Goal: Book appointment/travel/reservation

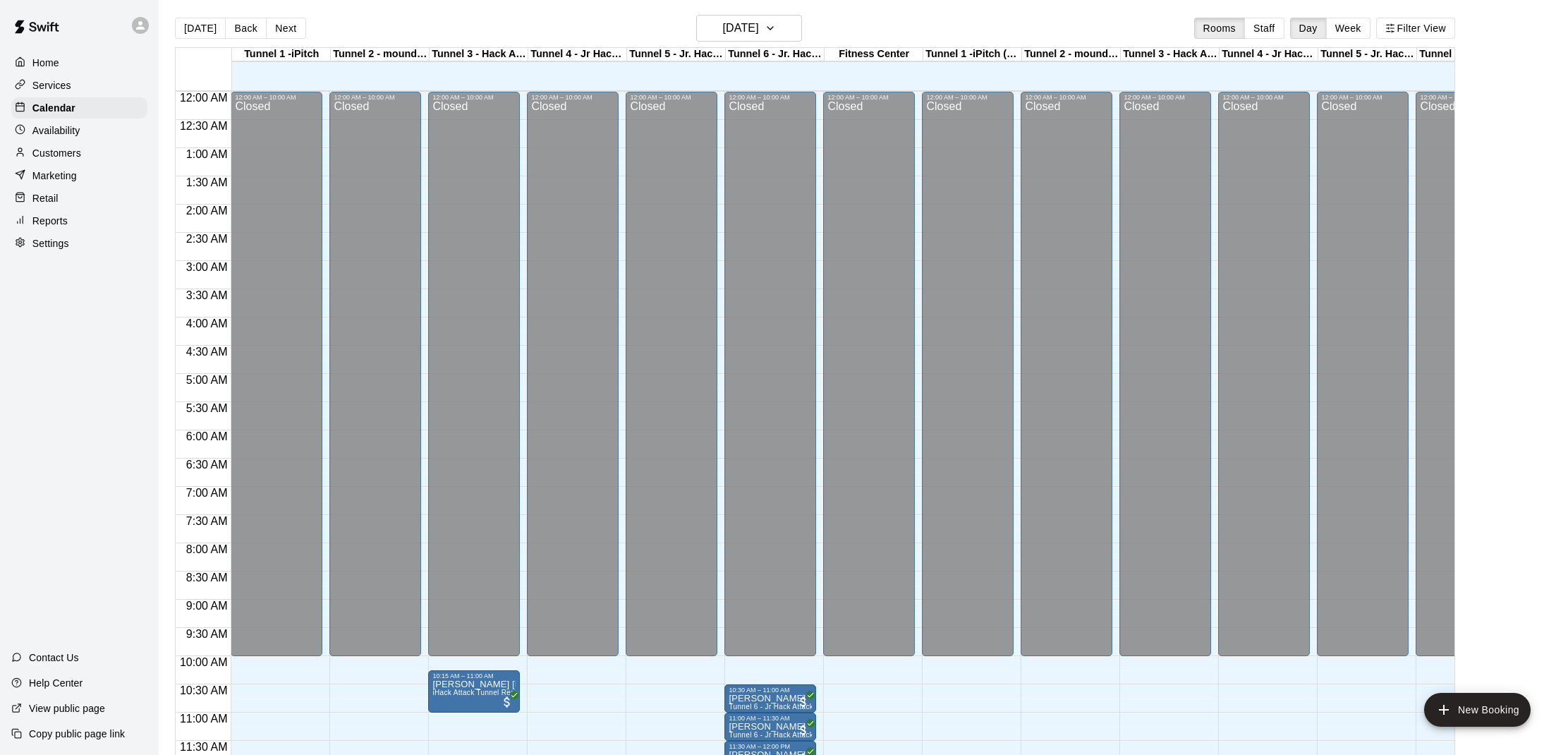
scroll to position [501, 2]
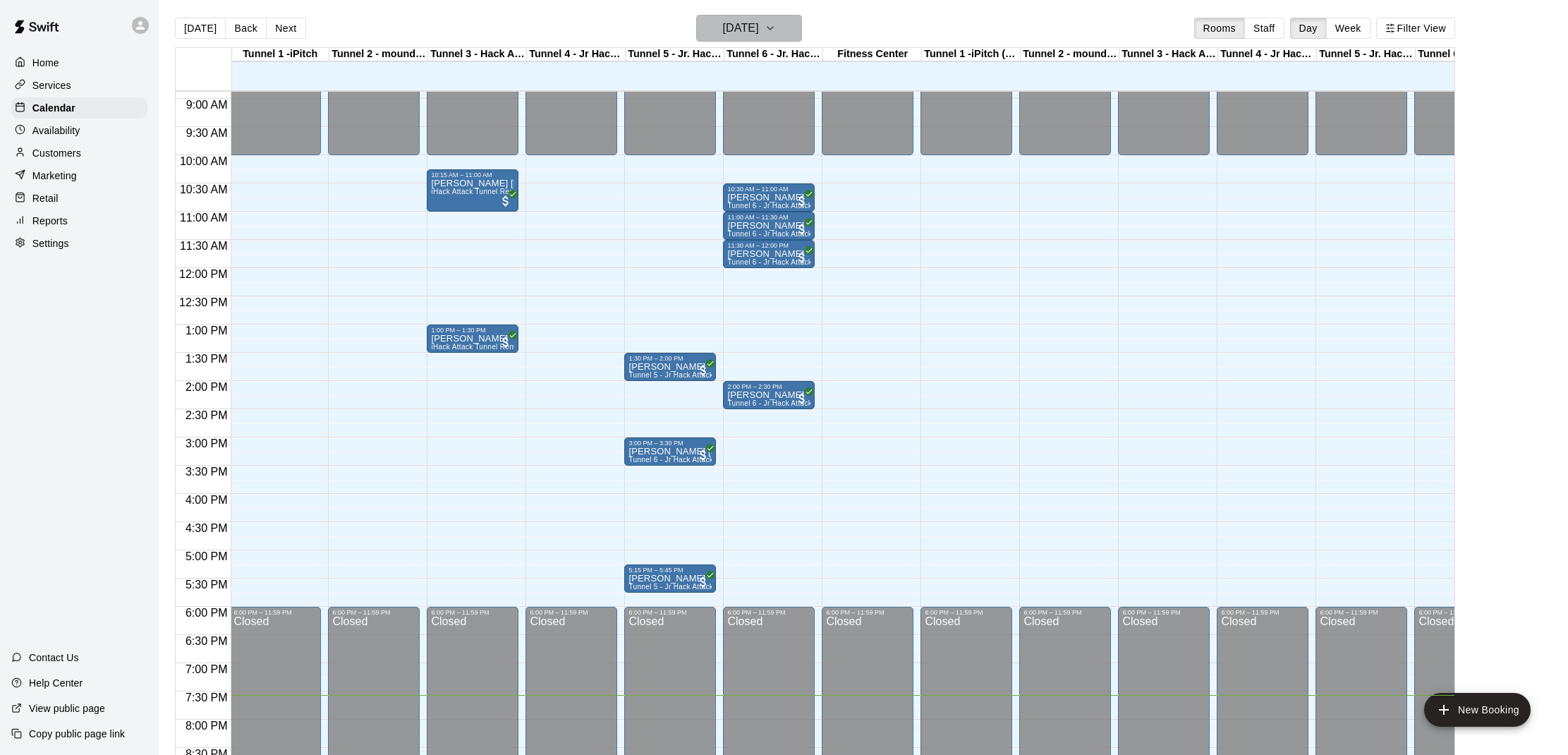
click at [758, 38] on h6 "[DATE]" at bounding box center [740, 28] width 36 height 20
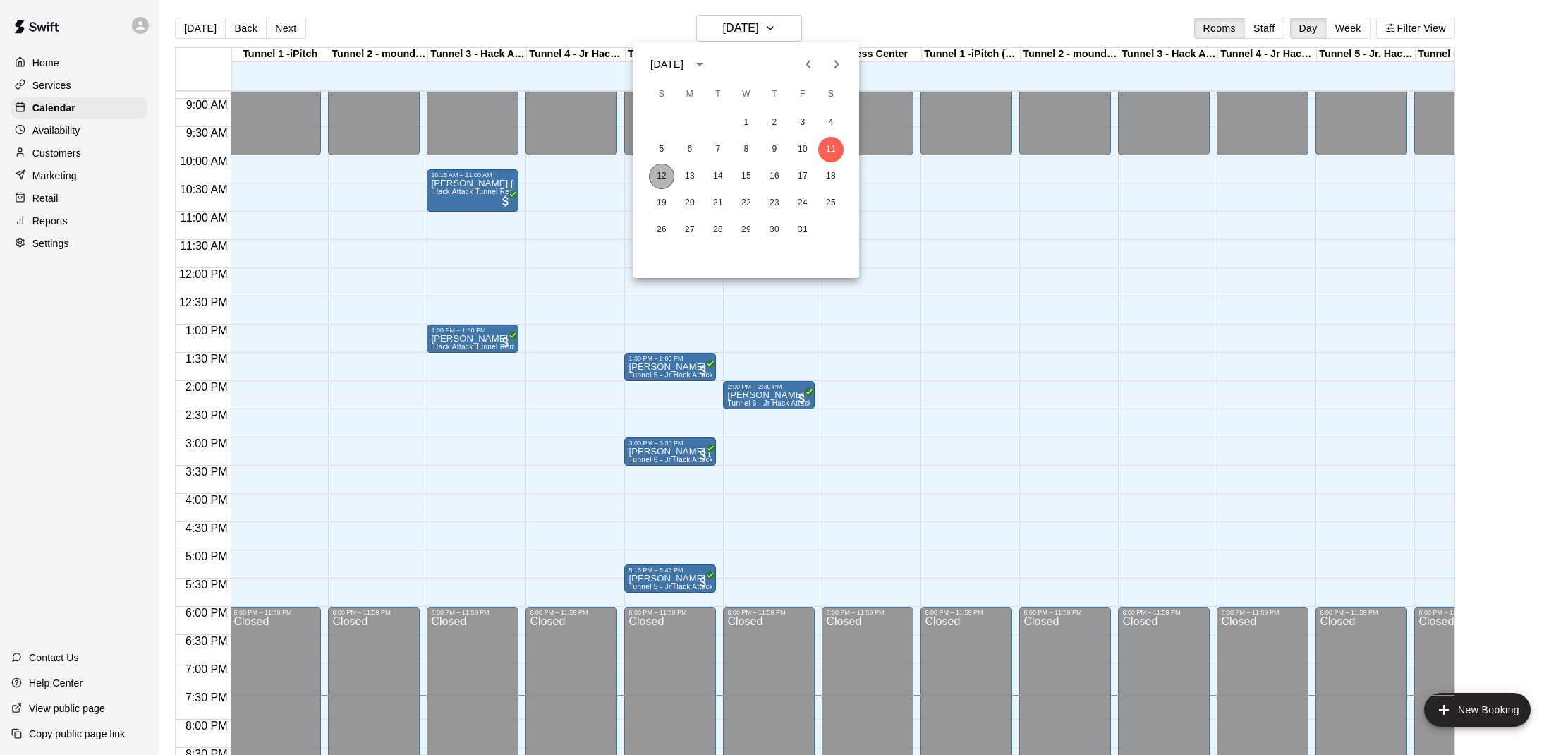
click at [655, 177] on button "12" at bounding box center [662, 176] width 26 height 26
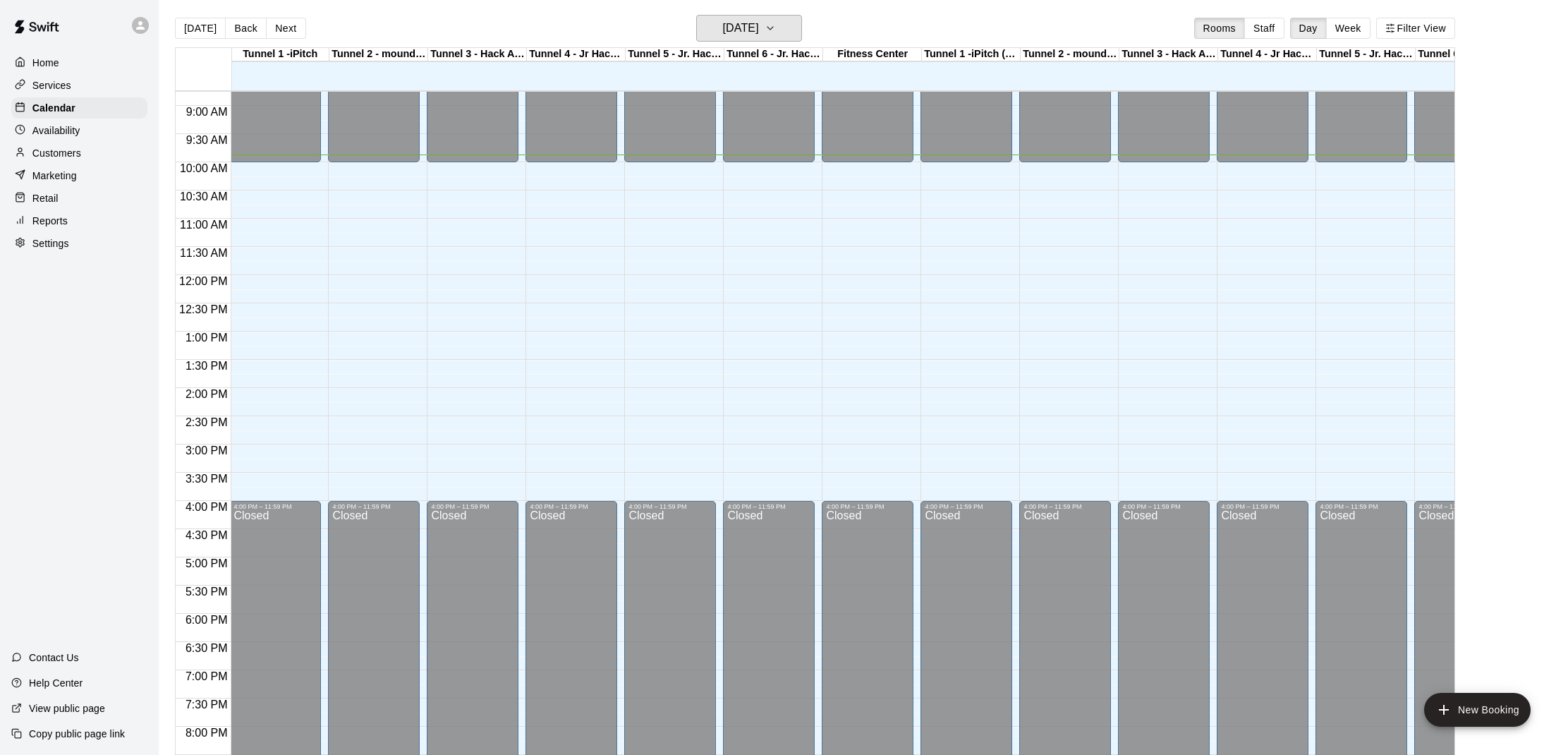
scroll to position [495, 2]
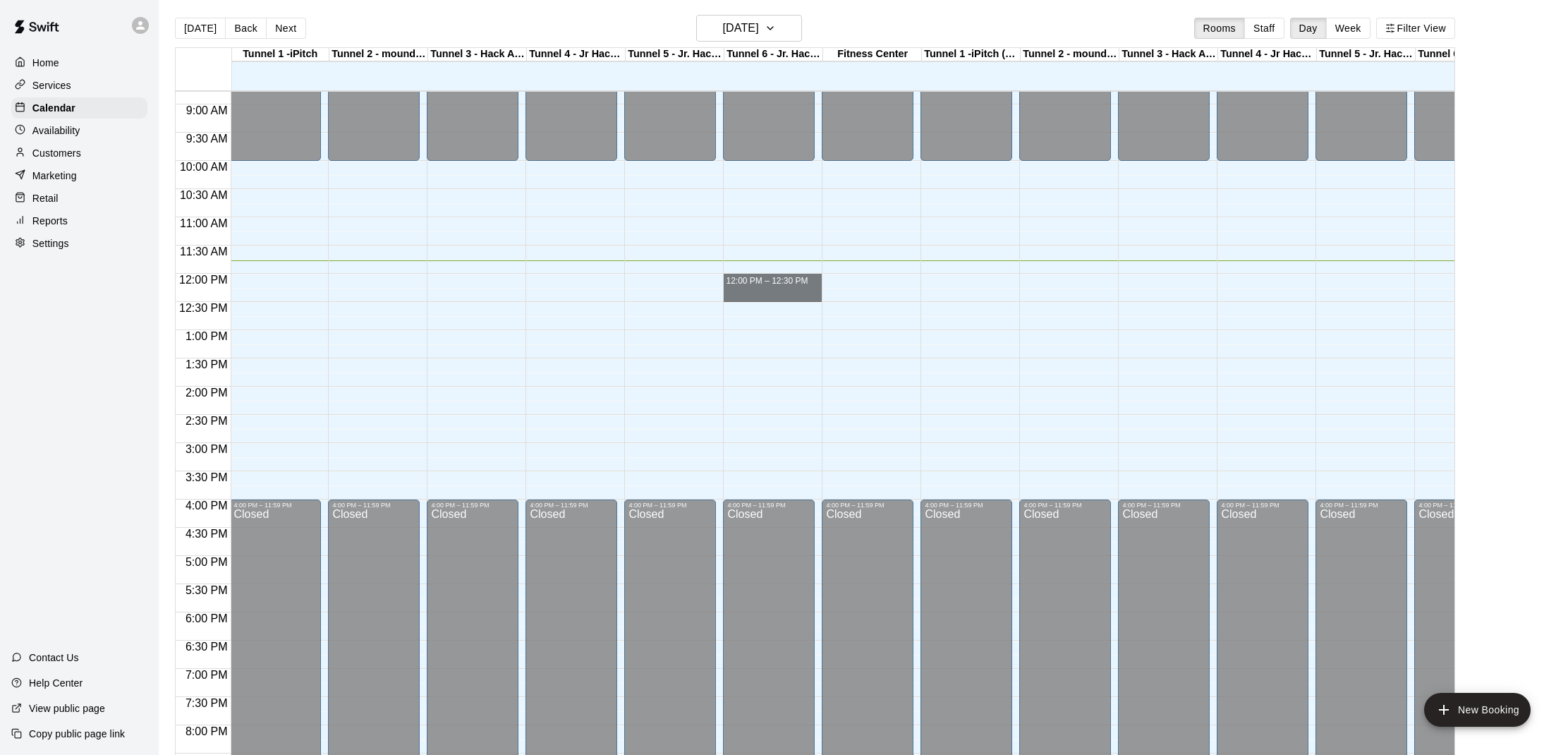
drag, startPoint x: 723, startPoint y: 276, endPoint x: 796, endPoint y: 292, distance: 74.7
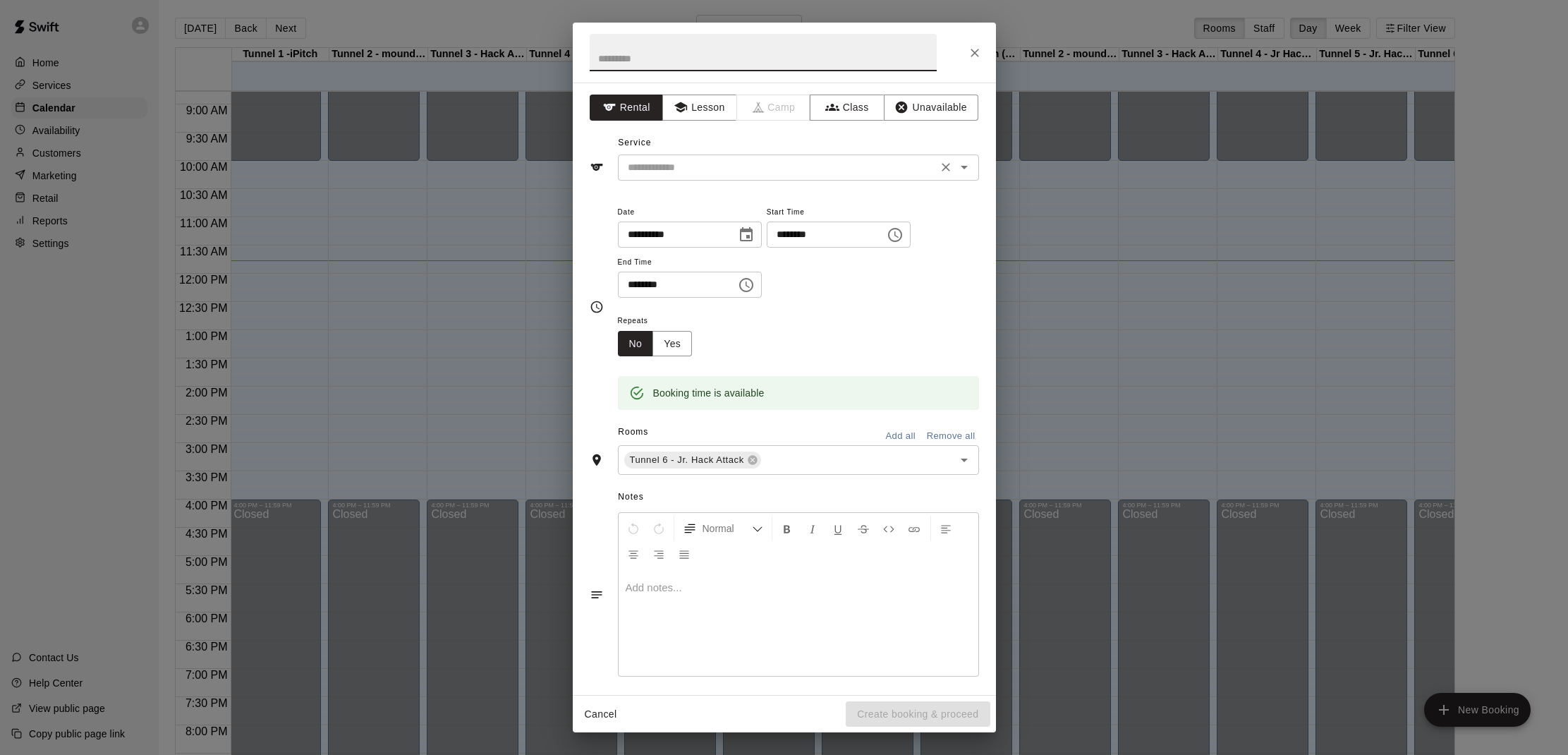
click at [962, 170] on icon "Open" at bounding box center [964, 167] width 17 height 17
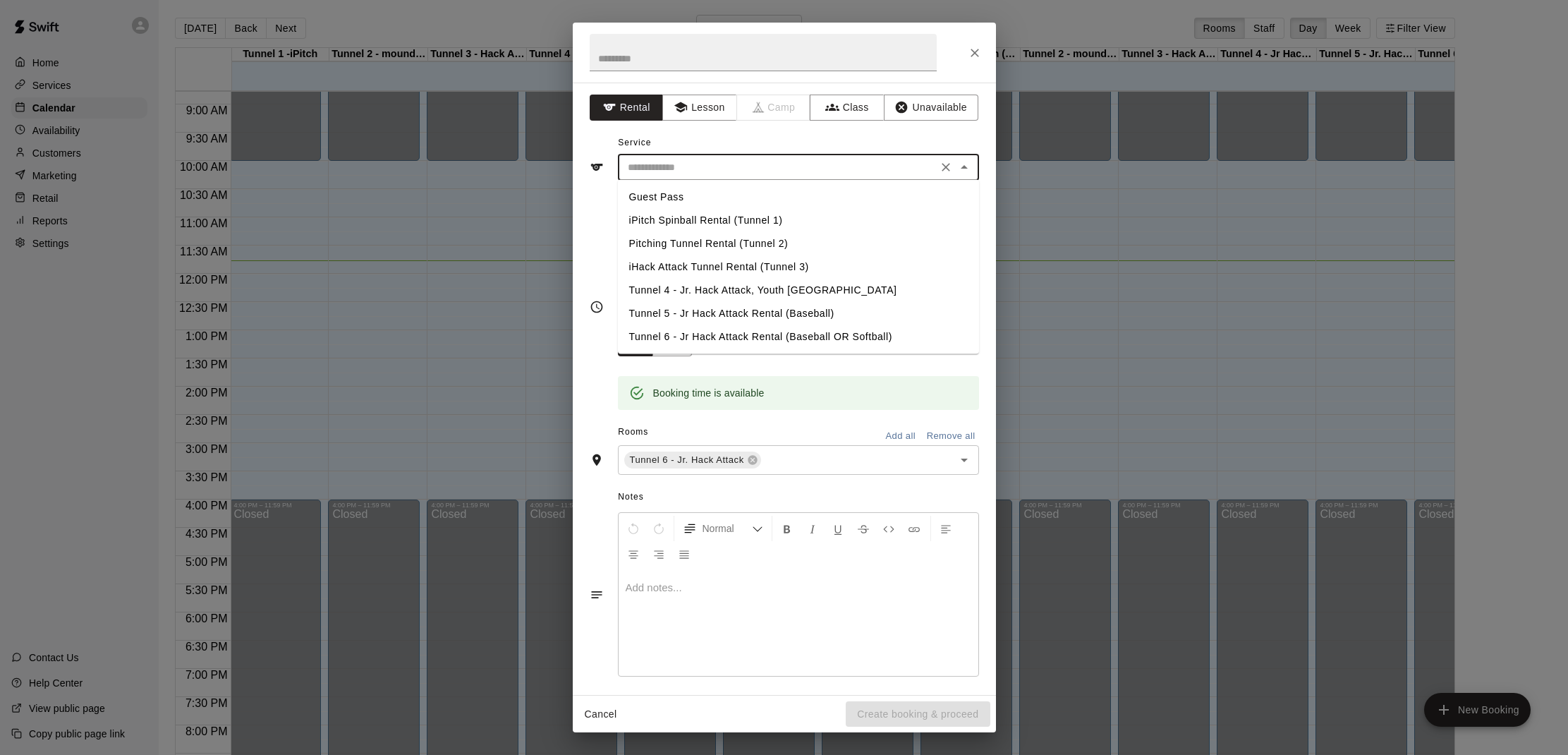
click at [786, 333] on li "Tunnel 6 - Jr Hack Attack Rental (Baseball OR Softball)" at bounding box center [798, 336] width 361 height 23
type input "**********"
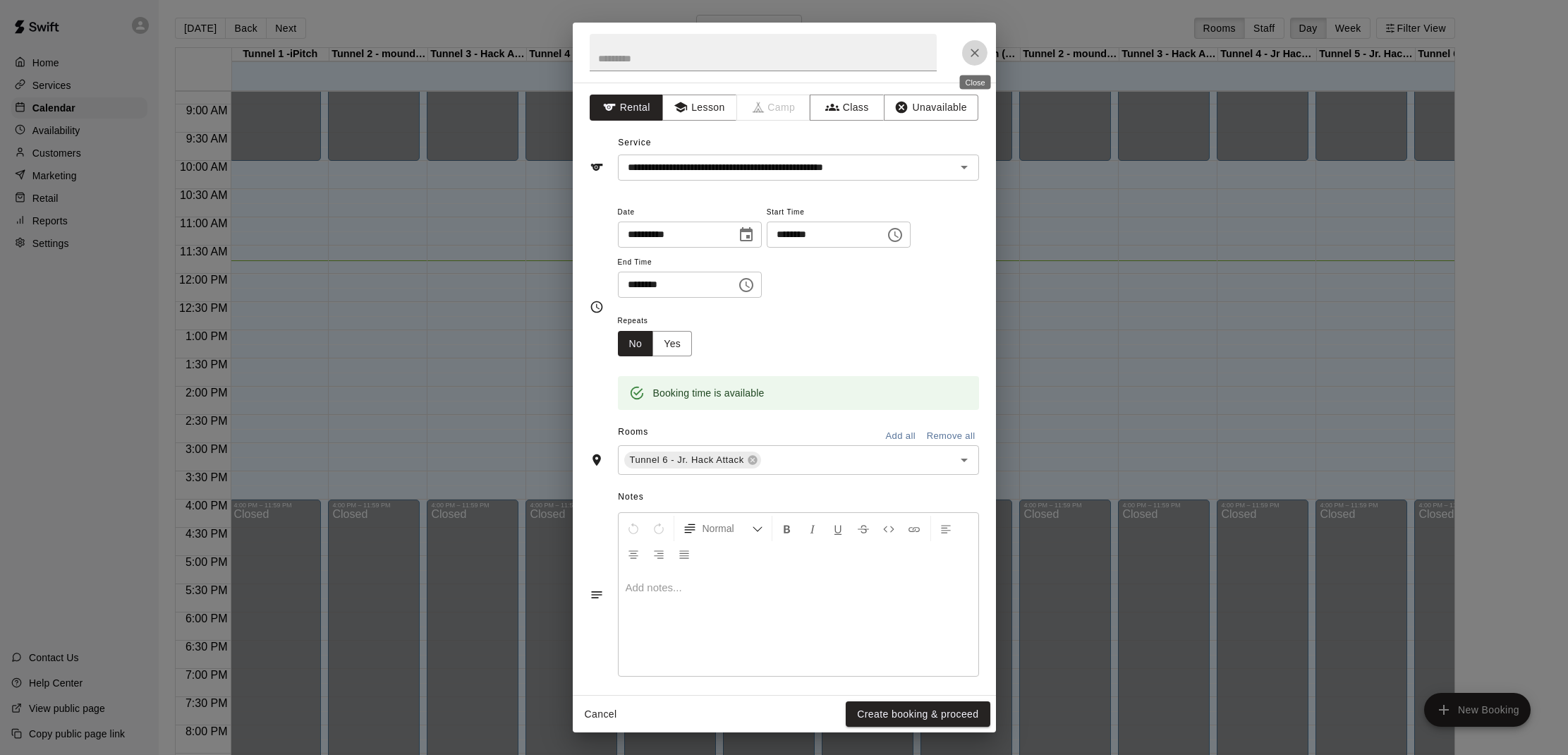
click at [978, 51] on icon "Close" at bounding box center [974, 52] width 14 height 14
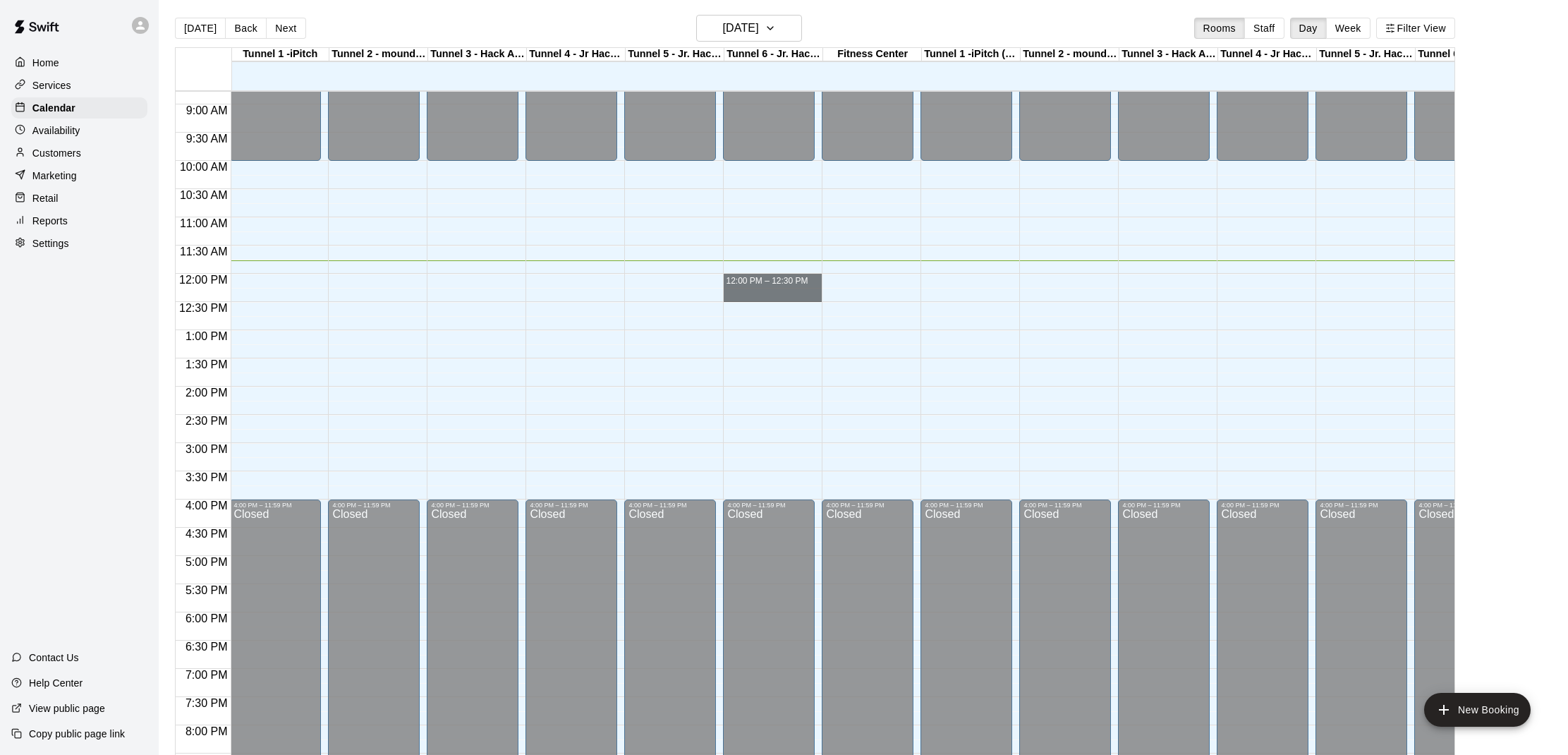
drag, startPoint x: 724, startPoint y: 275, endPoint x: 808, endPoint y: 295, distance: 86.3
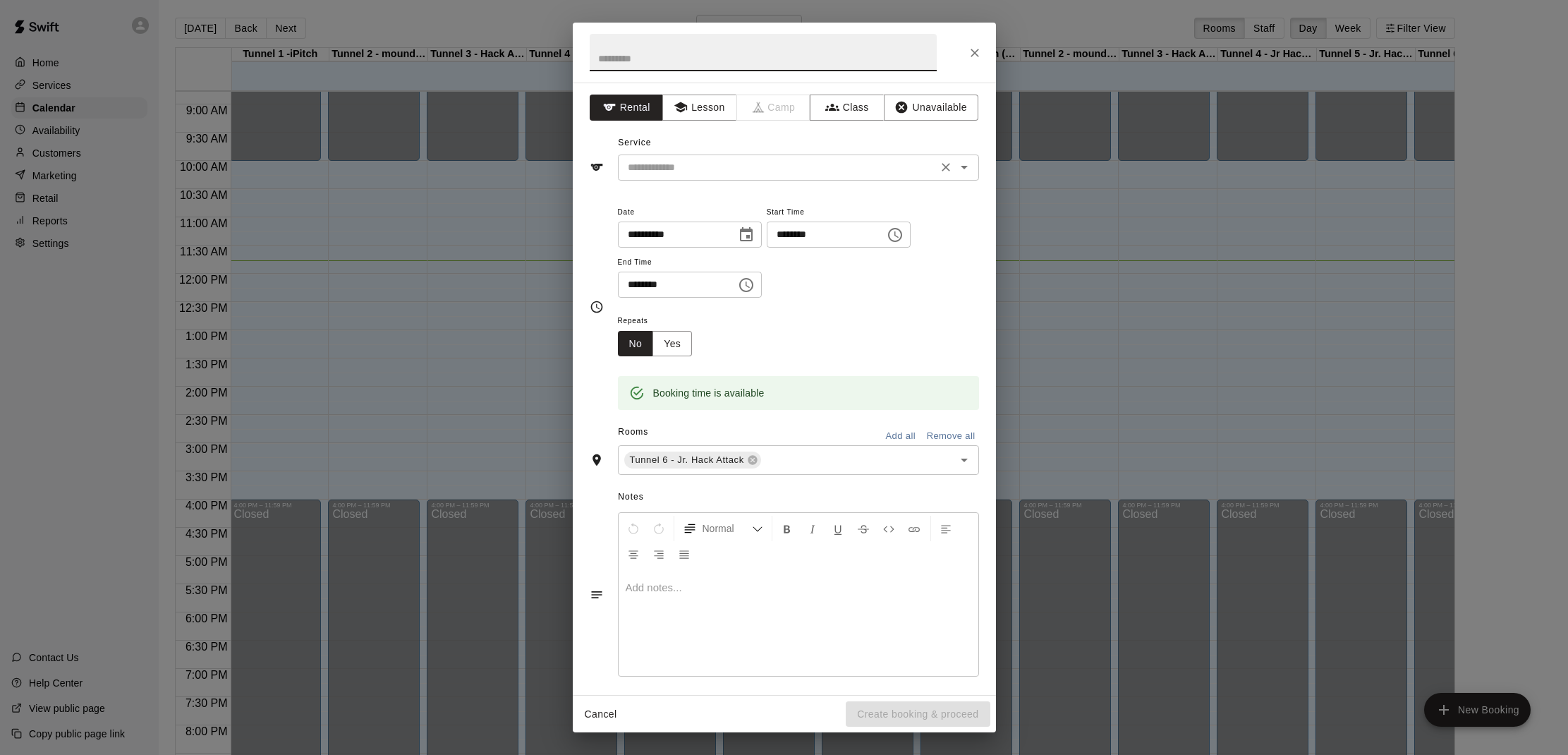
click at [969, 161] on icon "Open" at bounding box center [964, 167] width 17 height 17
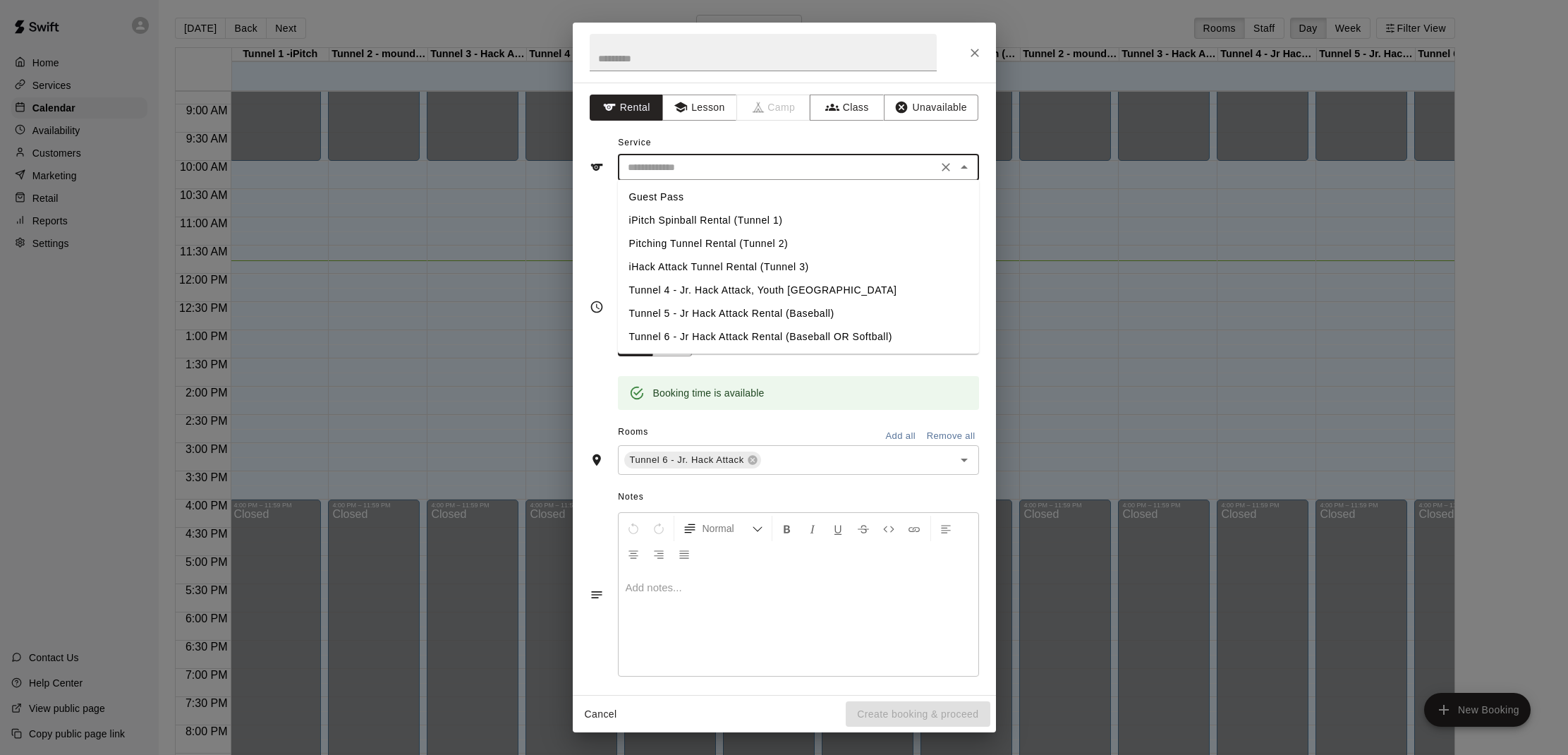
click at [774, 343] on li "Tunnel 6 - Jr Hack Attack Rental (Baseball OR Softball)" at bounding box center [798, 336] width 361 height 23
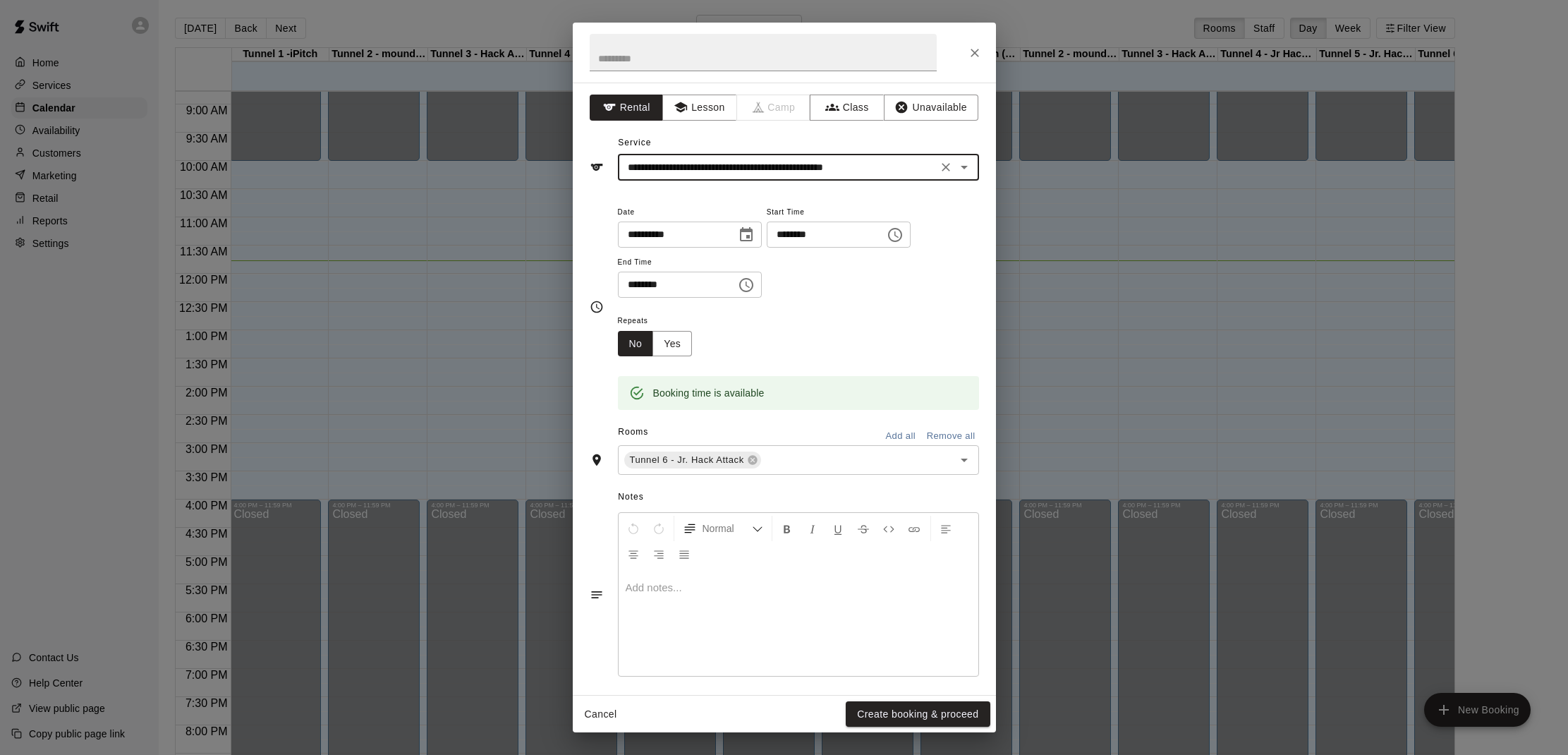
type input "**********"
click at [903, 709] on button "Create booking & proceed" at bounding box center [917, 715] width 144 height 26
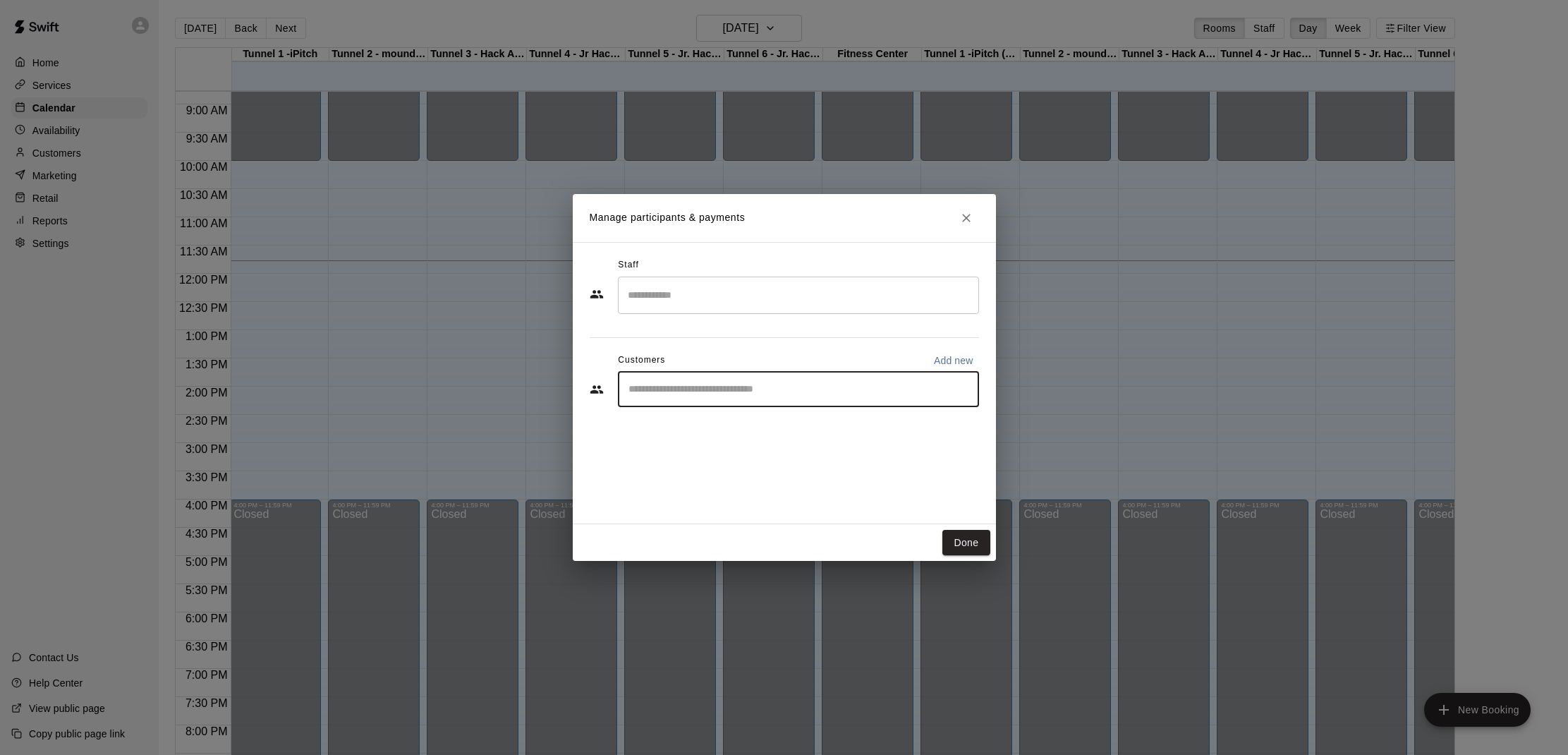
click at [753, 396] on input "Start typing to search customers..." at bounding box center [798, 389] width 348 height 14
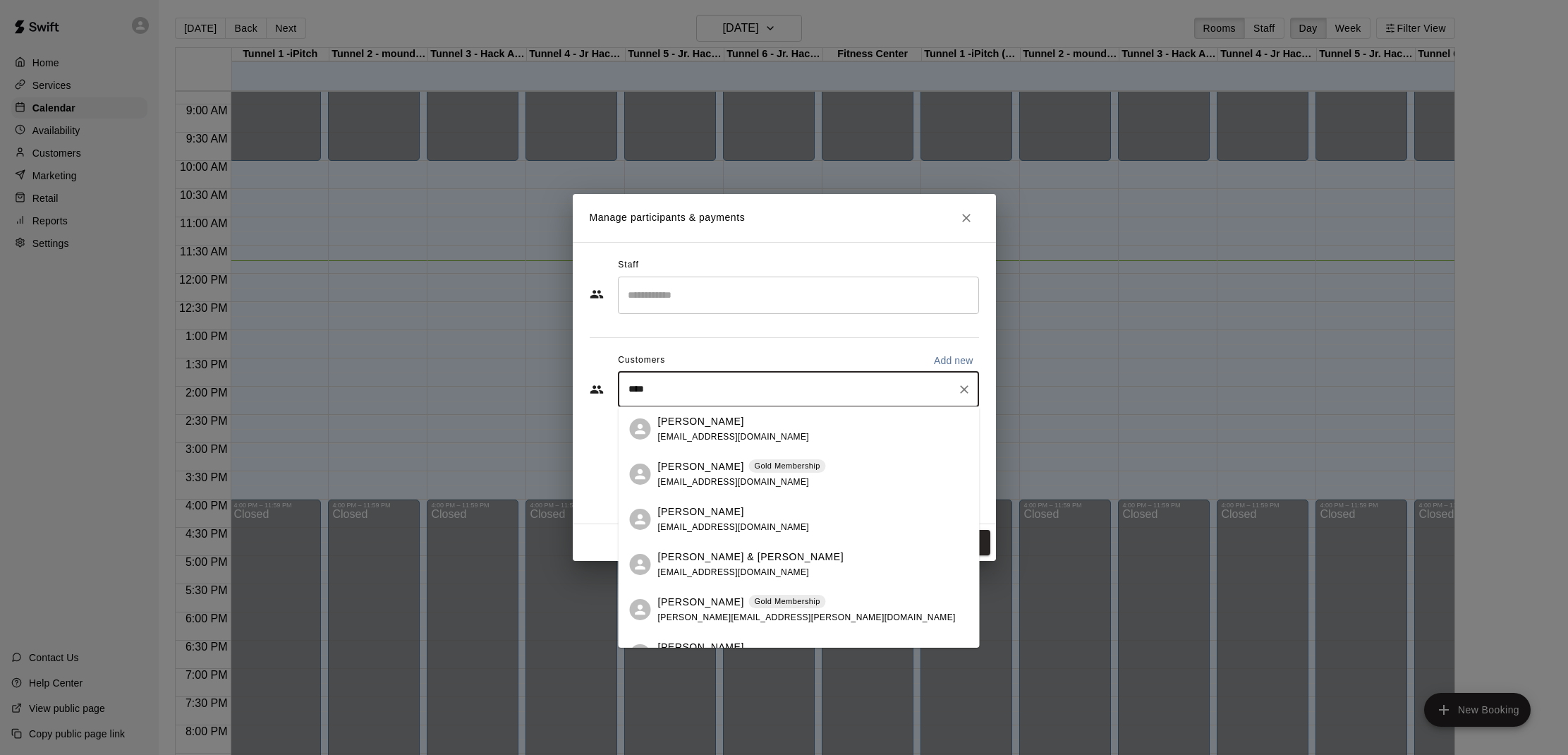
type input "*****"
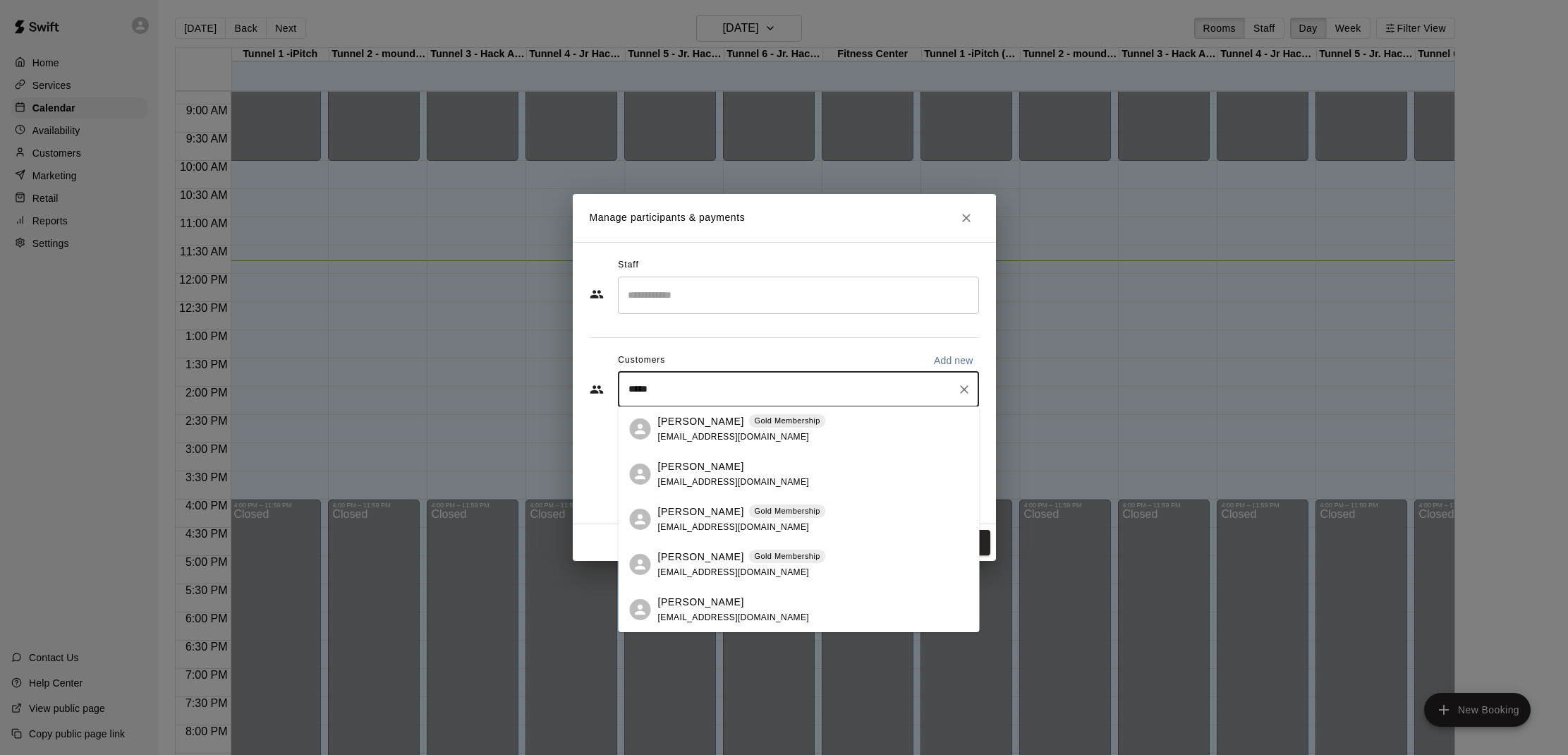
click at [713, 433] on span "[EMAIL_ADDRESS][DOMAIN_NAME]" at bounding box center [734, 436] width 151 height 10
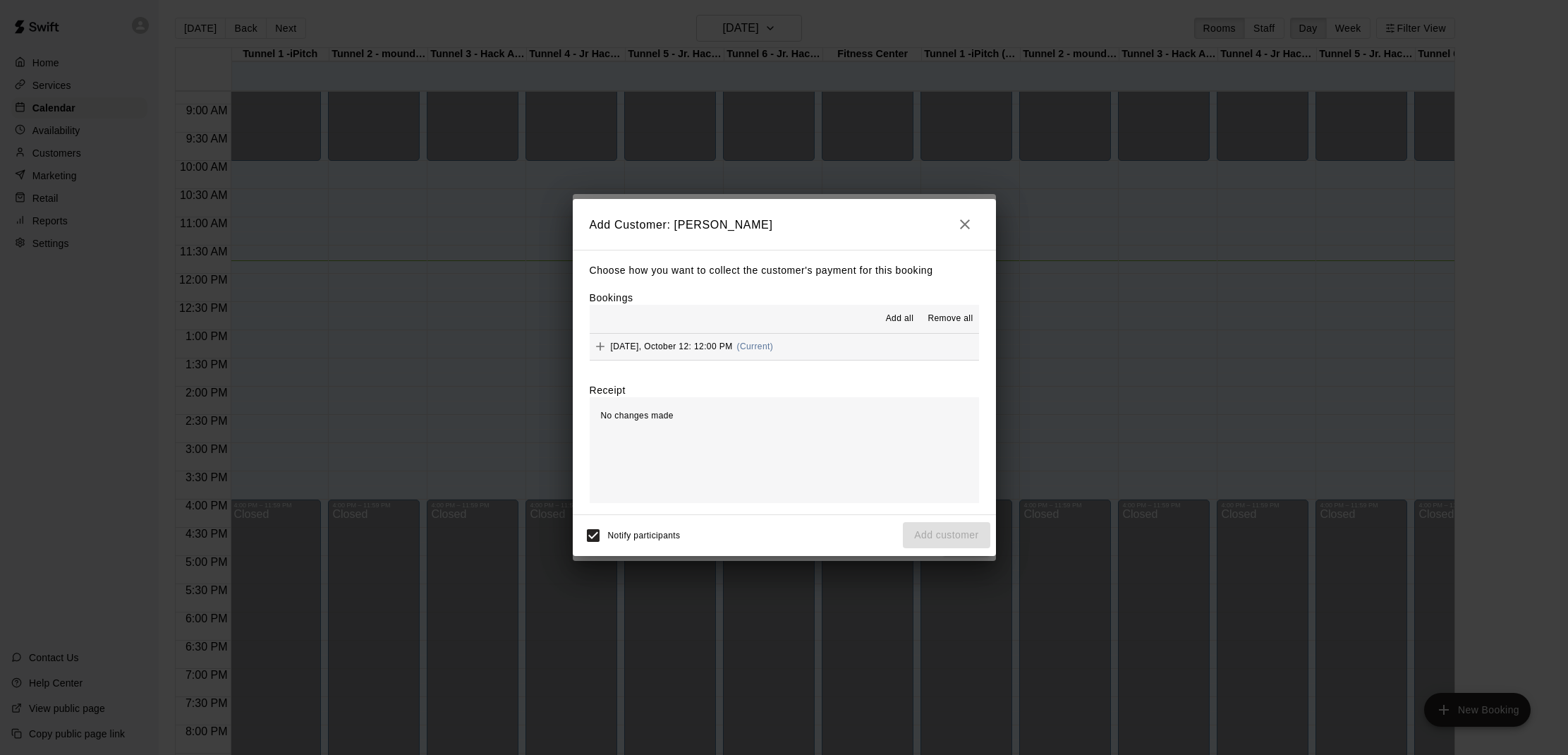
click at [901, 318] on span "Add all" at bounding box center [900, 319] width 28 height 14
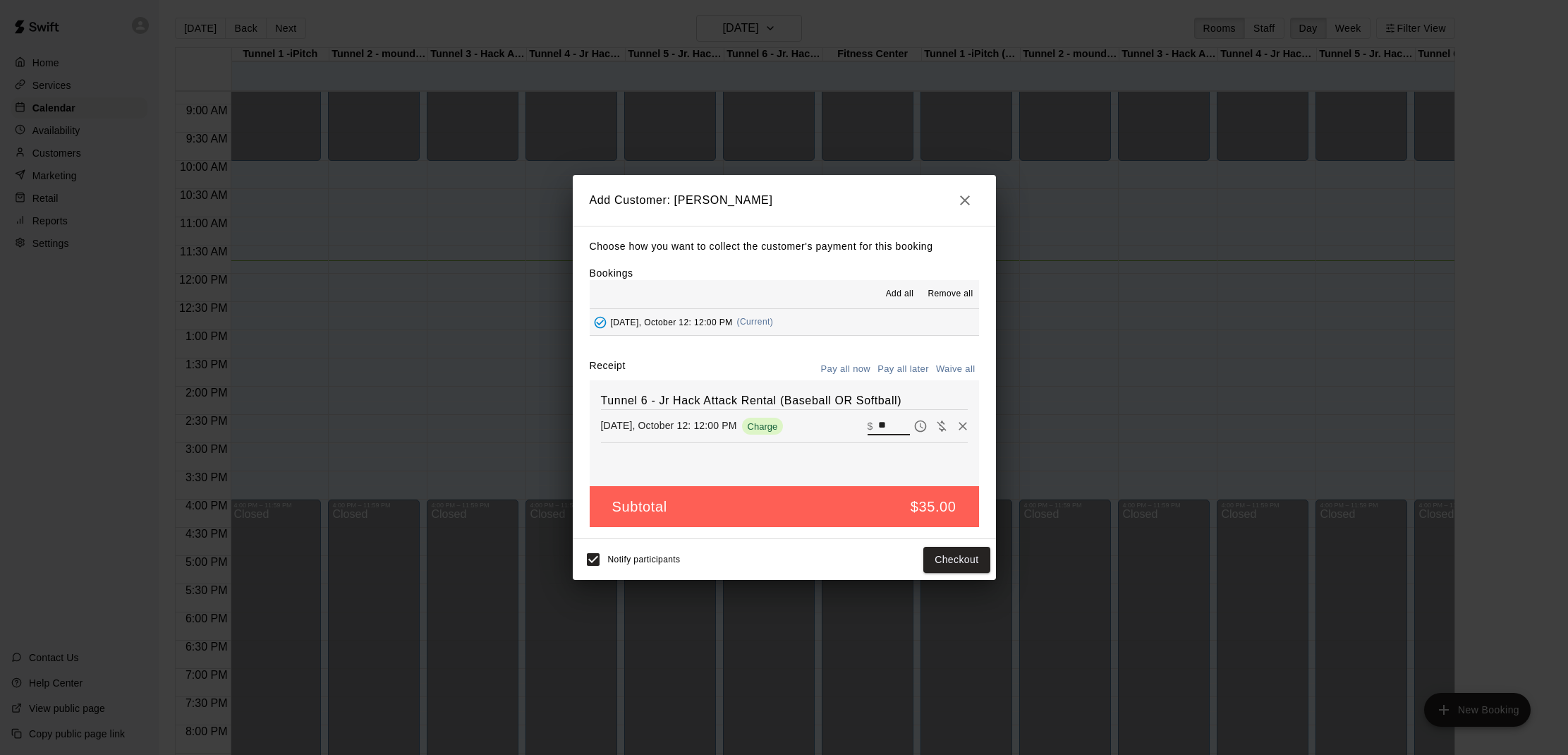
click at [887, 420] on input "**" at bounding box center [893, 426] width 31 height 18
type input "*"
click at [925, 566] on button "Add customer" at bounding box center [946, 559] width 86 height 26
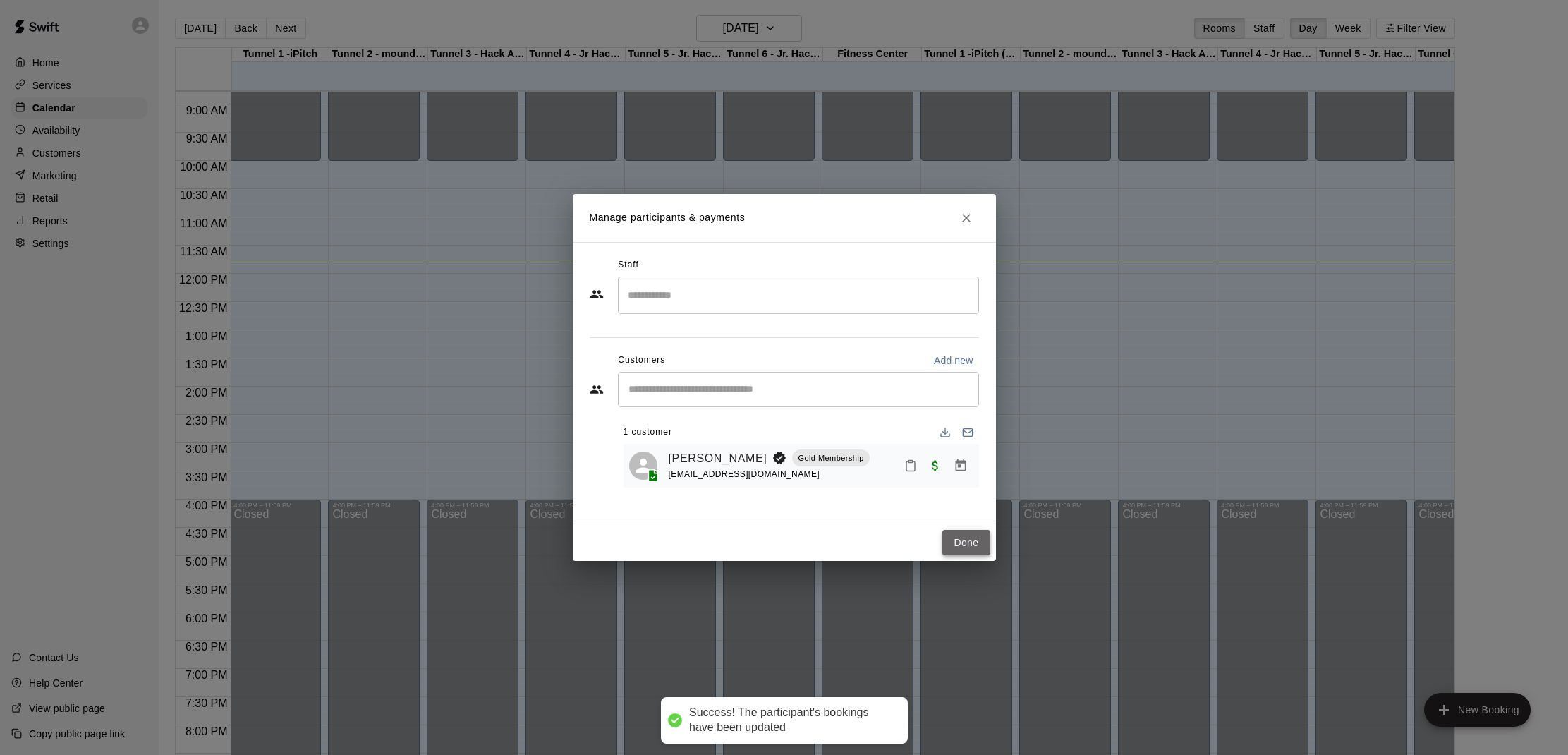
click at [961, 536] on button "Done" at bounding box center [965, 543] width 47 height 26
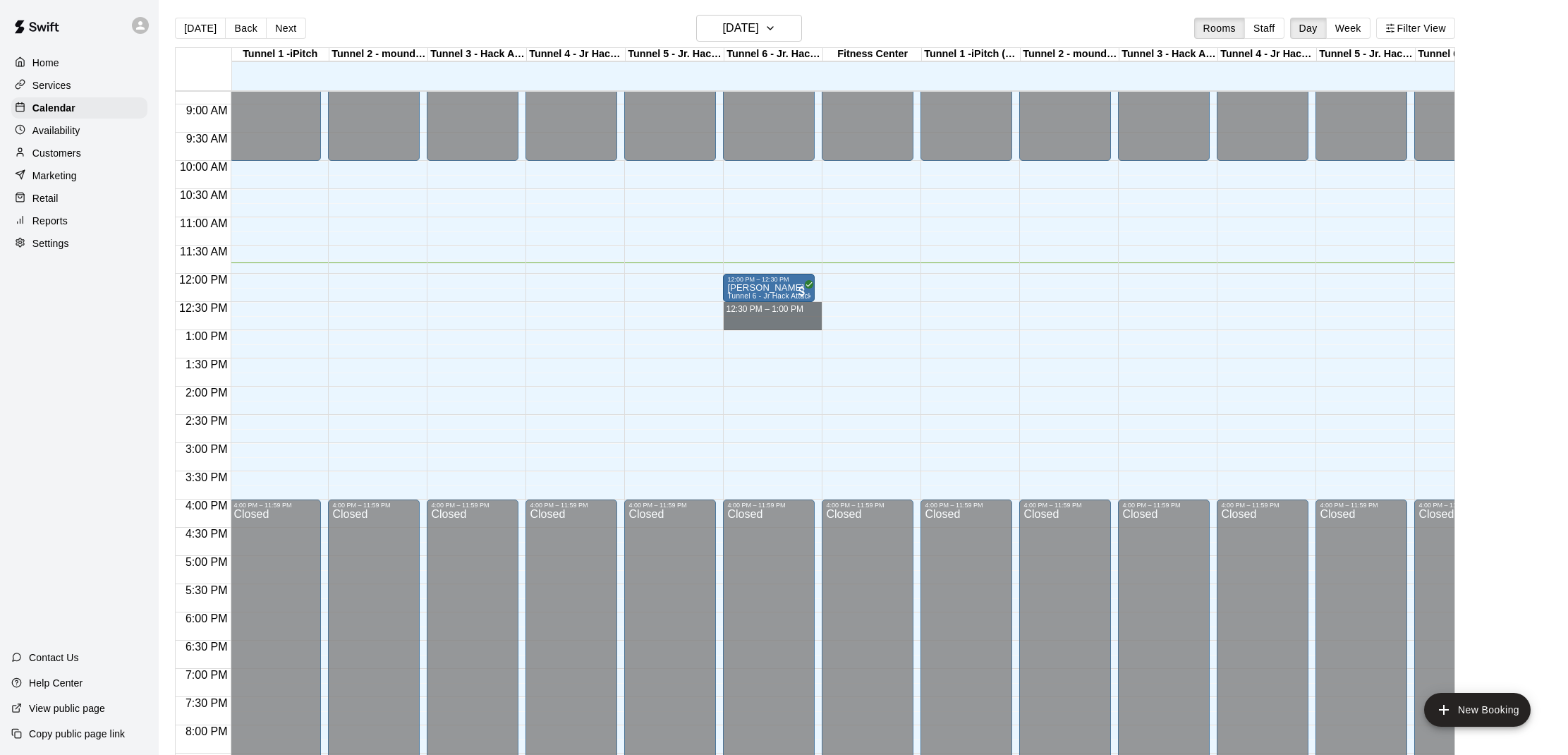
drag, startPoint x: 725, startPoint y: 304, endPoint x: 812, endPoint y: 318, distance: 88.1
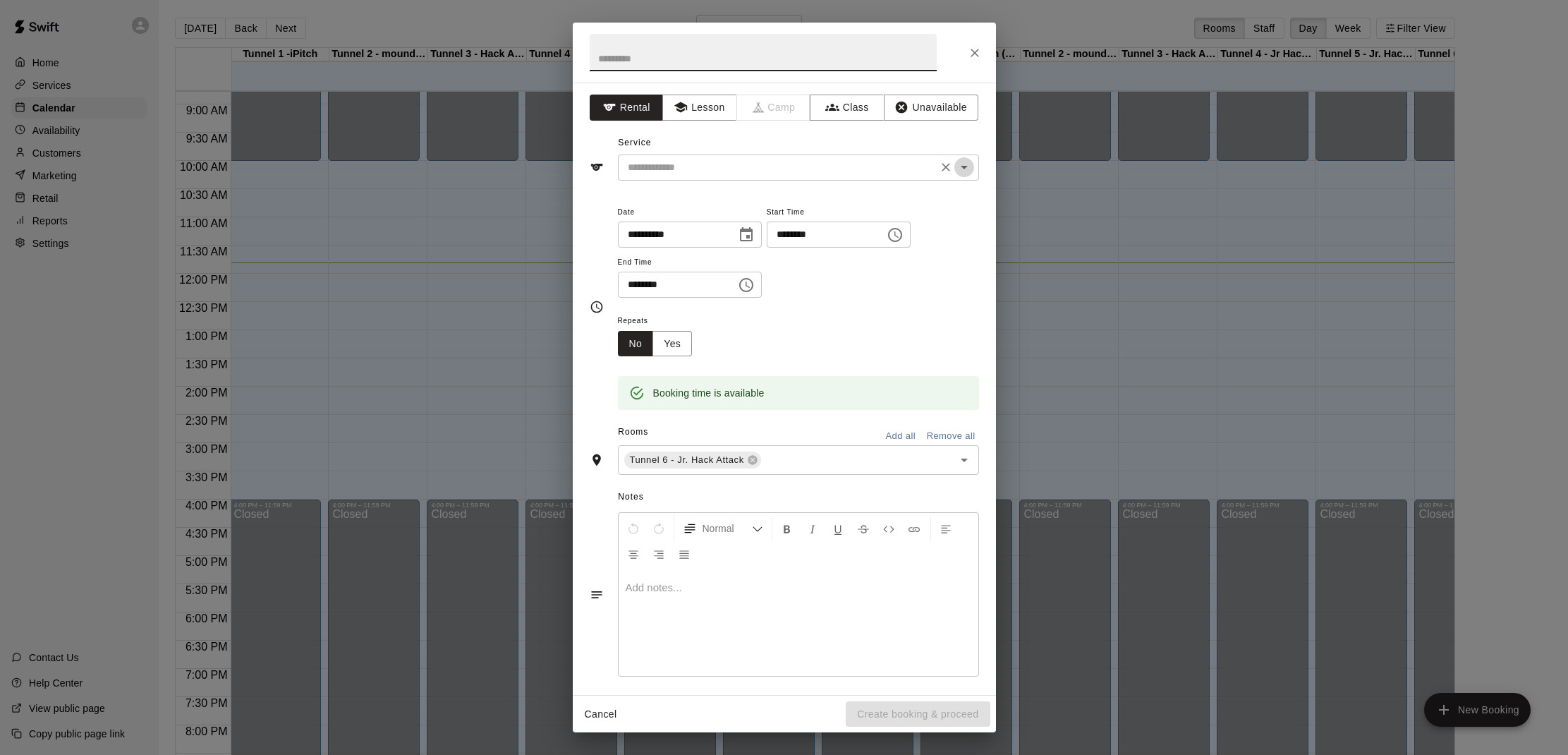
drag, startPoint x: 967, startPoint y: 167, endPoint x: 958, endPoint y: 178, distance: 14.2
click at [967, 167] on icon "Open" at bounding box center [964, 167] width 17 height 17
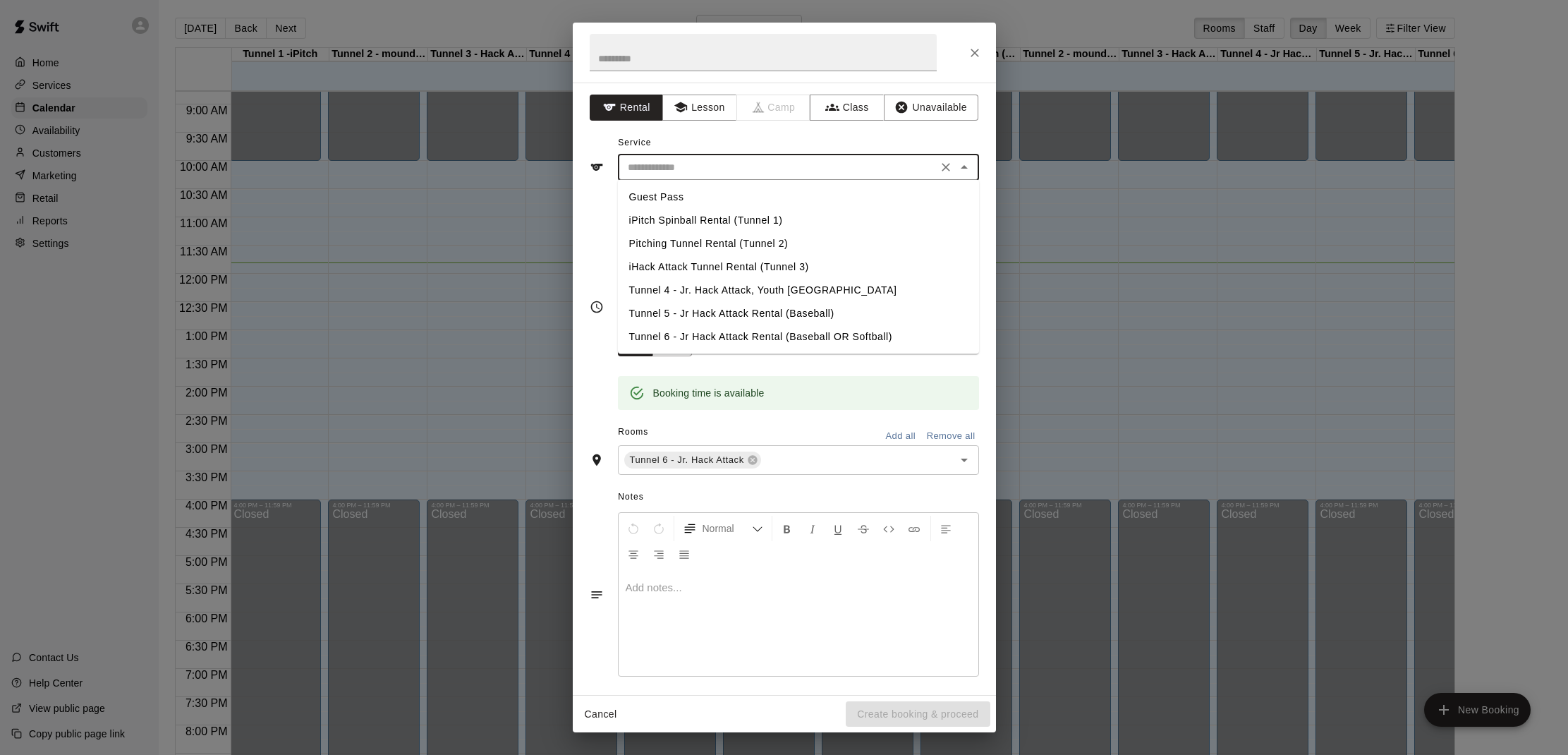
click at [855, 333] on li "Tunnel 6 - Jr Hack Attack Rental (Baseball OR Softball)" at bounding box center [798, 336] width 361 height 23
type input "**********"
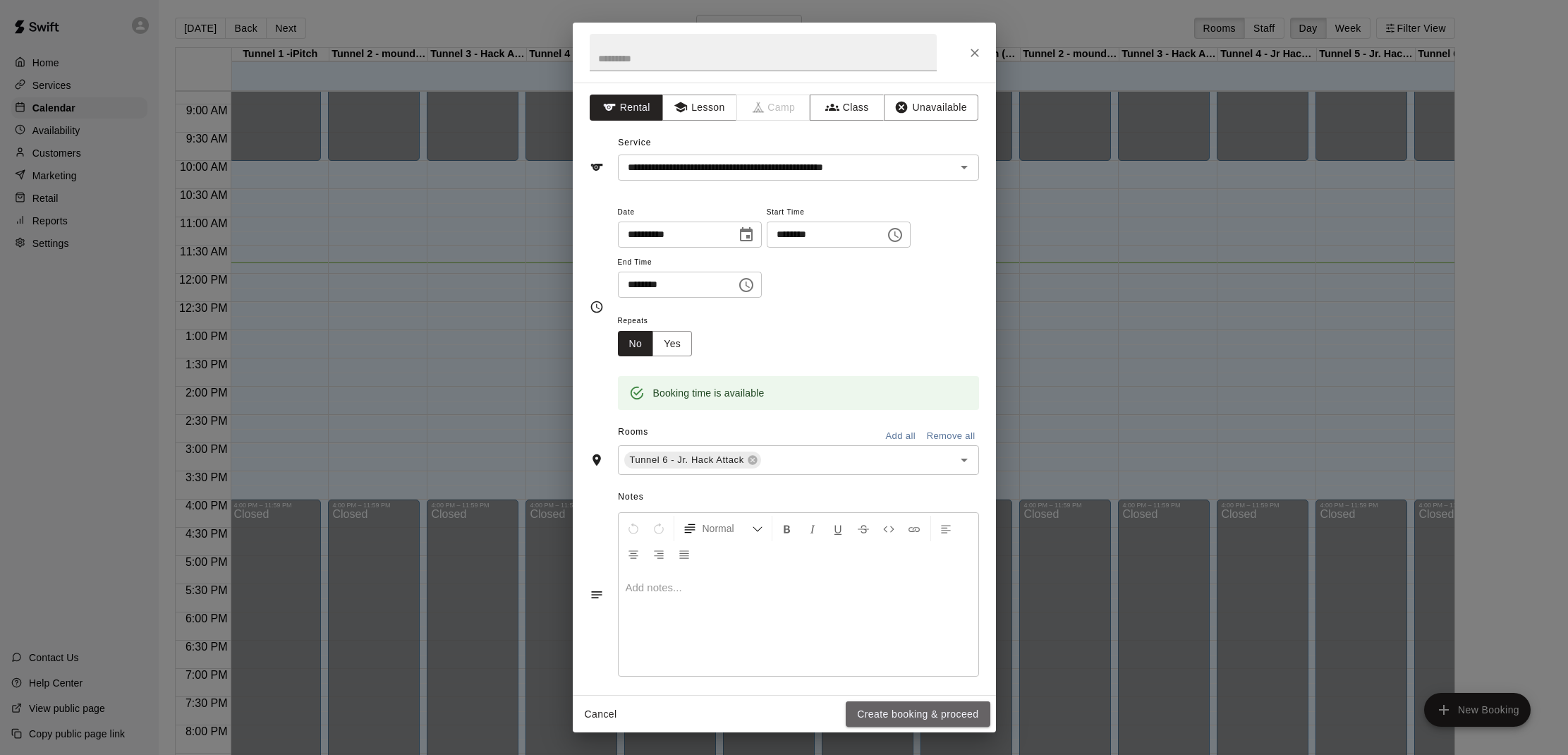
drag, startPoint x: 902, startPoint y: 722, endPoint x: 902, endPoint y: 704, distance: 18.0
click at [902, 722] on button "Create booking & proceed" at bounding box center [917, 715] width 144 height 26
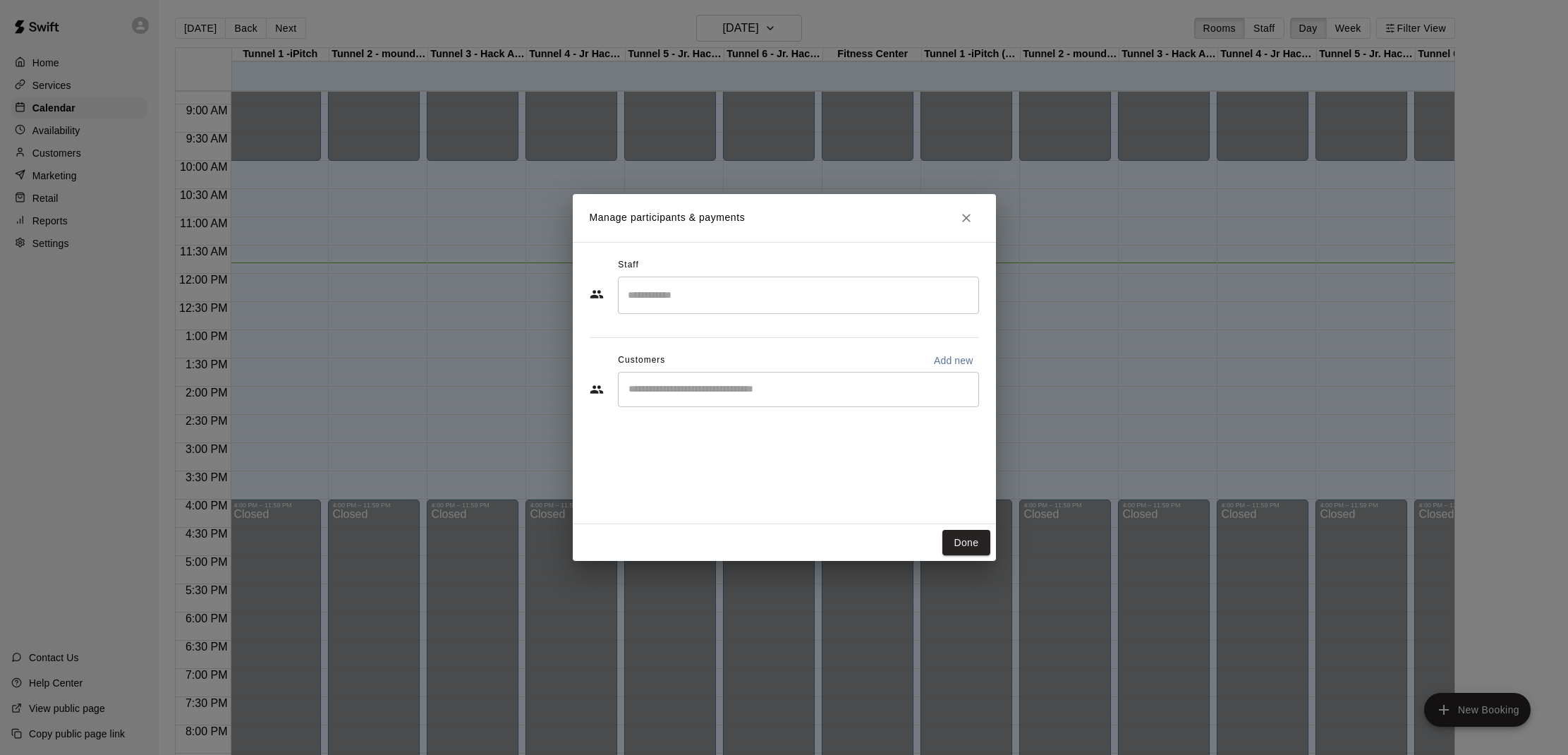
drag, startPoint x: 775, startPoint y: 400, endPoint x: 790, endPoint y: 396, distance: 15.5
click at [778, 400] on div "​" at bounding box center [798, 389] width 361 height 35
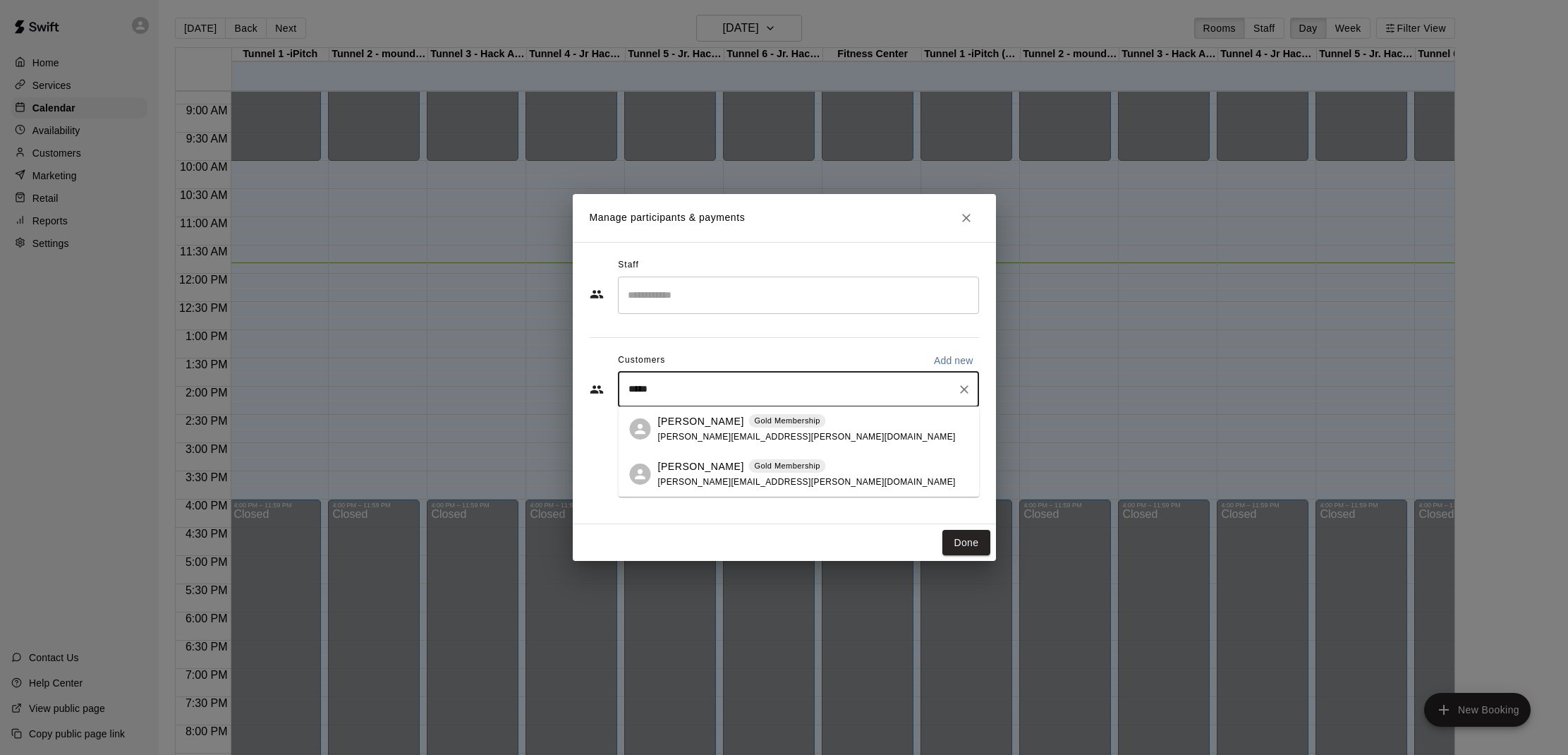
type input "******"
click at [696, 422] on p "[PERSON_NAME]" at bounding box center [701, 422] width 86 height 15
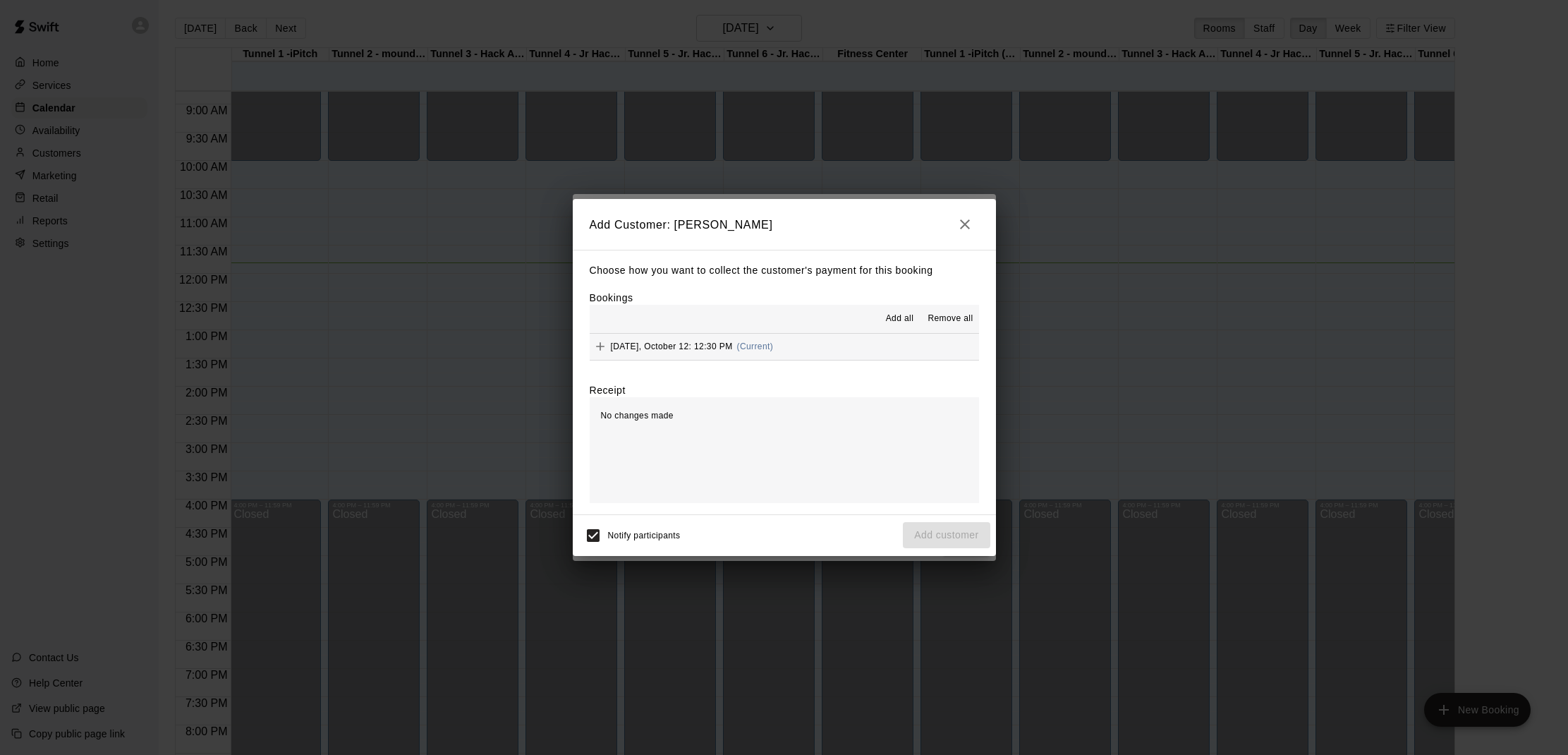
click at [896, 315] on span "Add all" at bounding box center [900, 319] width 28 height 14
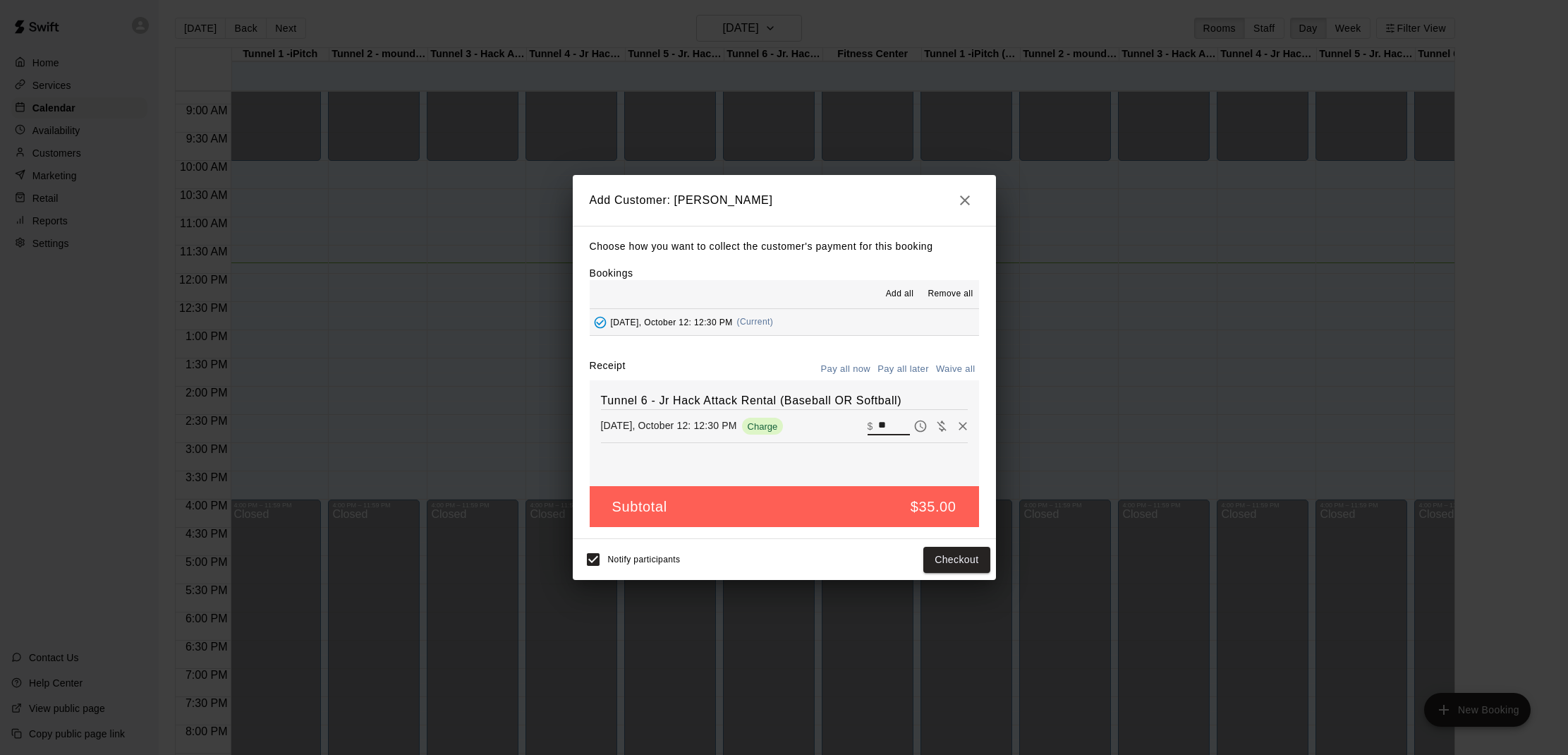
click at [883, 425] on input "**" at bounding box center [893, 426] width 31 height 18
click at [942, 551] on button "Add customer" at bounding box center [946, 559] width 86 height 26
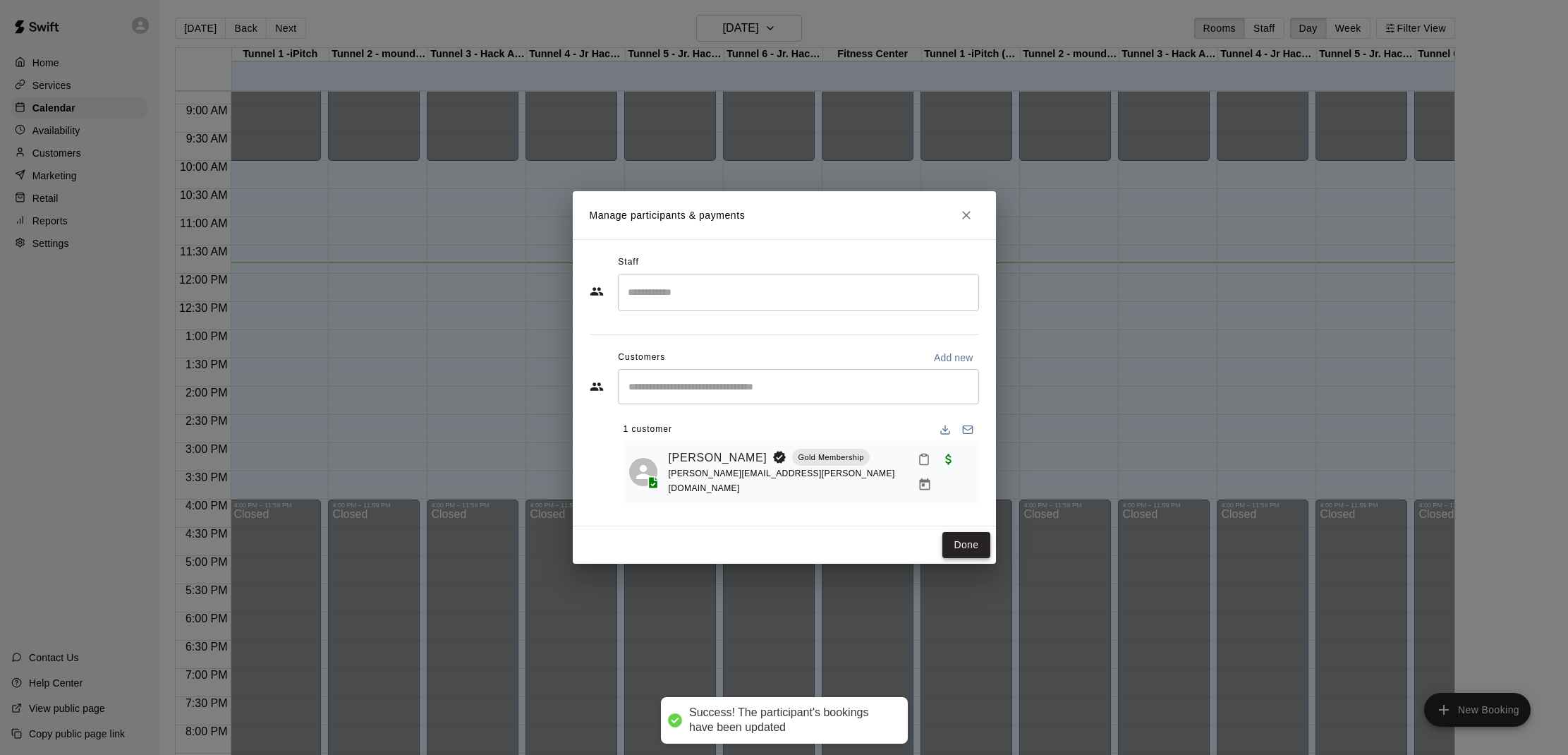
click at [958, 549] on button "Done" at bounding box center [965, 545] width 47 height 26
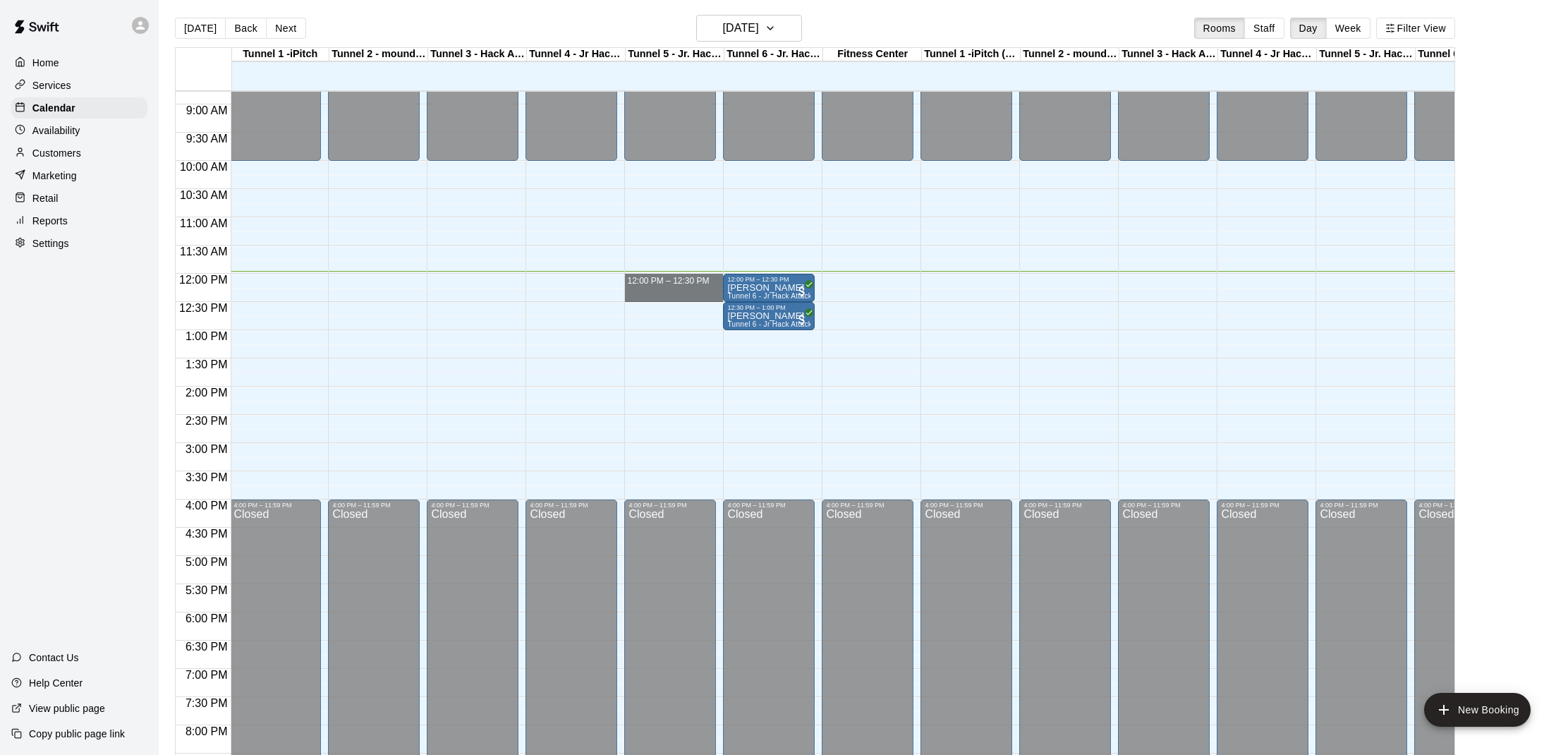
drag, startPoint x: 626, startPoint y: 276, endPoint x: 708, endPoint y: 290, distance: 83.2
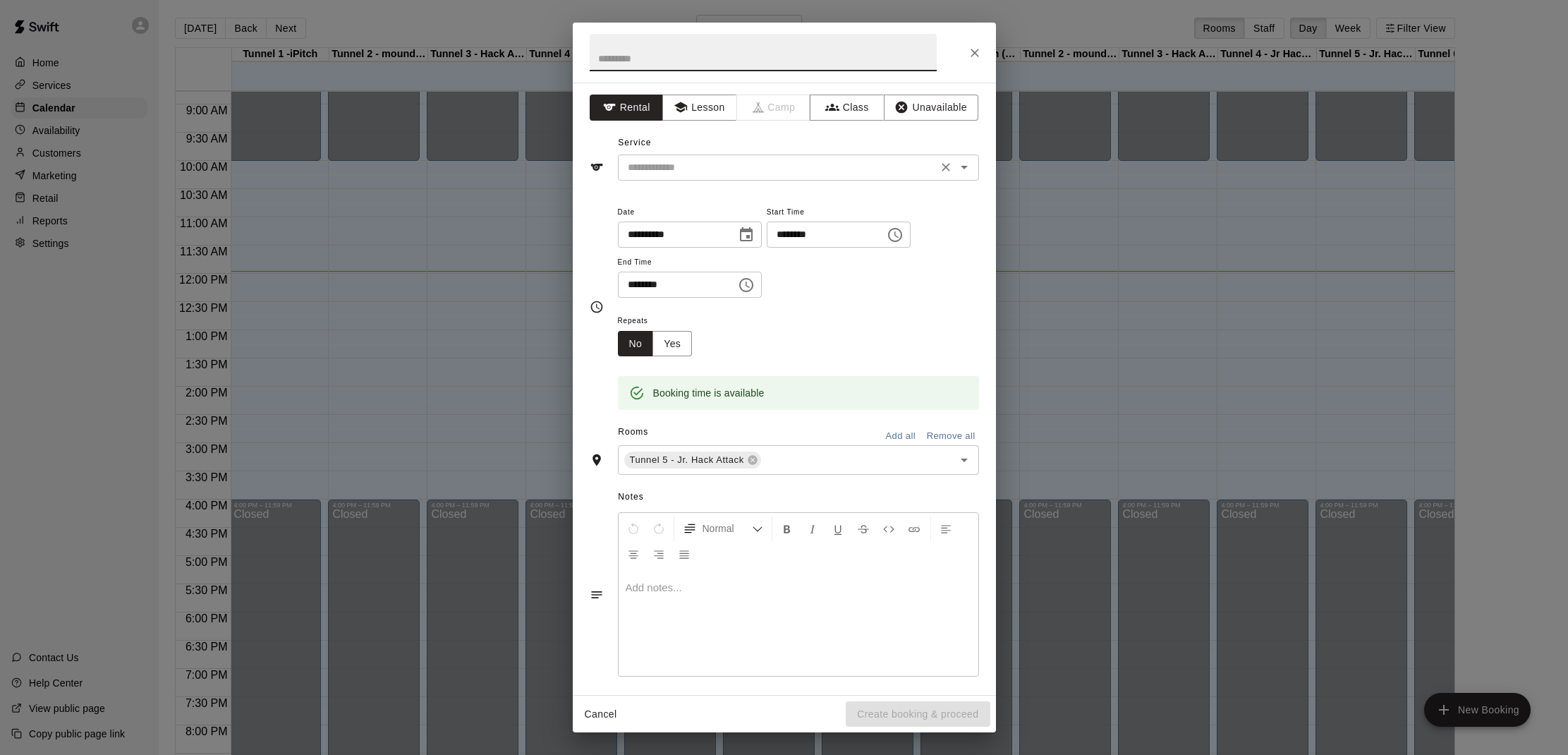
click at [957, 163] on icon "Open" at bounding box center [964, 167] width 17 height 17
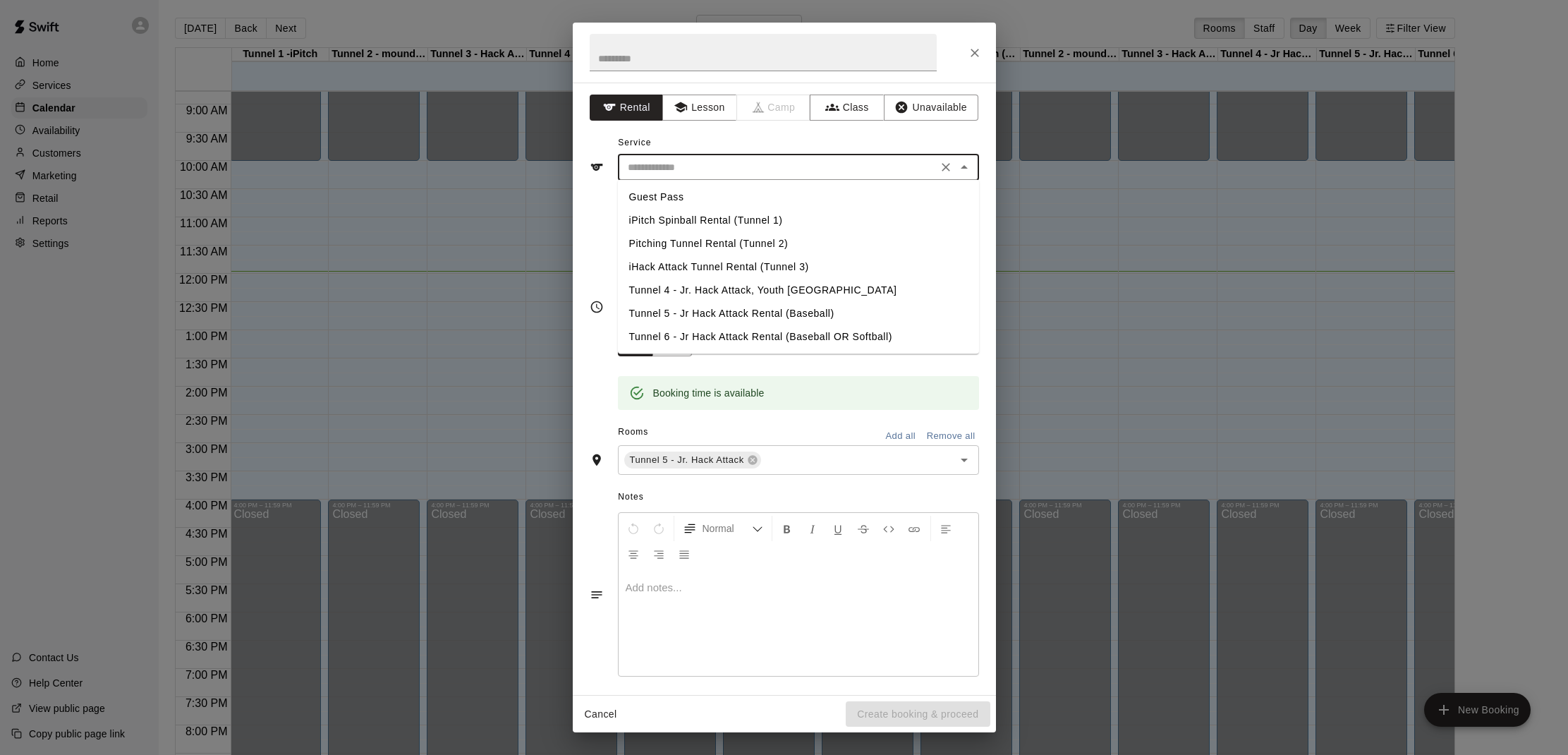
click at [780, 314] on li "Tunnel 5 - Jr Hack Attack Rental (Baseball)" at bounding box center [798, 313] width 361 height 23
type input "**********"
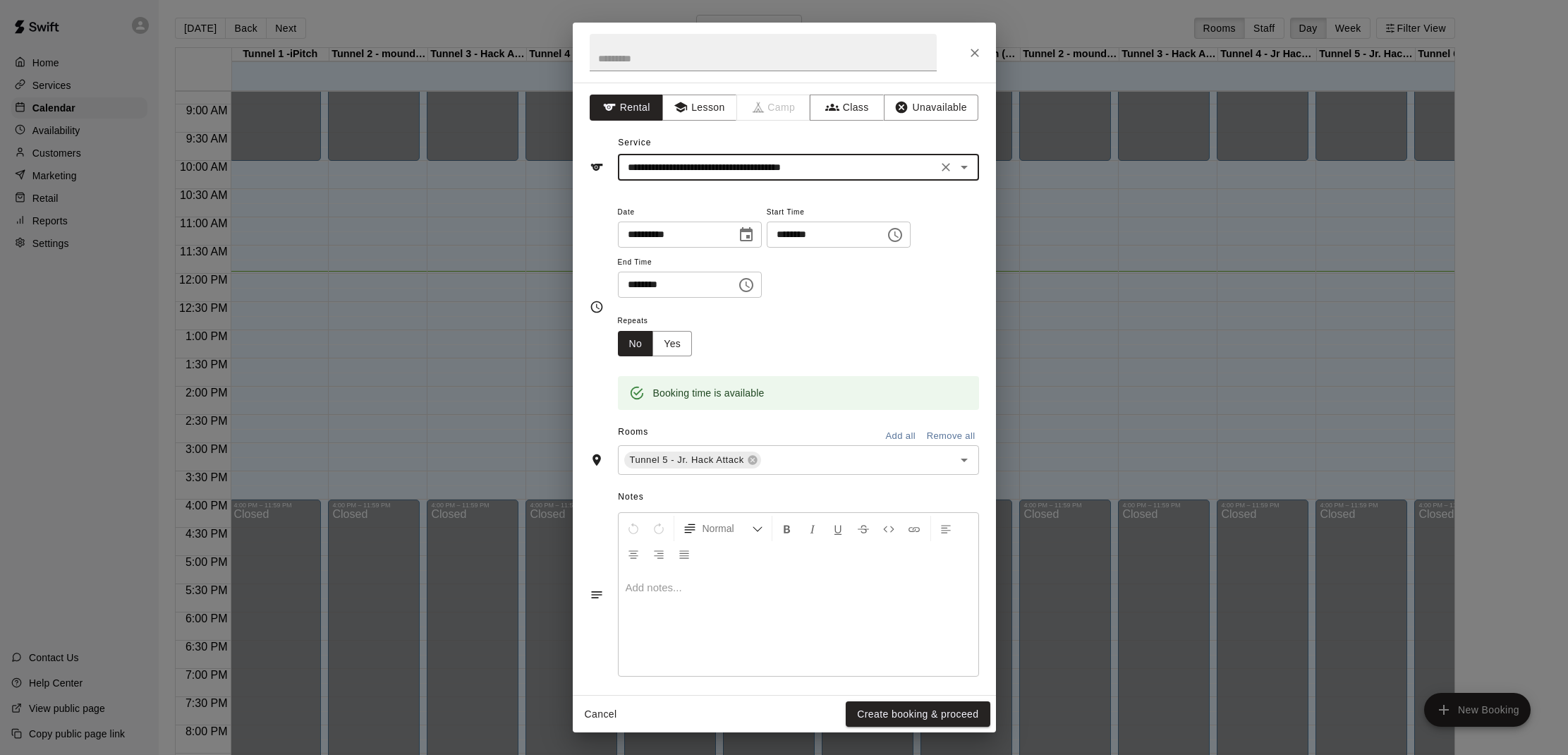
click at [884, 718] on button "Create booking & proceed" at bounding box center [917, 715] width 144 height 26
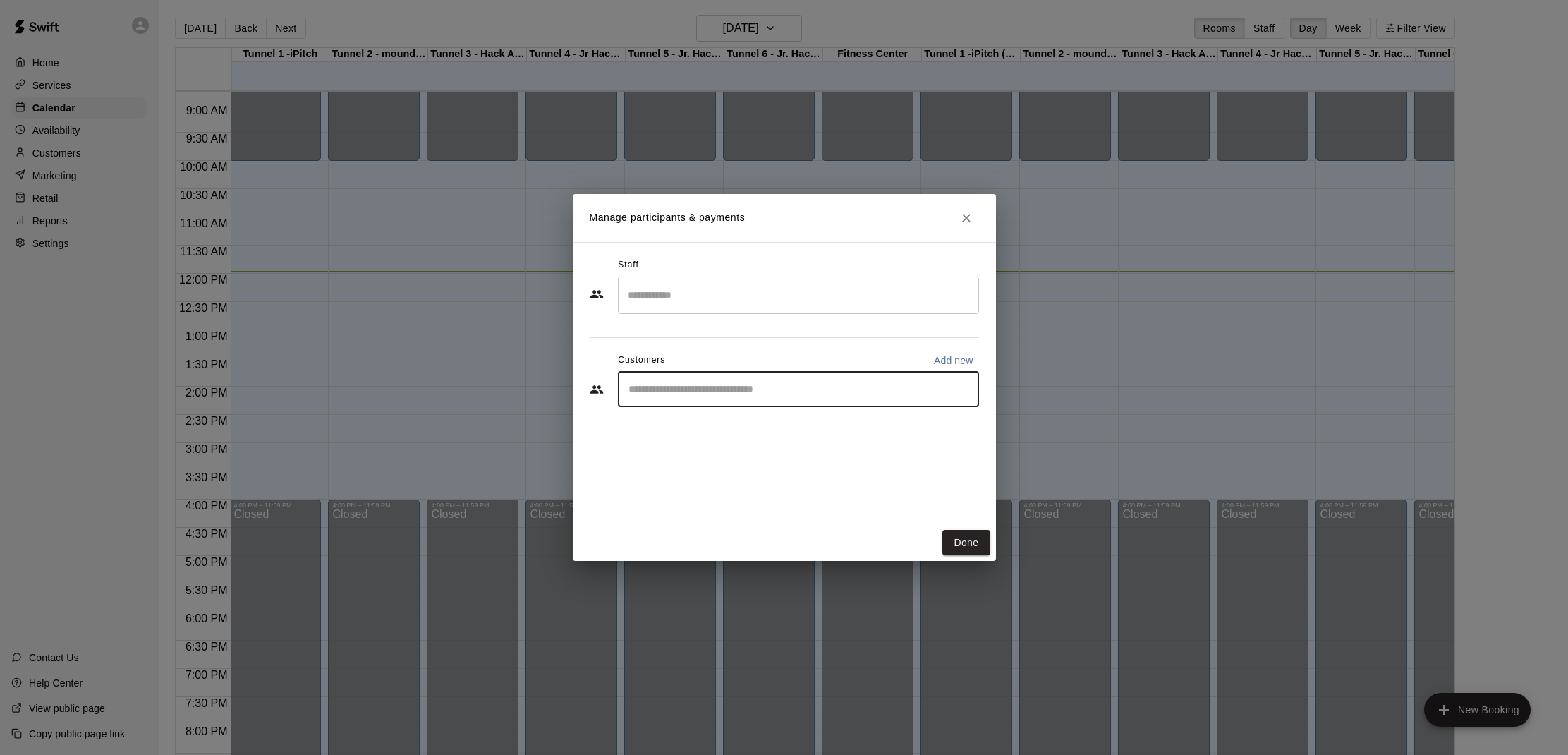
drag, startPoint x: 753, startPoint y: 387, endPoint x: 835, endPoint y: 197, distance: 206.9
click at [753, 386] on input "Start typing to search customers..." at bounding box center [798, 389] width 348 height 14
type input "**"
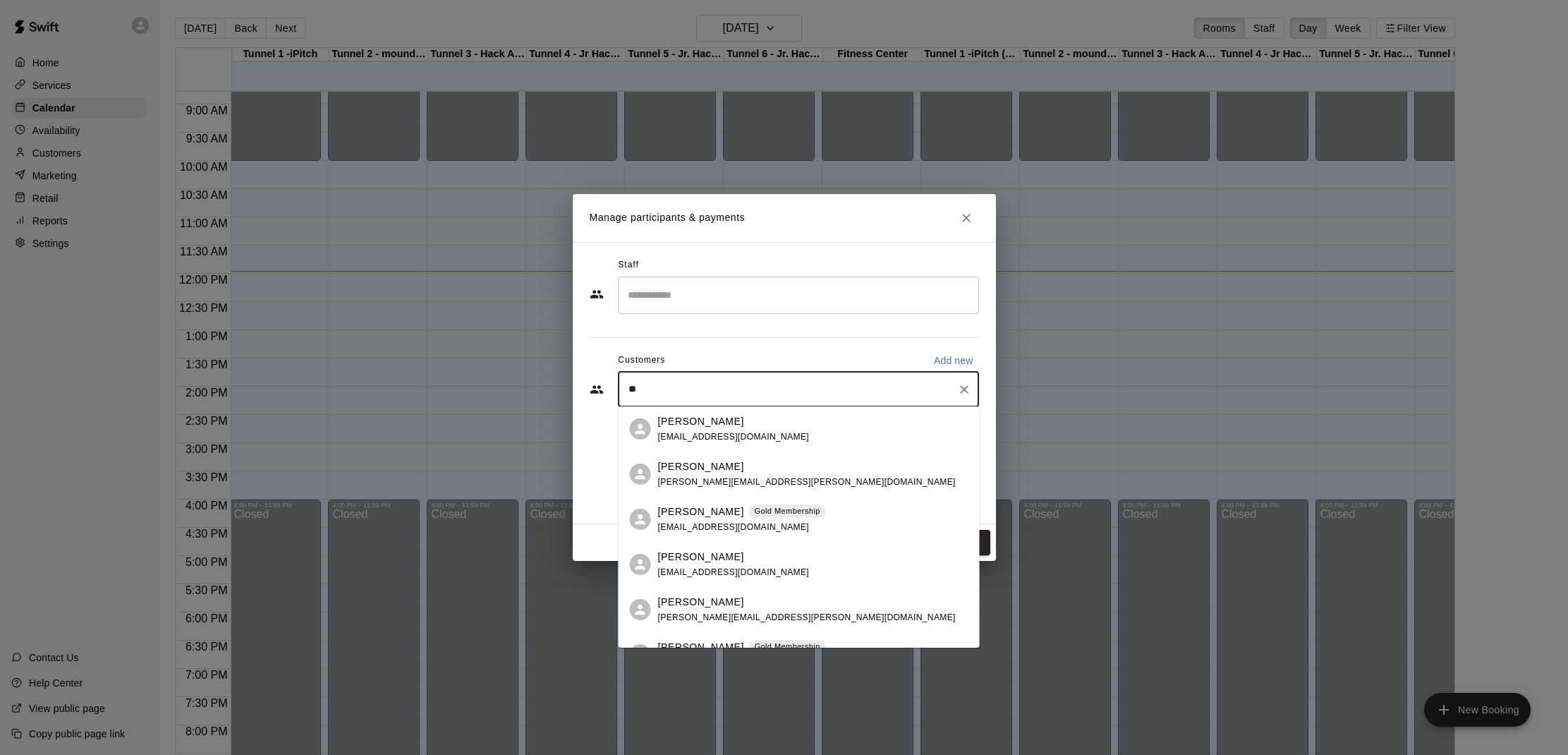
click at [680, 528] on span "[EMAIL_ADDRESS][DOMAIN_NAME]" at bounding box center [734, 526] width 151 height 10
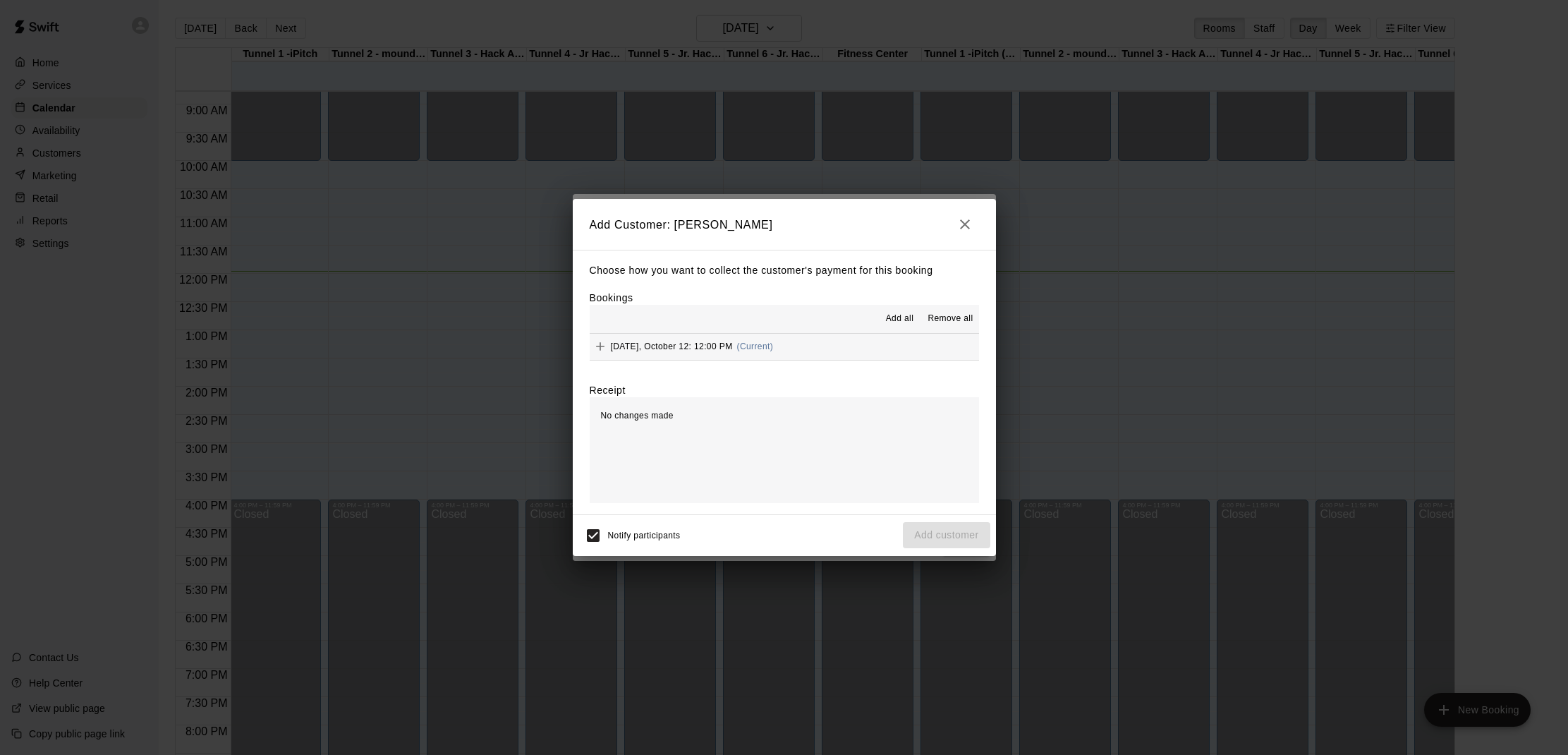
click at [896, 321] on span "Add all" at bounding box center [900, 319] width 28 height 14
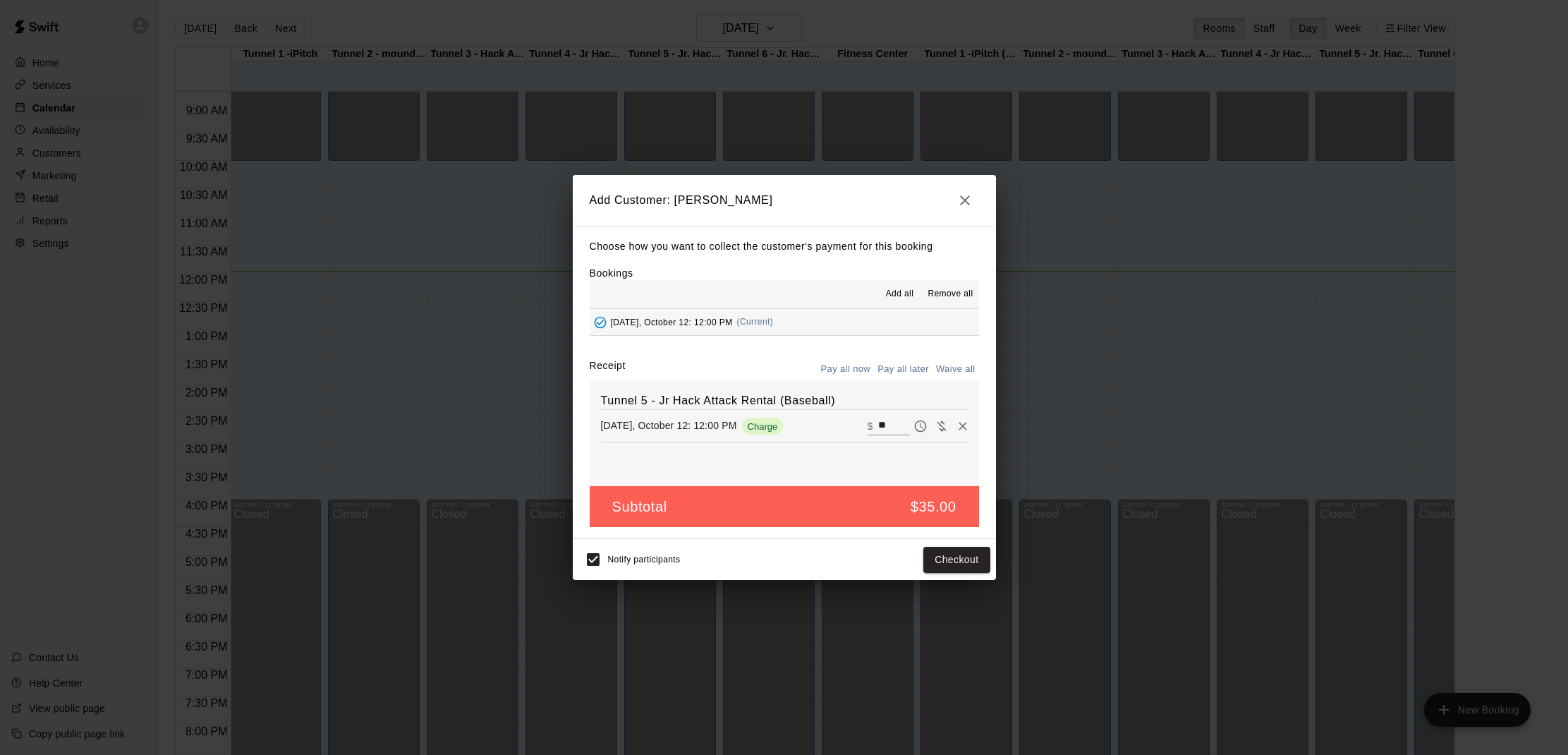
click at [883, 422] on input "**" at bounding box center [893, 426] width 31 height 18
type input "*"
click at [938, 562] on button "Add customer" at bounding box center [946, 559] width 86 height 26
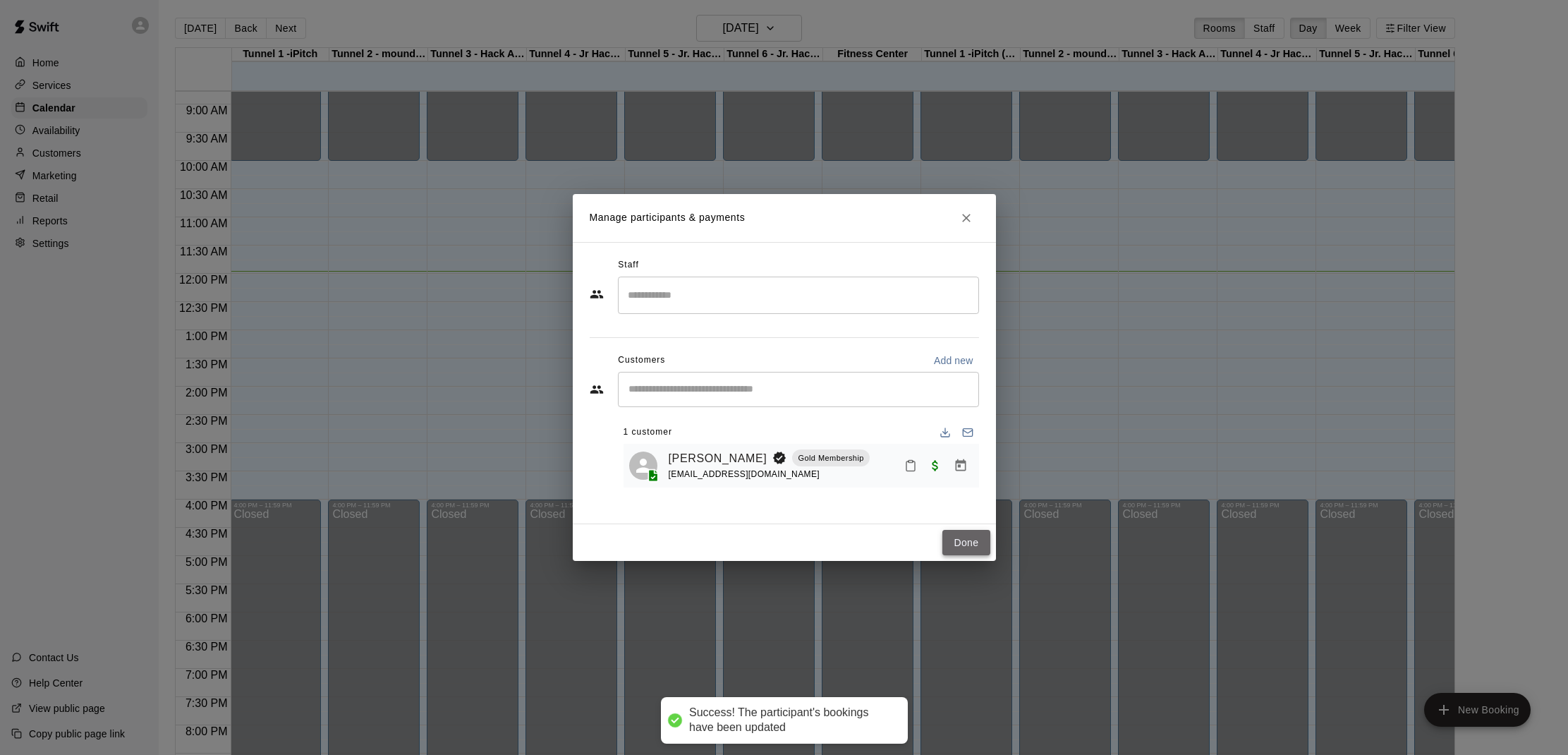
click at [965, 547] on button "Done" at bounding box center [965, 543] width 47 height 26
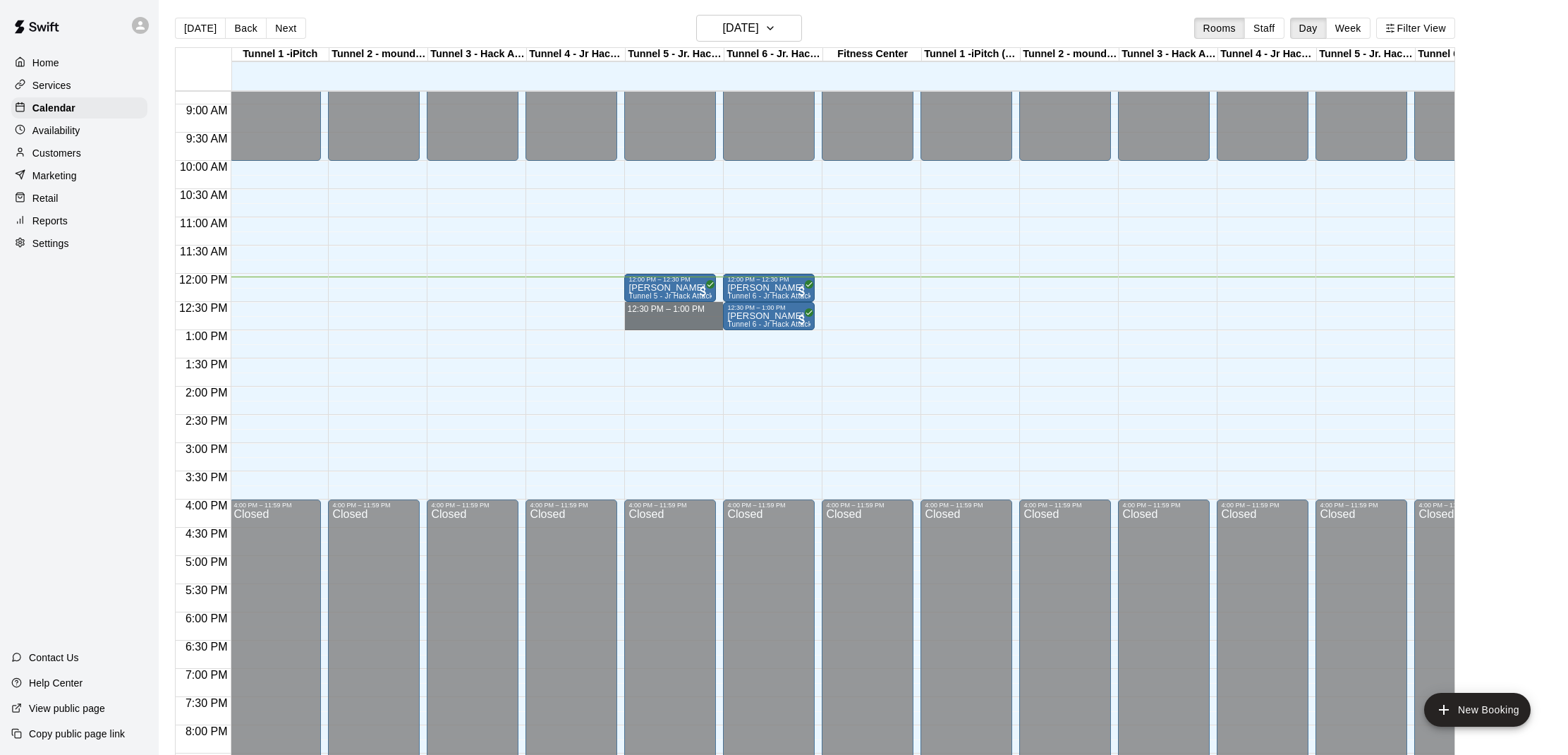
drag, startPoint x: 627, startPoint y: 305, endPoint x: 715, endPoint y: 320, distance: 89.3
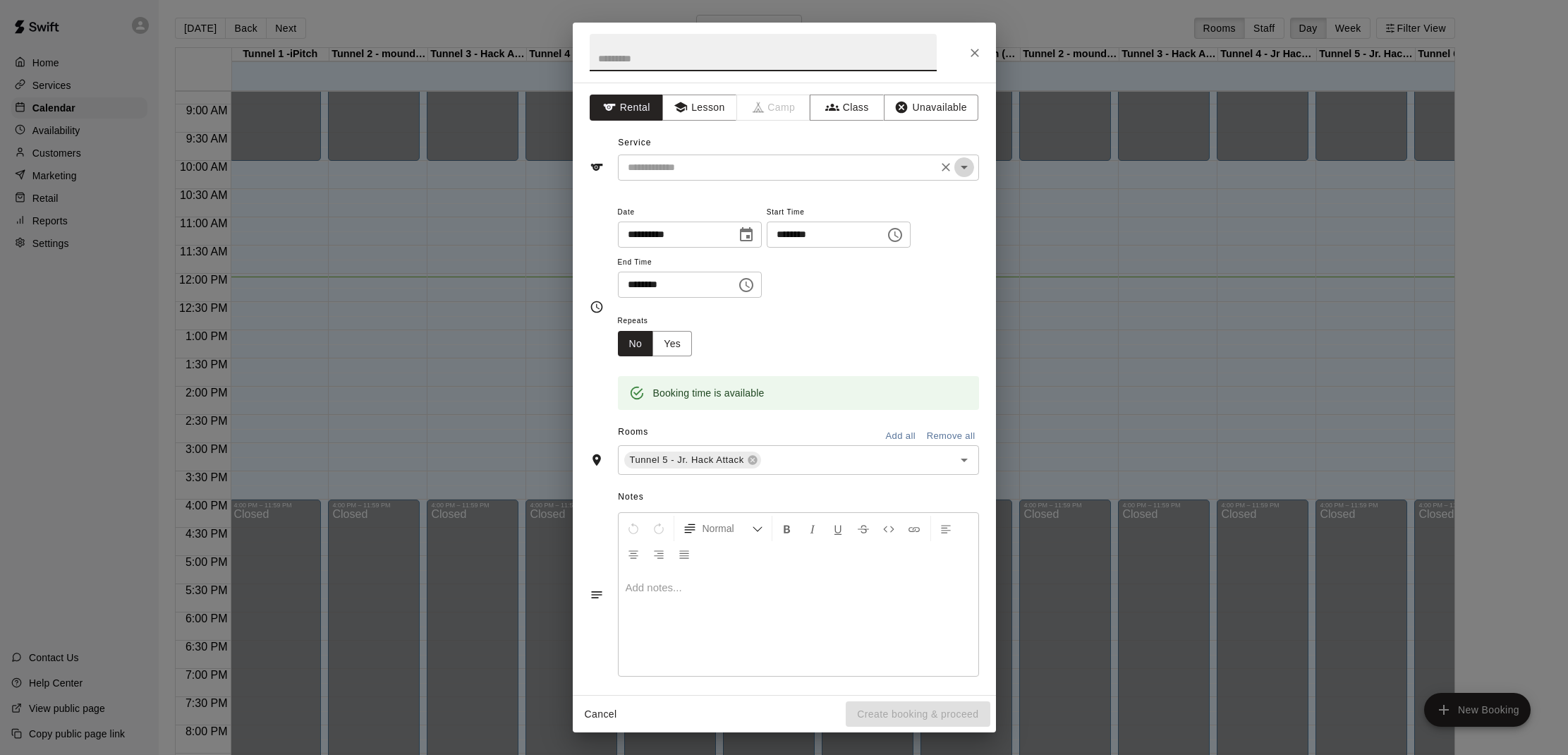
click at [962, 160] on icon "Open" at bounding box center [964, 167] width 17 height 17
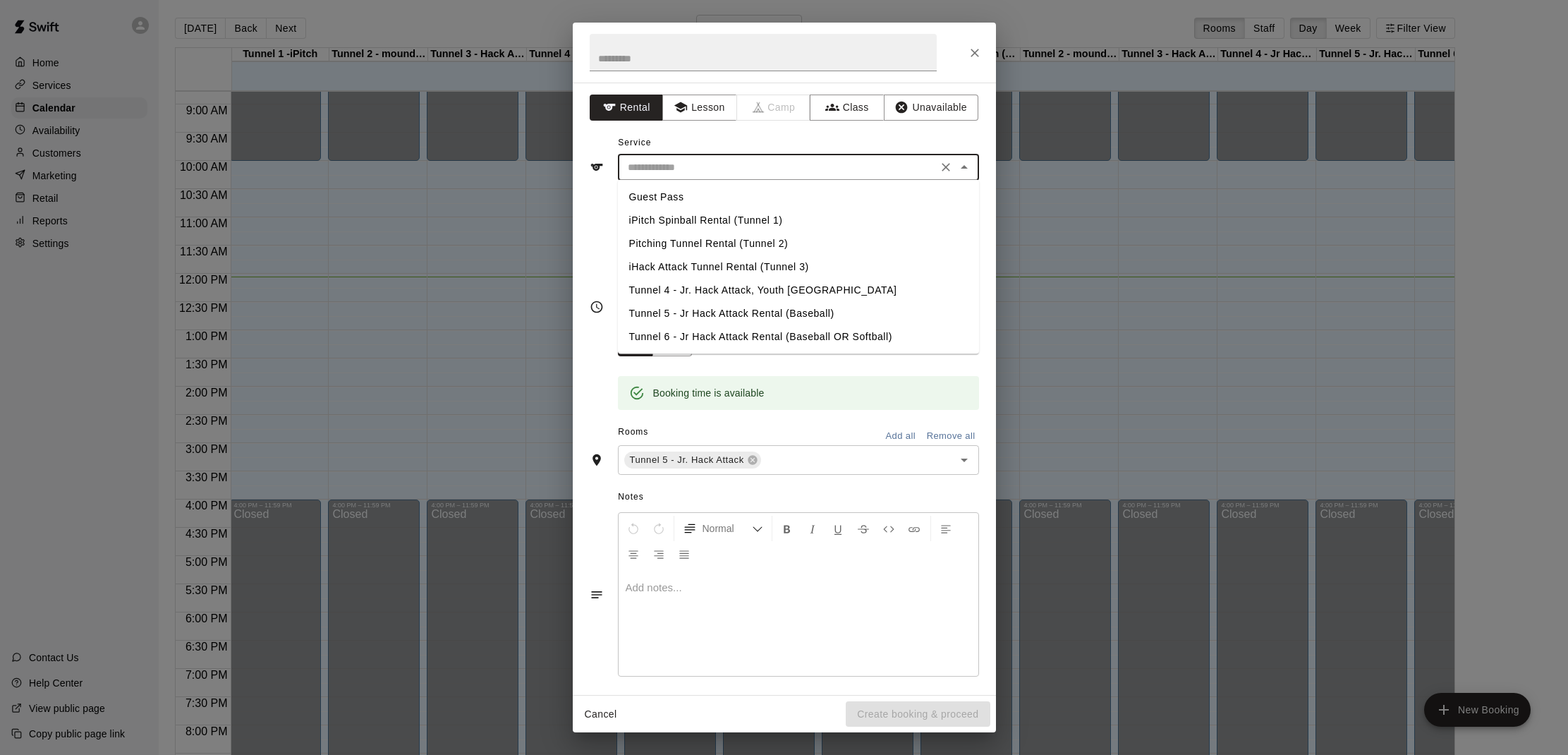
click at [731, 308] on li "Tunnel 5 - Jr Hack Attack Rental (Baseball)" at bounding box center [798, 313] width 361 height 23
type input "**********"
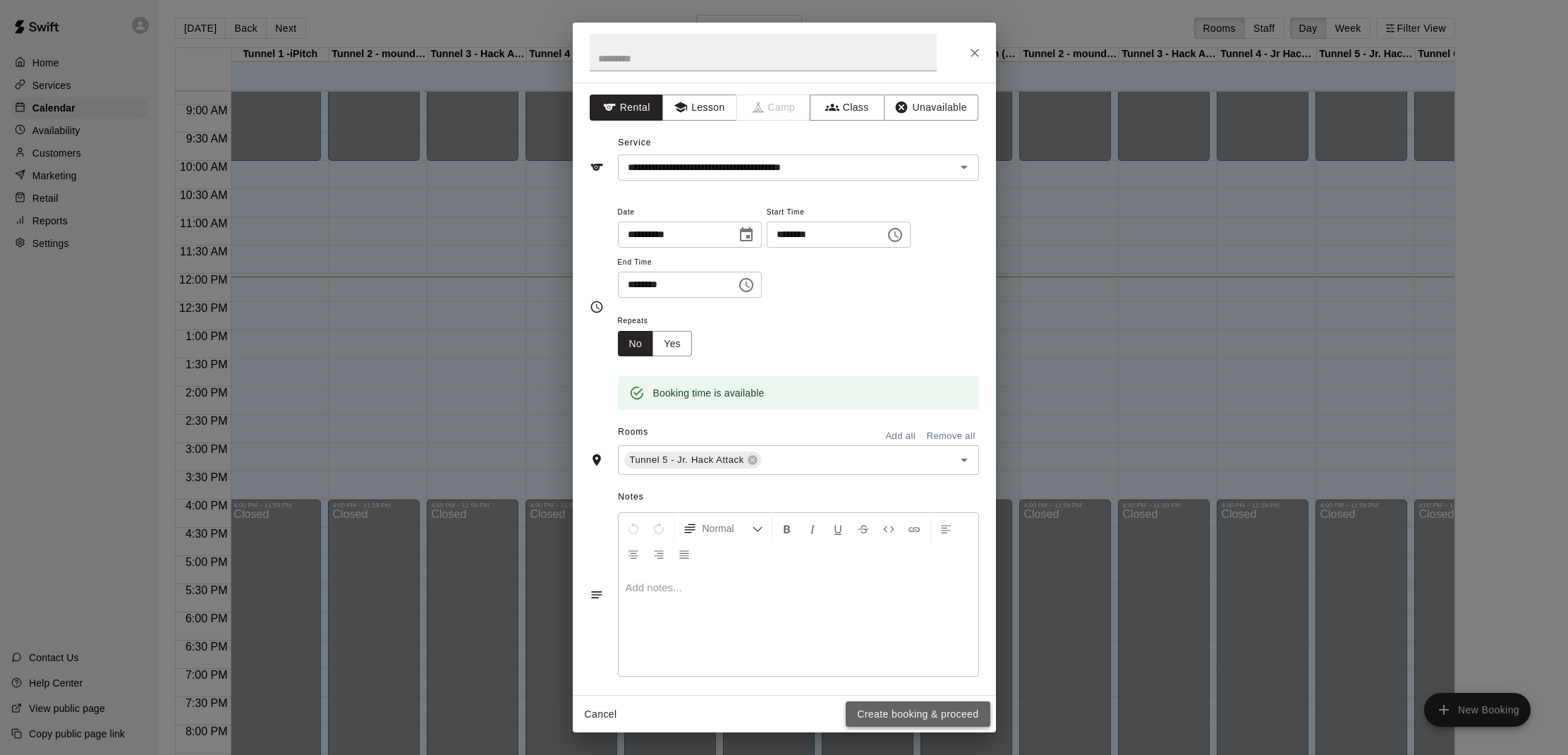
click at [863, 720] on button "Create booking & proceed" at bounding box center [917, 715] width 144 height 26
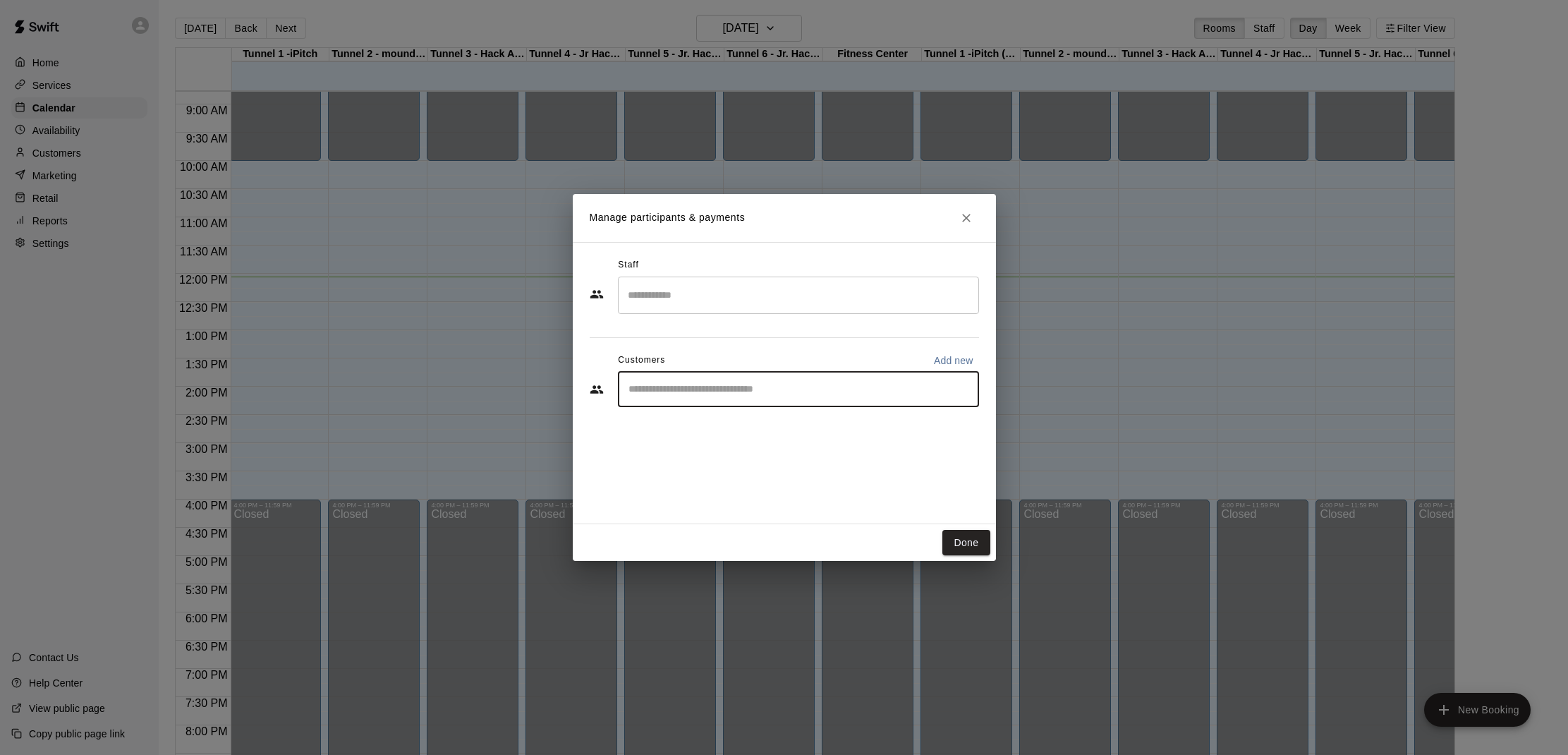
click at [732, 387] on input "Start typing to search customers..." at bounding box center [798, 389] width 348 height 14
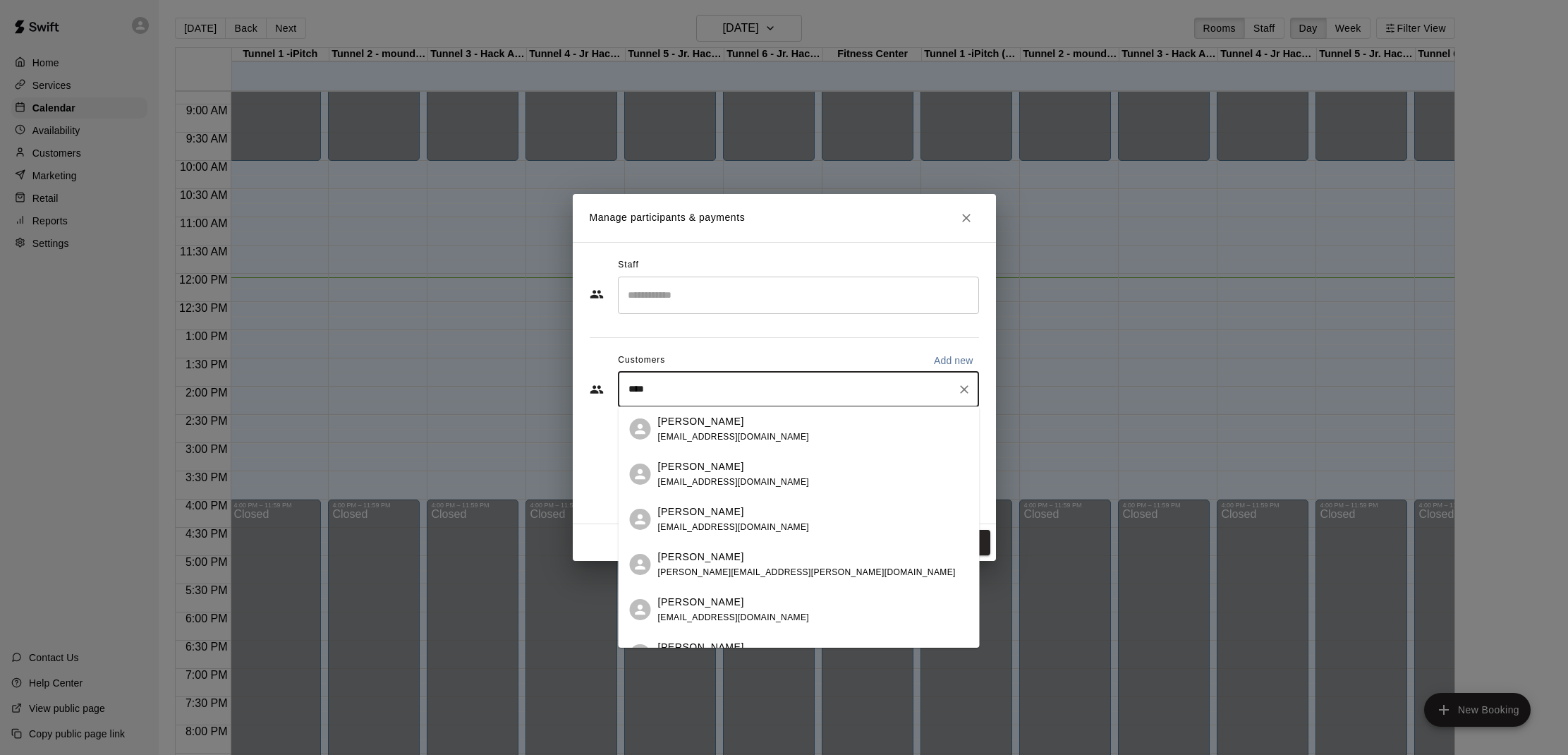
type input "*****"
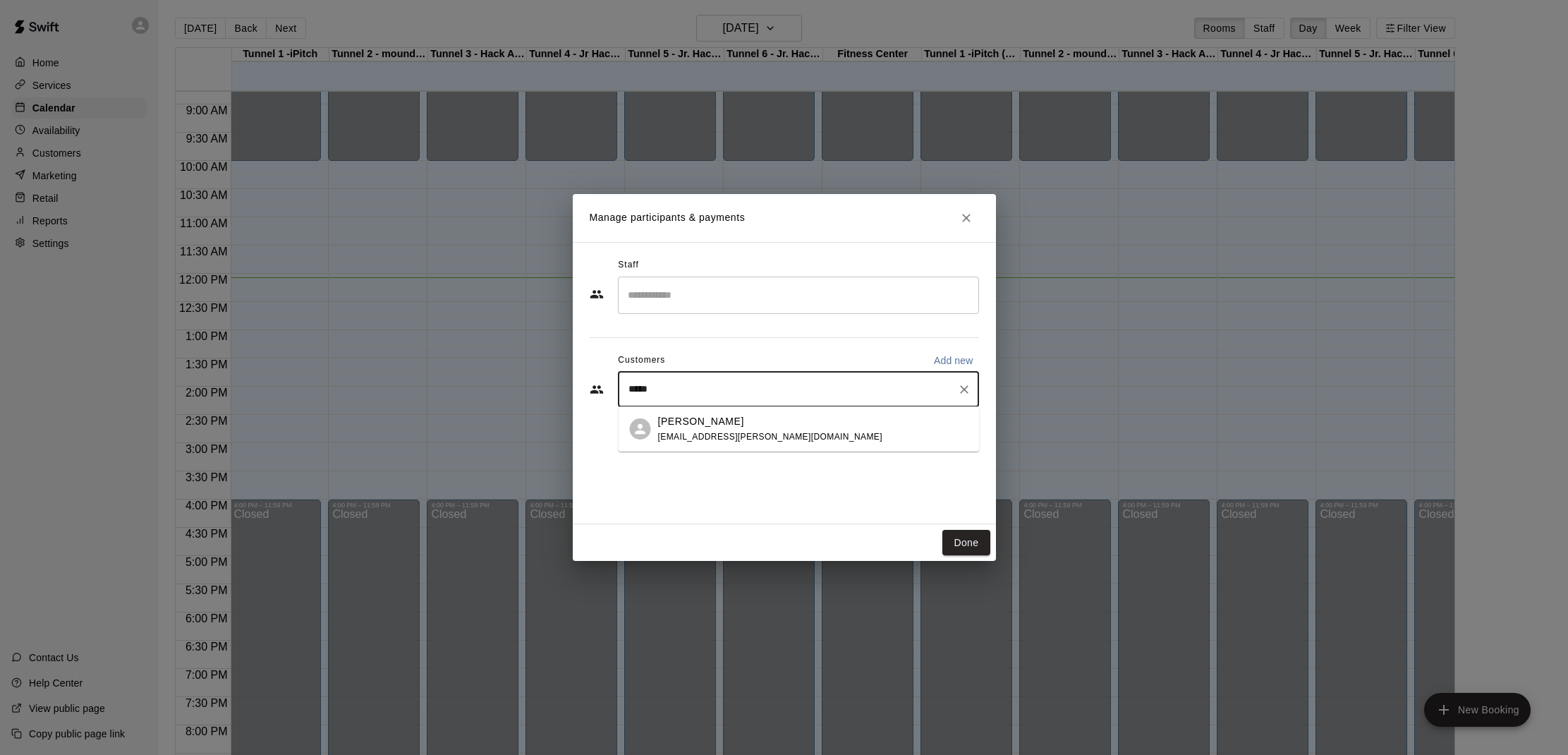
click at [689, 434] on span "[EMAIL_ADDRESS][PERSON_NAME][DOMAIN_NAME]" at bounding box center [770, 436] width 224 height 10
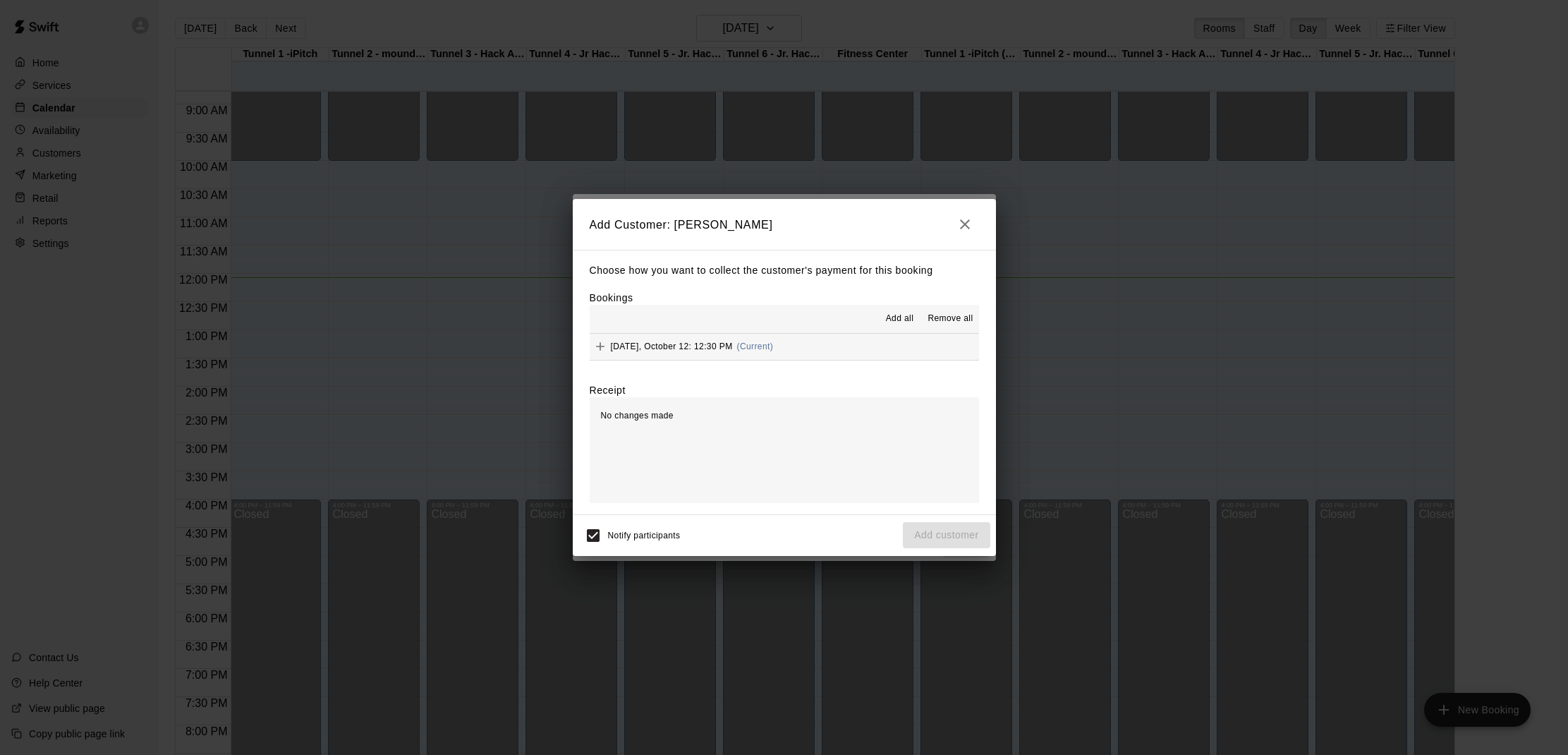
click at [898, 325] on span "Add all" at bounding box center [900, 319] width 28 height 14
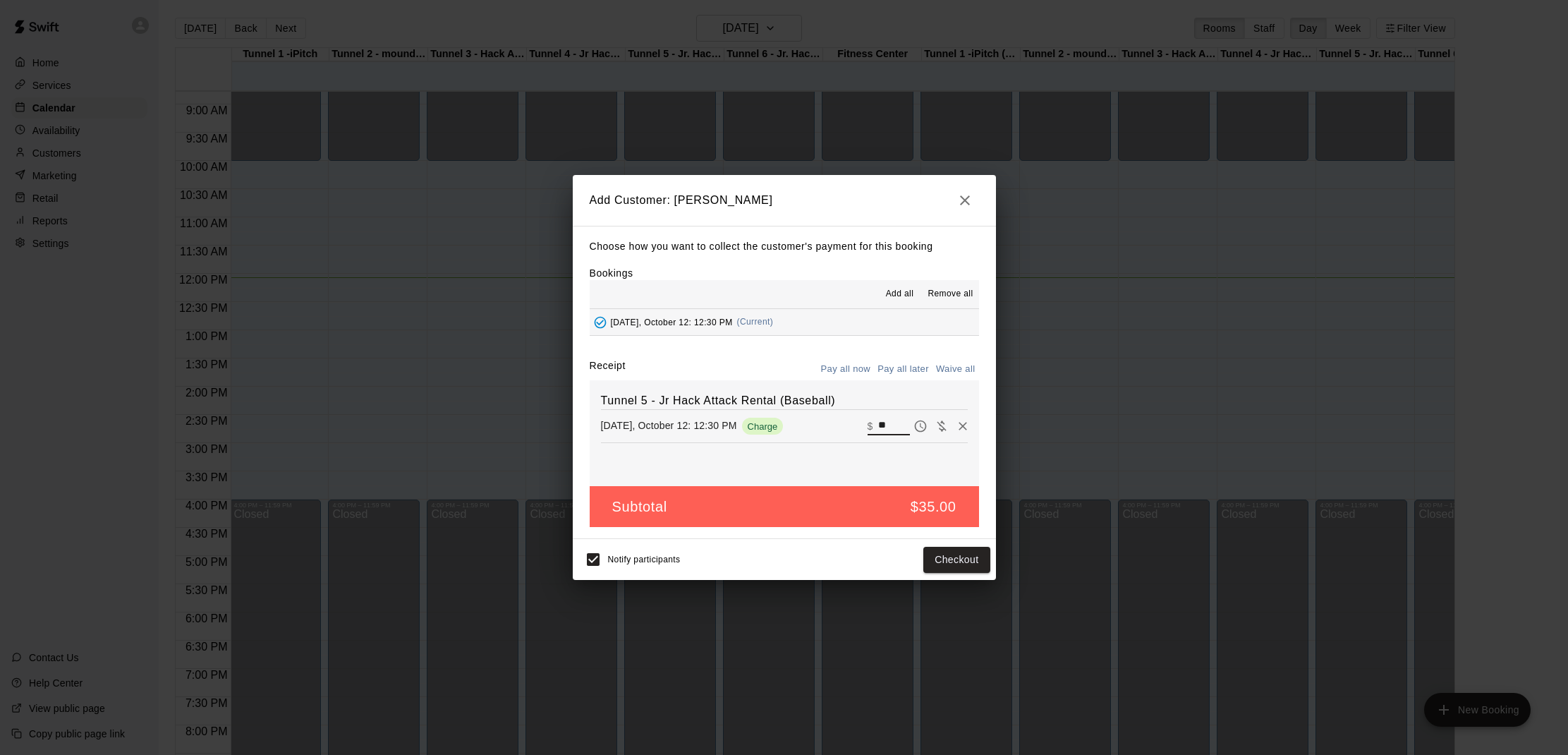
click at [882, 422] on input "**" at bounding box center [893, 426] width 31 height 18
type input "*"
click at [960, 550] on button "Add customer" at bounding box center [946, 559] width 86 height 26
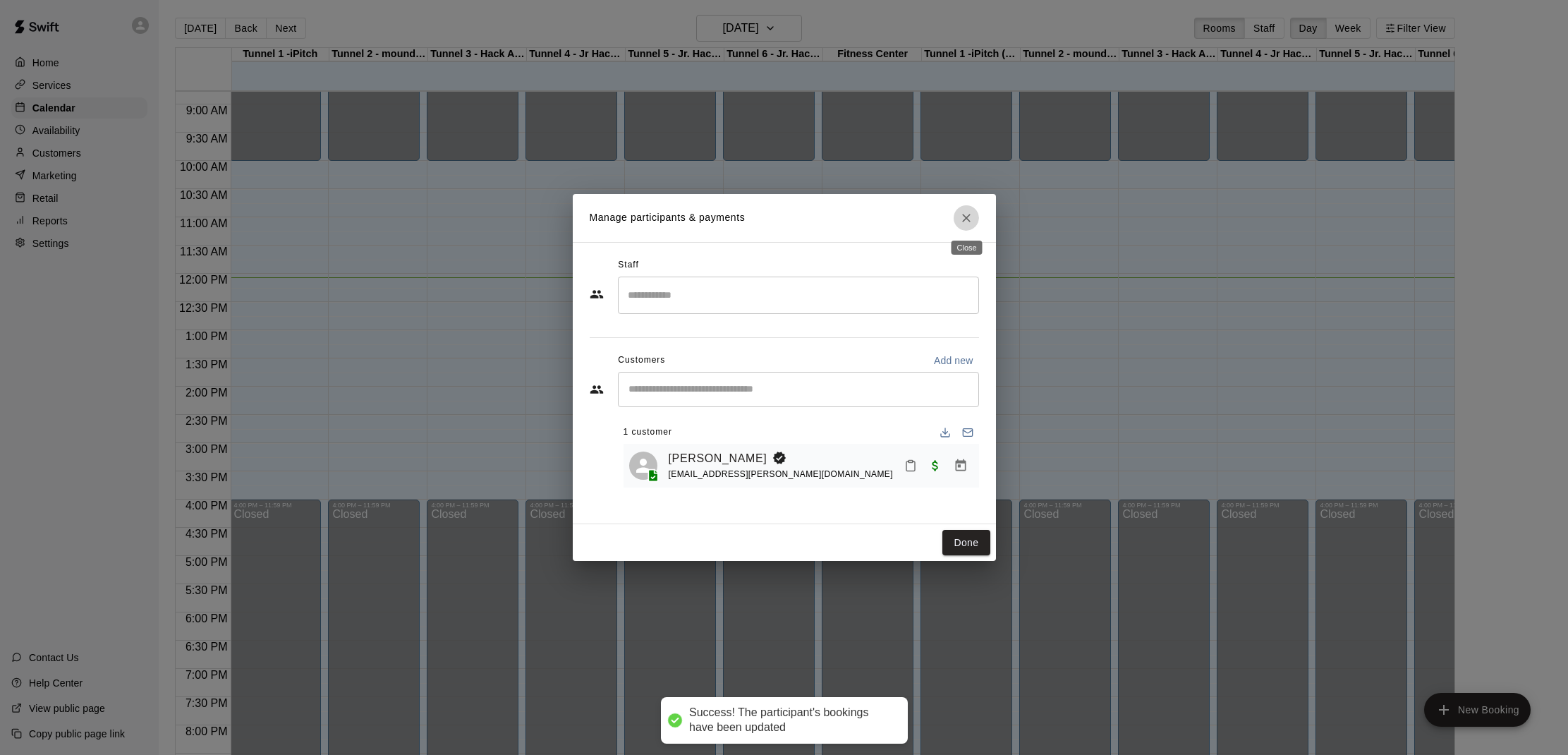
click at [963, 208] on button "Close" at bounding box center [967, 219] width 26 height 26
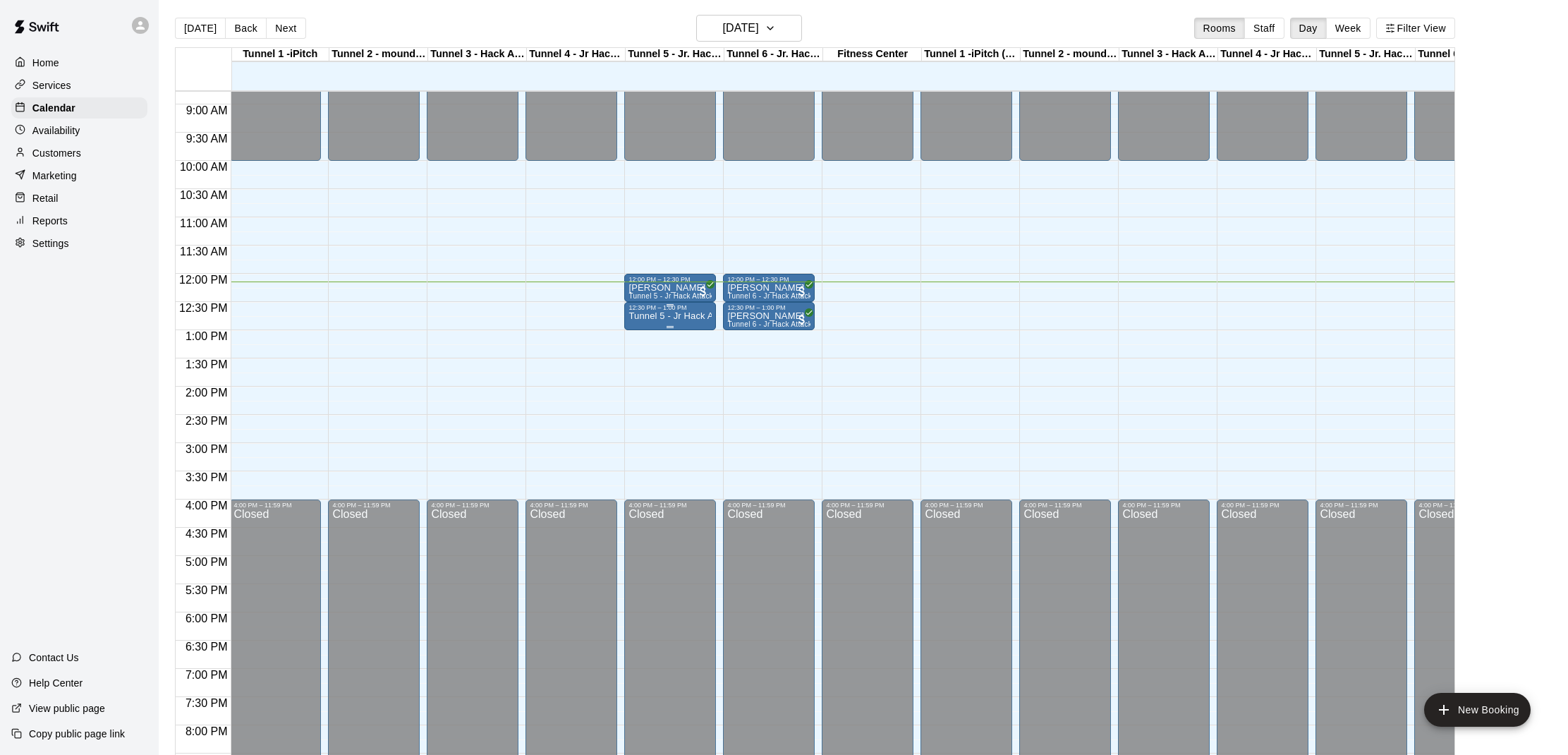
click at [667, 316] on p "Tunnel 5 - Jr Hack Attack Rental (Baseball)" at bounding box center [669, 316] width 84 height 0
click at [637, 397] on icon "delete" at bounding box center [643, 399] width 17 height 17
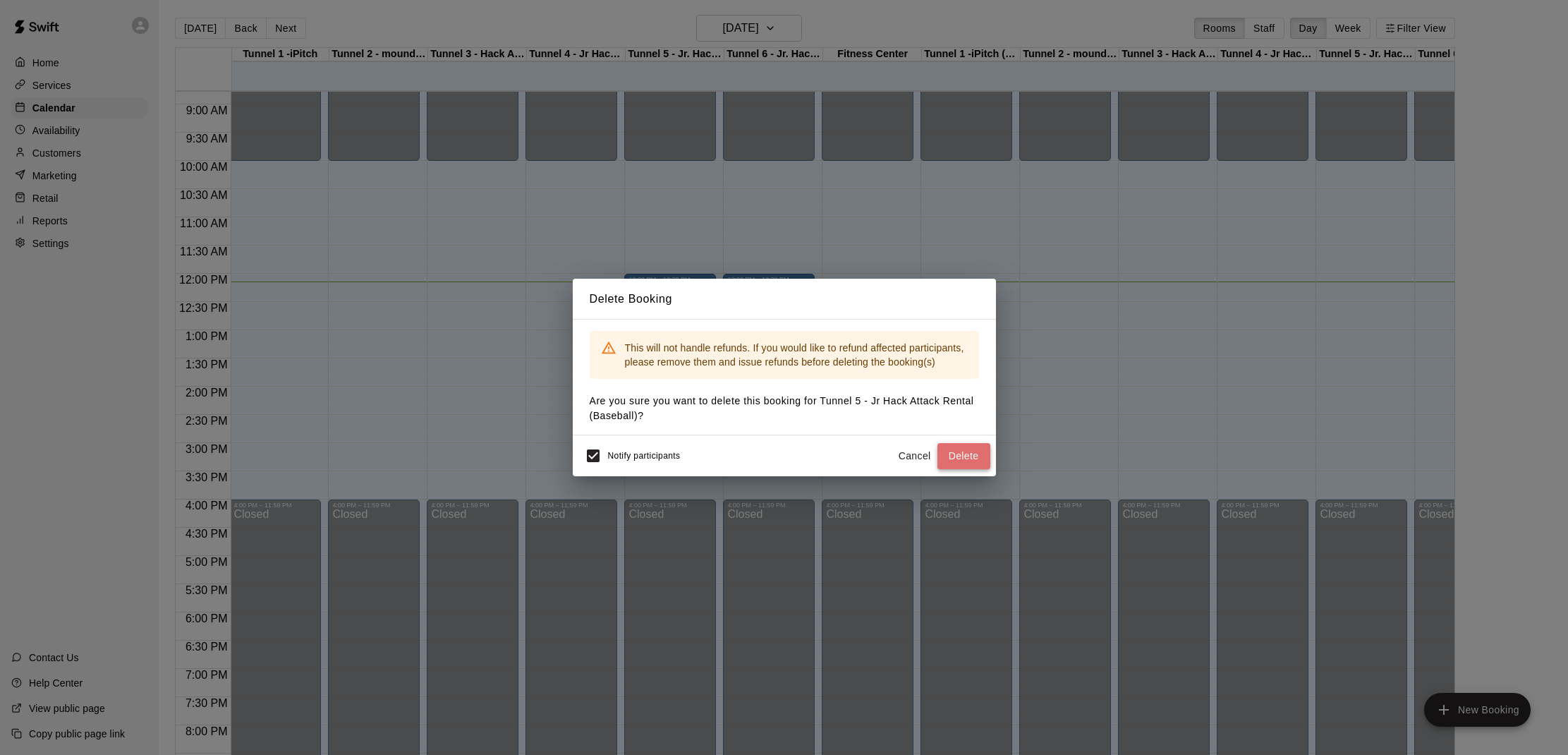
click at [960, 455] on button "Delete" at bounding box center [964, 456] width 53 height 26
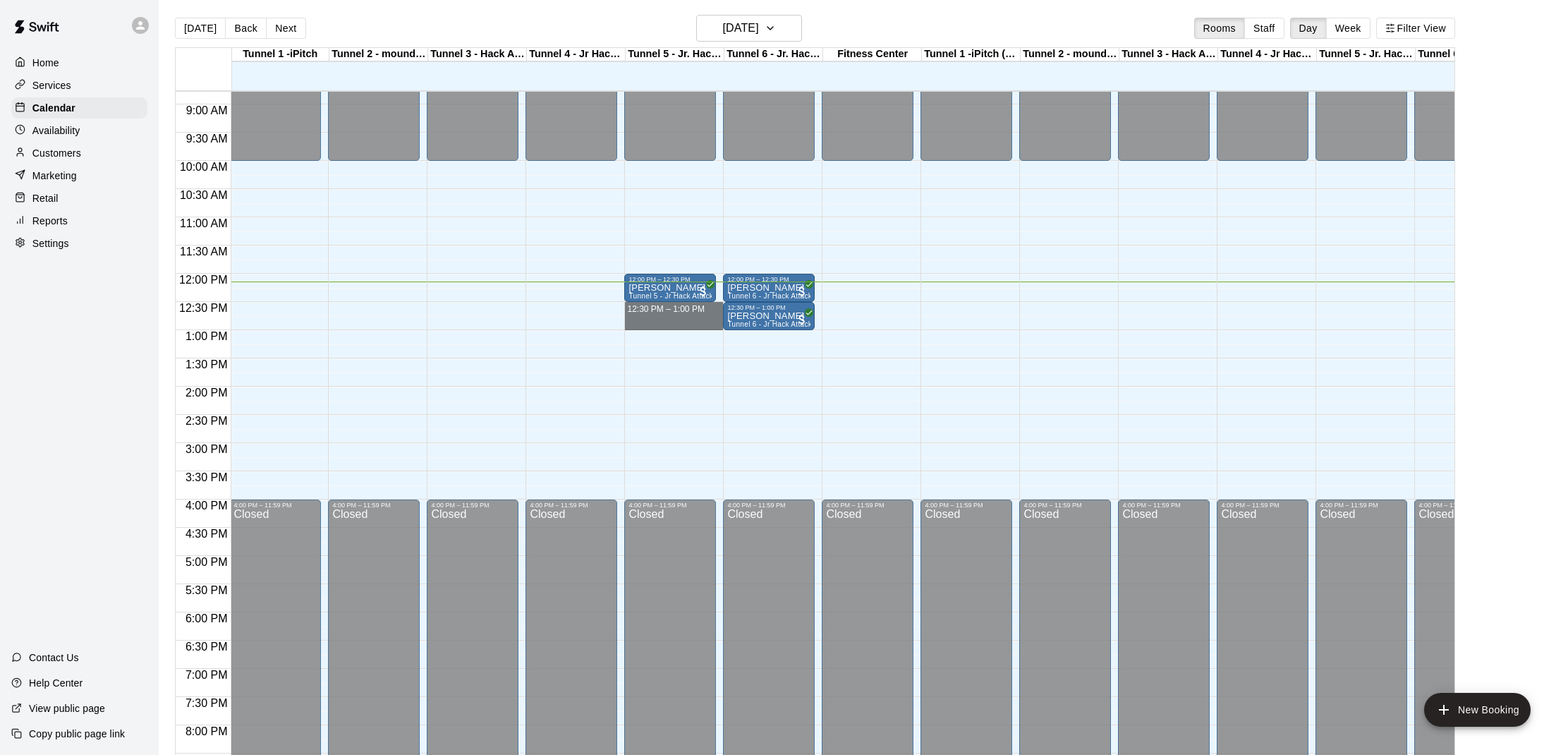
drag, startPoint x: 628, startPoint y: 306, endPoint x: 701, endPoint y: 319, distance: 74.1
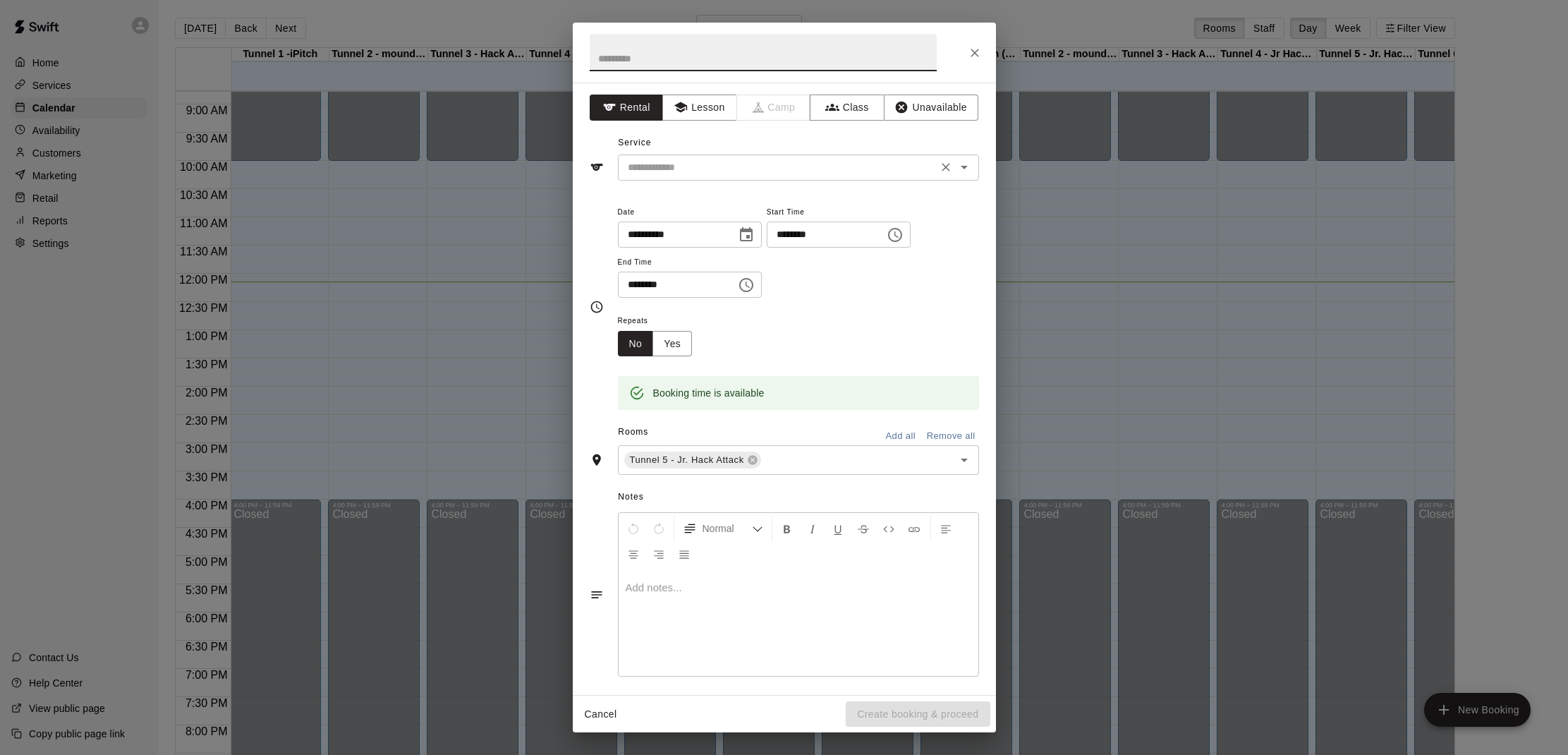
click at [967, 168] on icon "Open" at bounding box center [964, 167] width 17 height 17
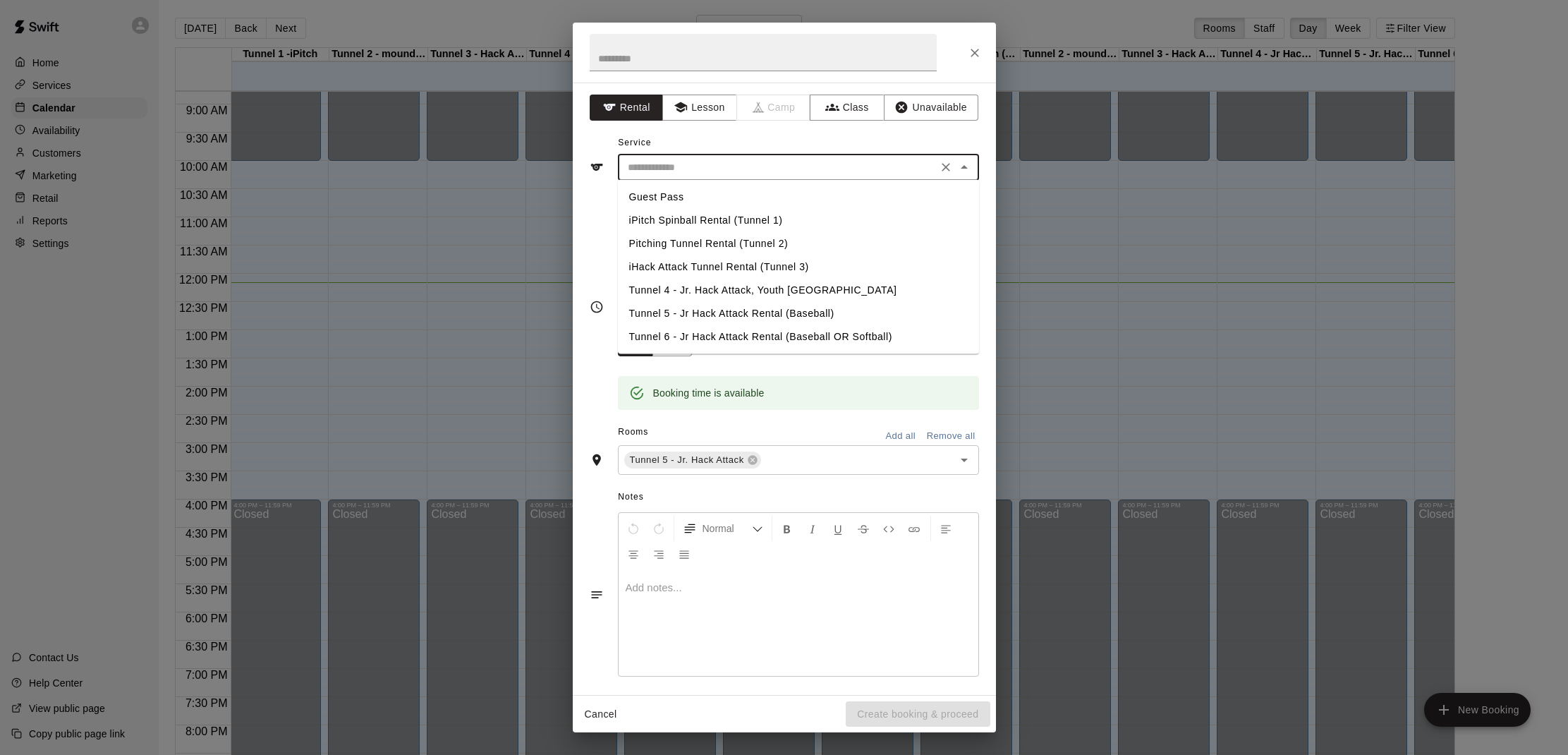
click at [788, 309] on li "Tunnel 5 - Jr Hack Attack Rental (Baseball)" at bounding box center [798, 313] width 361 height 23
type input "**********"
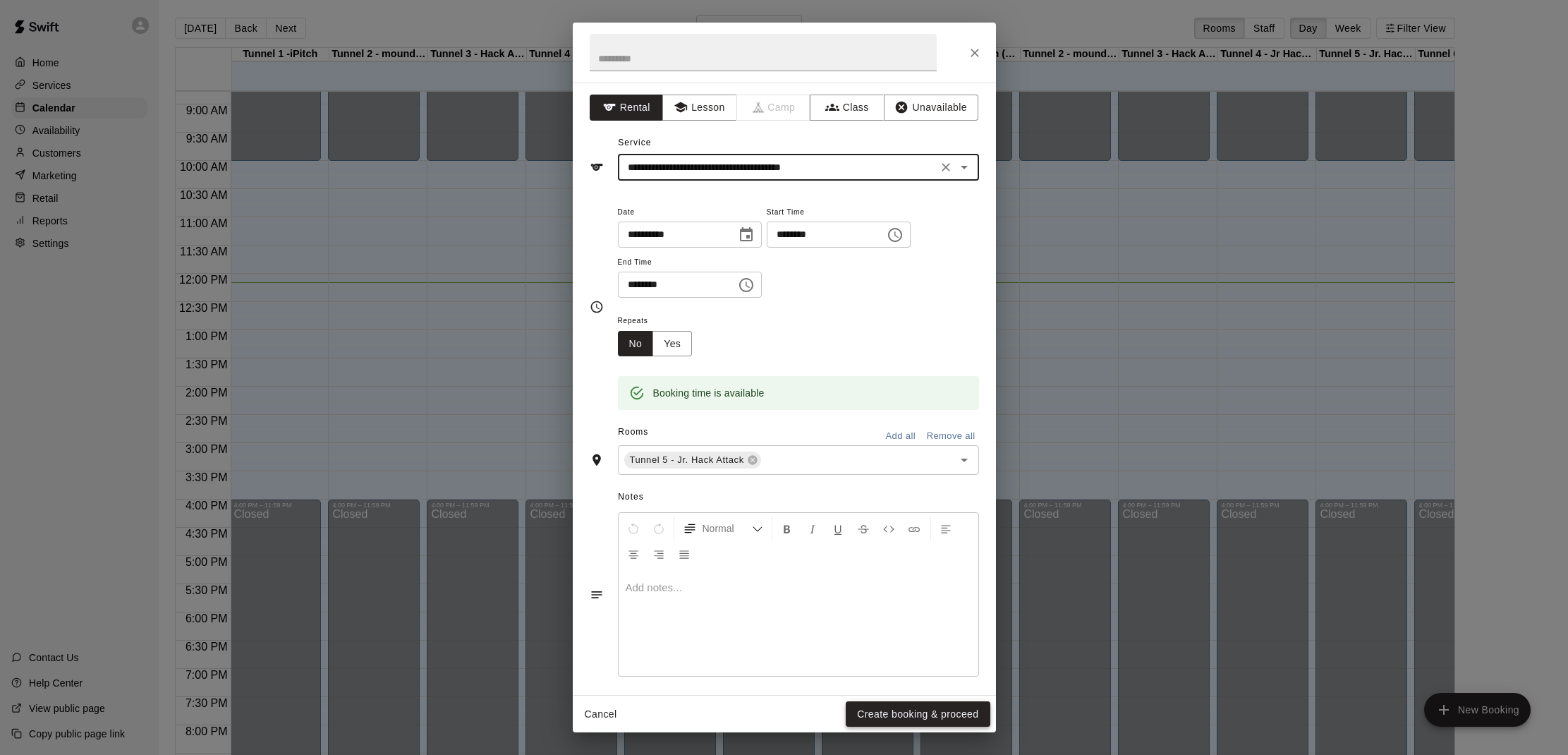
click at [887, 720] on button "Create booking & proceed" at bounding box center [917, 715] width 144 height 26
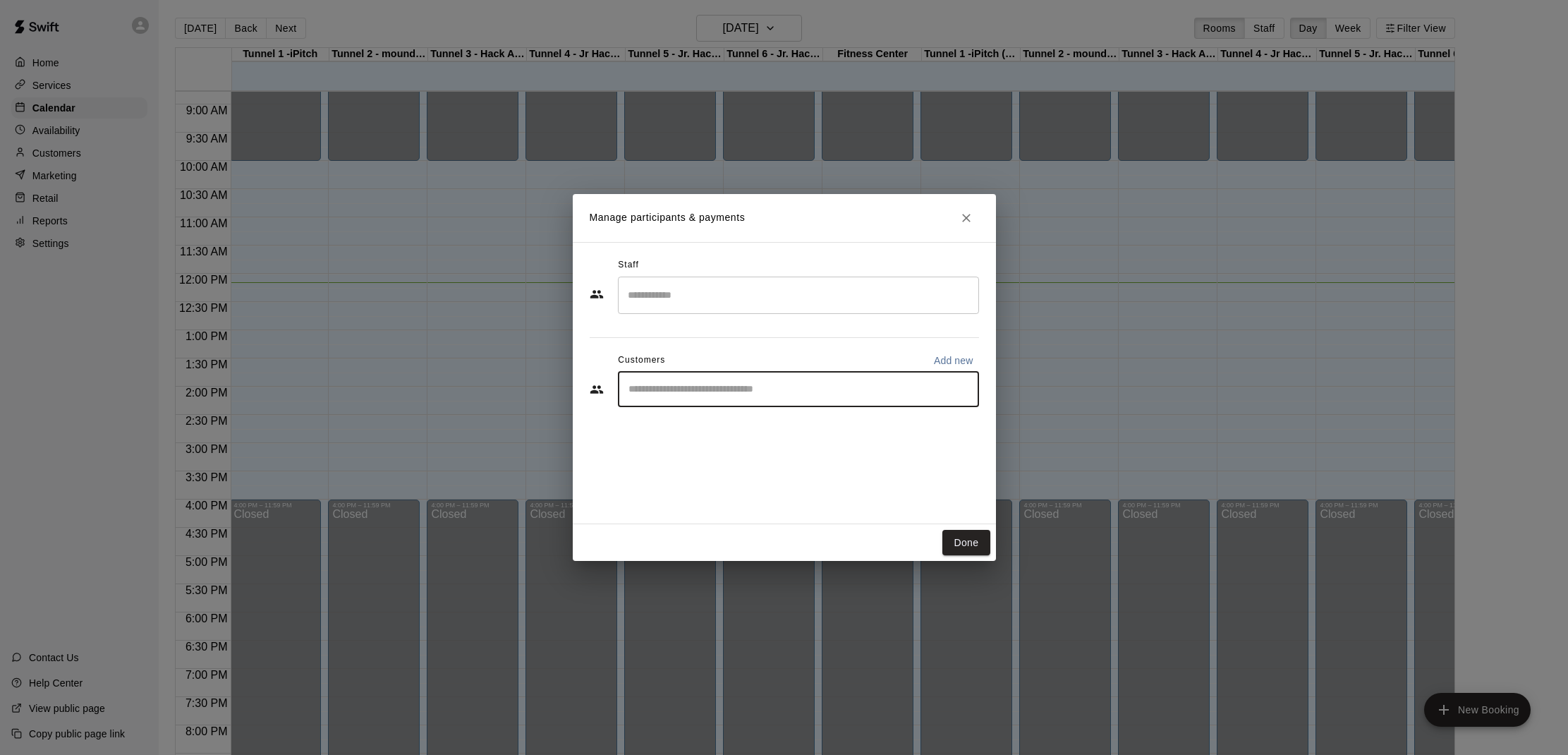
click at [770, 390] on input "Start typing to search customers..." at bounding box center [798, 389] width 348 height 14
type input "*****"
click at [700, 418] on p "[PERSON_NAME]" at bounding box center [701, 422] width 86 height 15
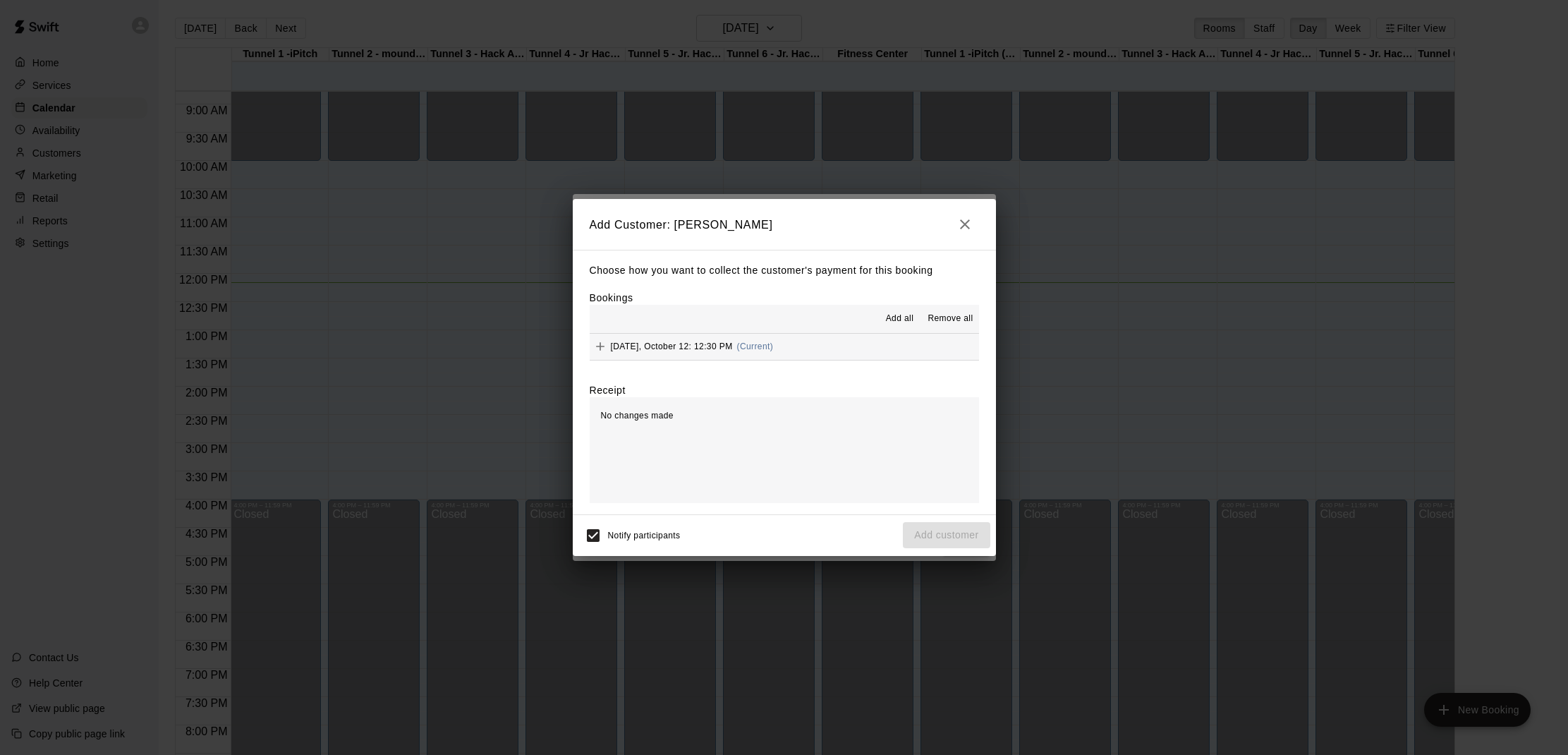
click at [893, 313] on span "Add all" at bounding box center [900, 319] width 28 height 14
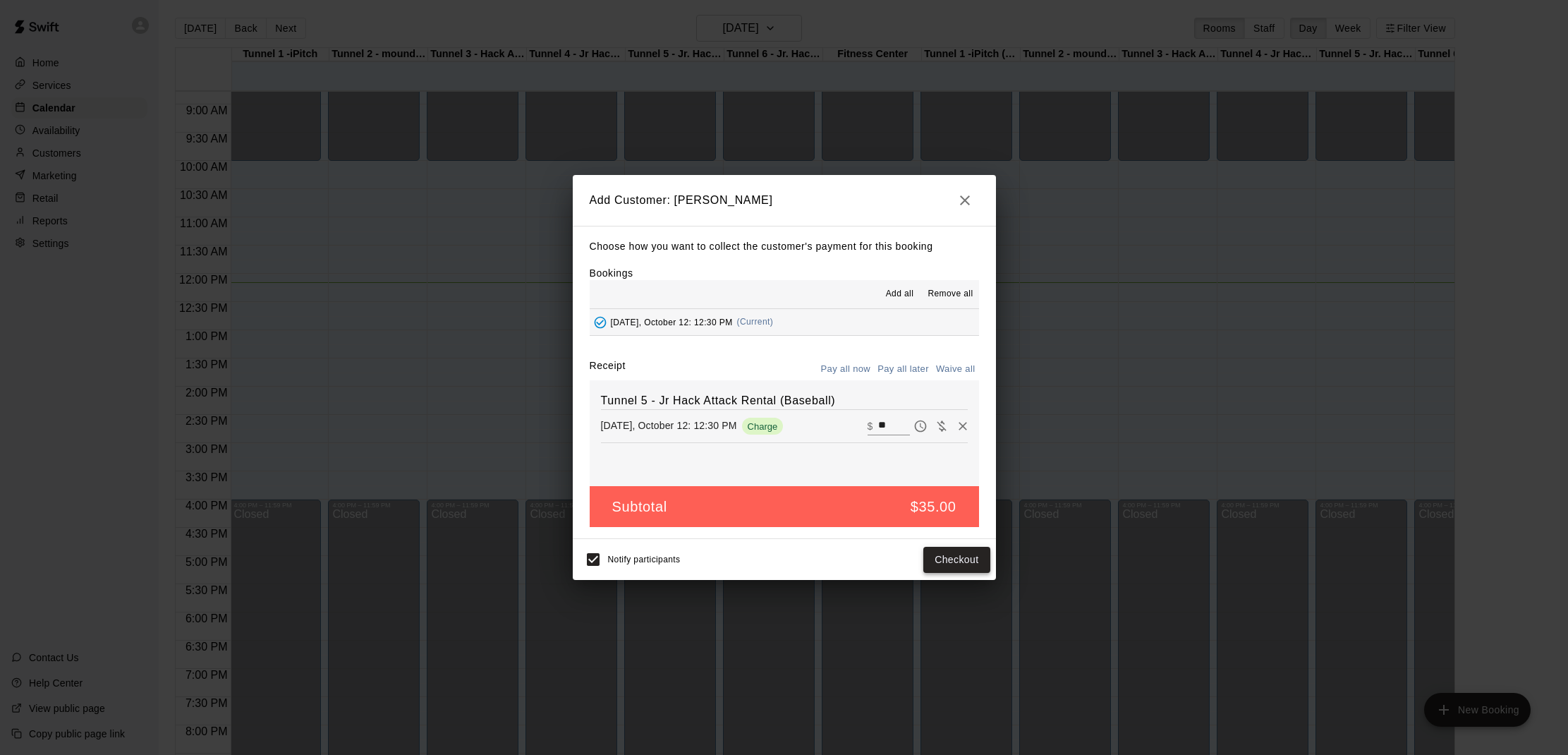
click at [951, 558] on button "Checkout" at bounding box center [957, 559] width 66 height 26
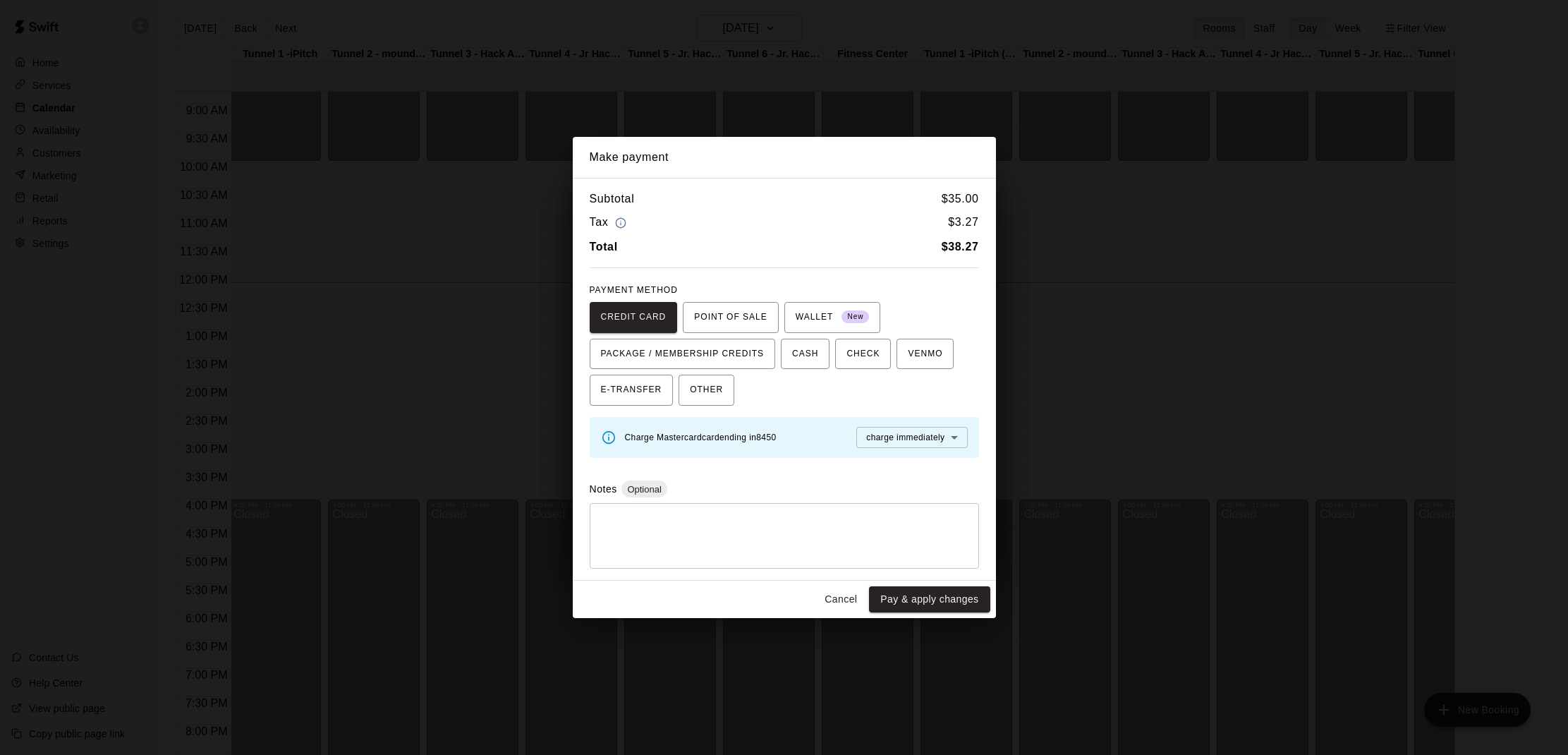
click at [831, 598] on button "Cancel" at bounding box center [840, 599] width 45 height 26
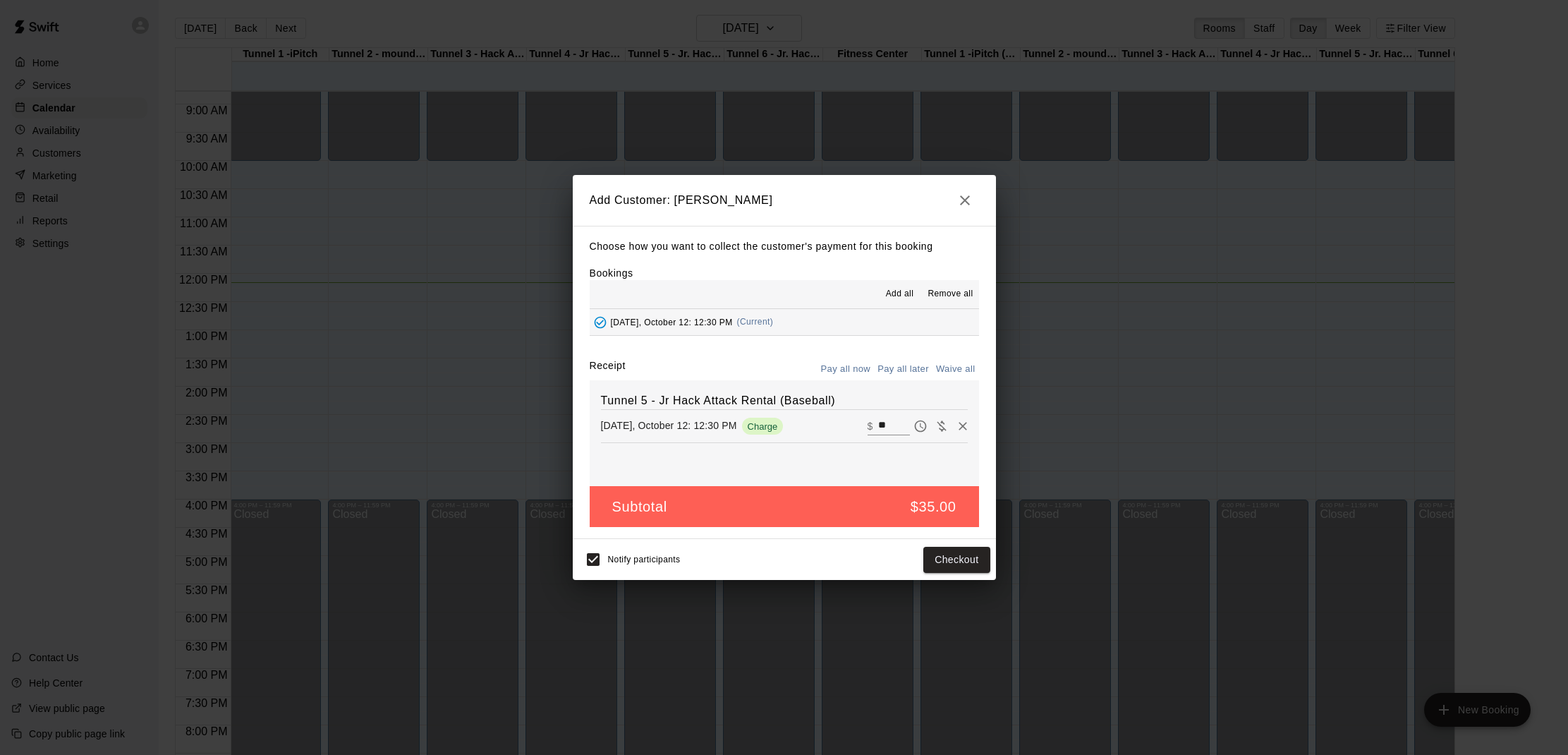
click at [960, 204] on icon "button" at bounding box center [965, 200] width 17 height 17
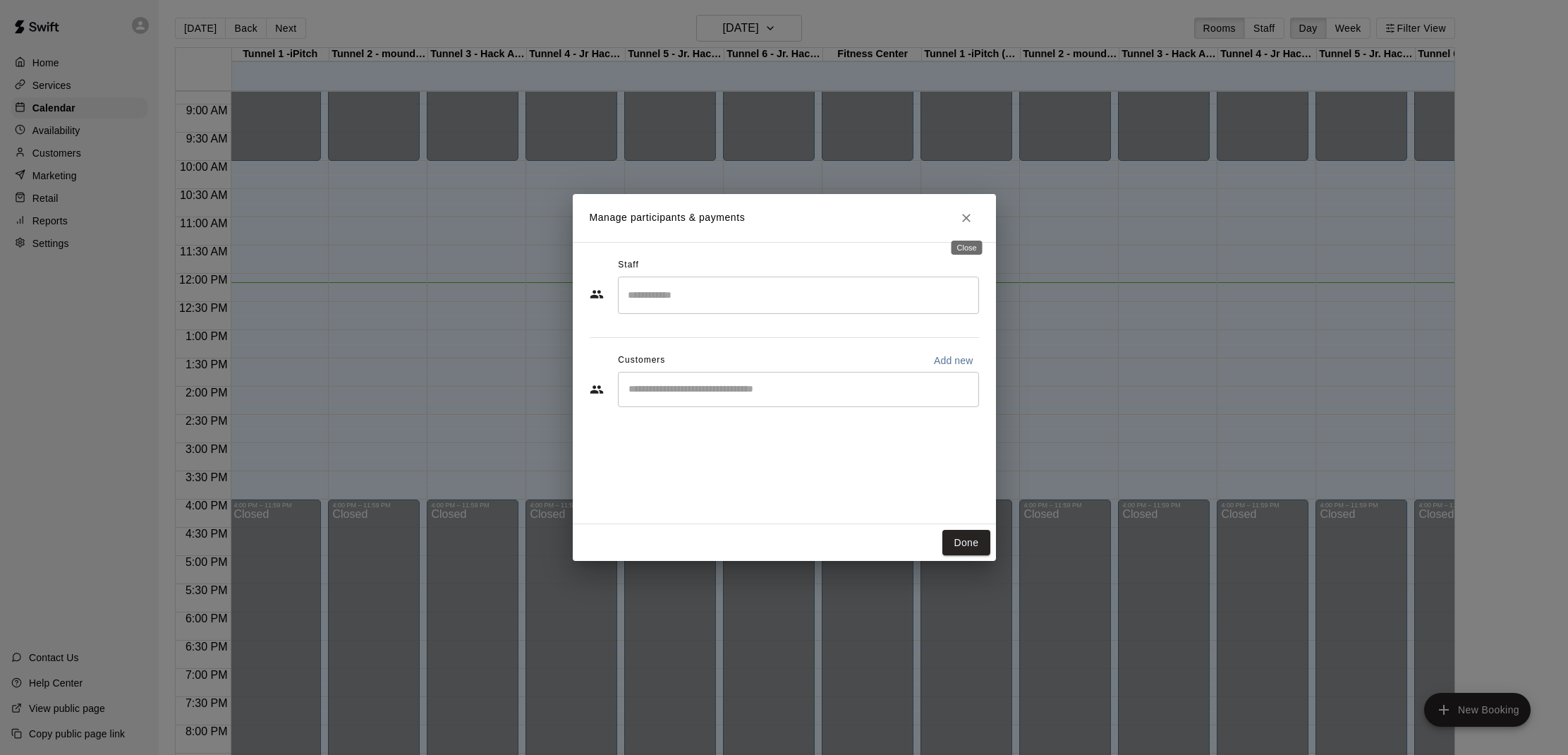
click at [963, 224] on icon "Close" at bounding box center [966, 218] width 14 height 14
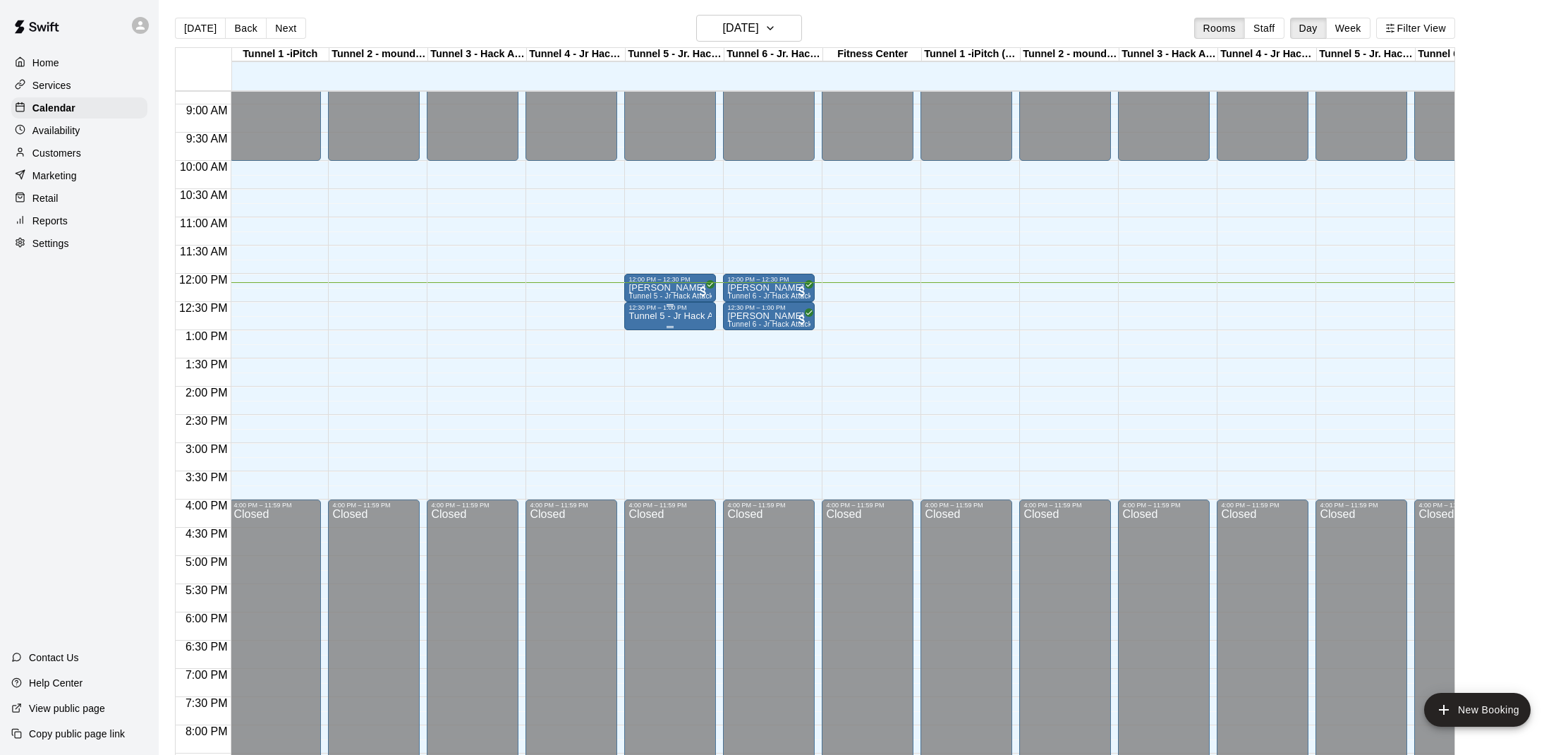
click at [678, 311] on div "12:30 PM – 1:00 PM" at bounding box center [669, 308] width 84 height 7
click at [643, 379] on icon "delete" at bounding box center [642, 386] width 10 height 13
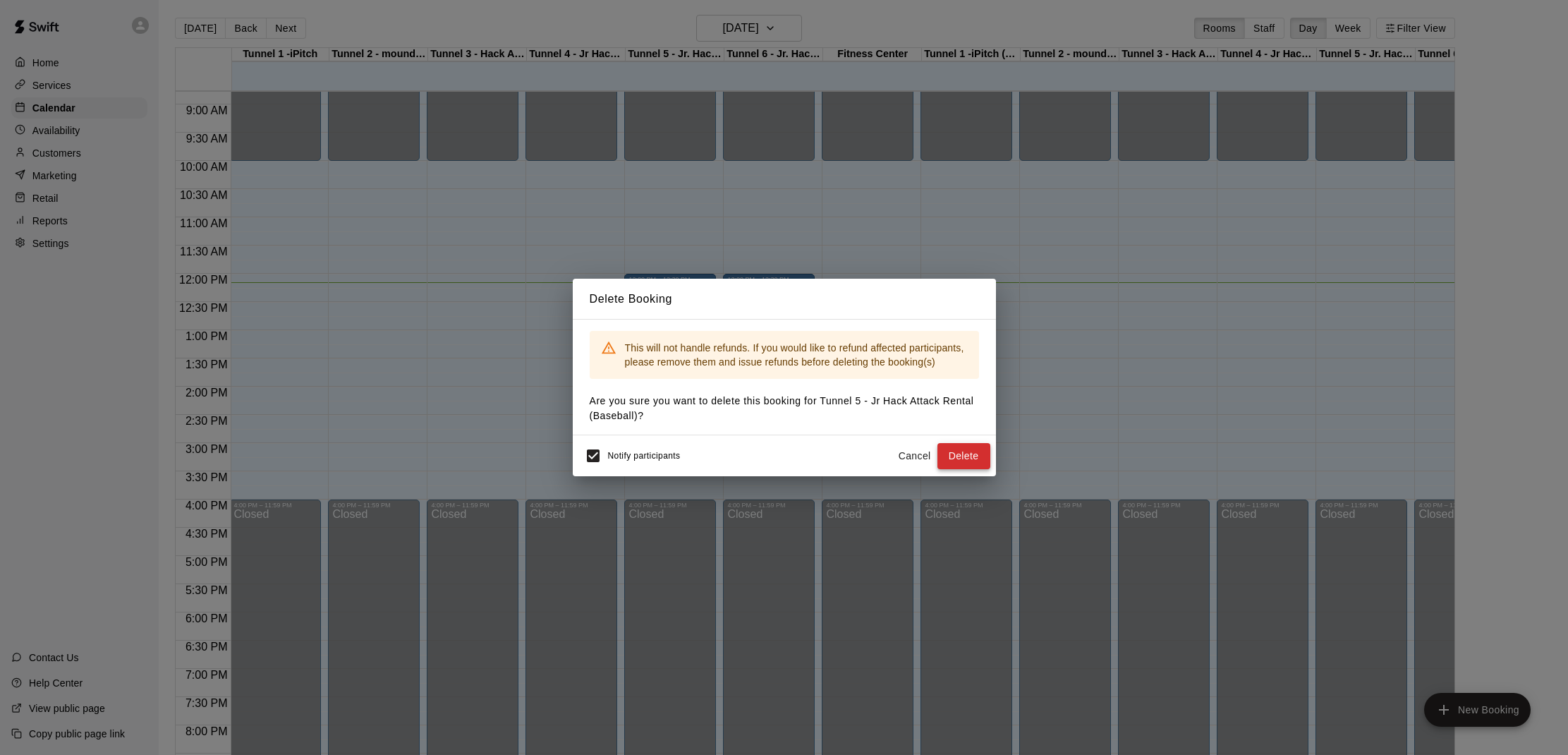
click at [959, 449] on button "Delete" at bounding box center [964, 456] width 53 height 26
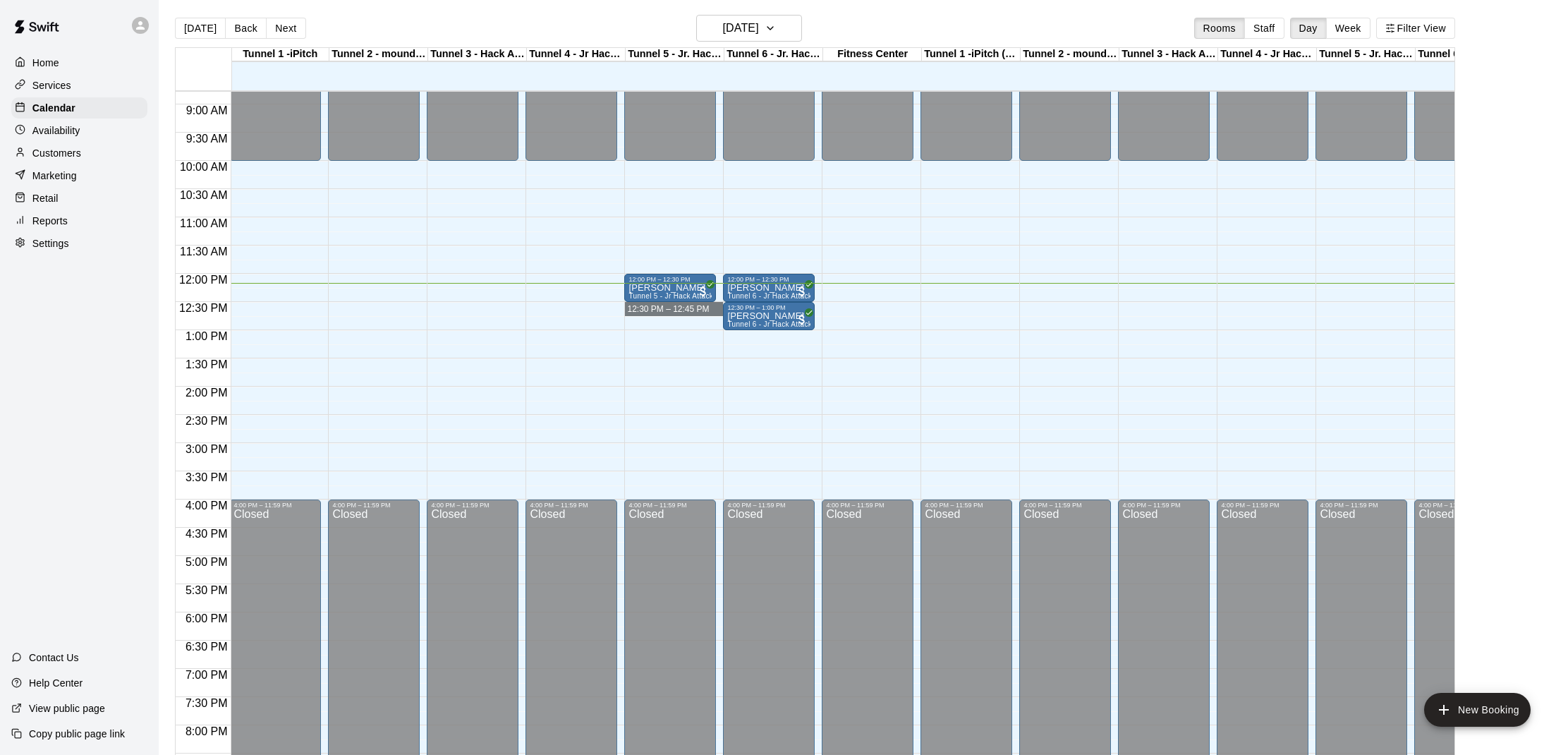
drag, startPoint x: 624, startPoint y: 306, endPoint x: 651, endPoint y: 312, distance: 27.7
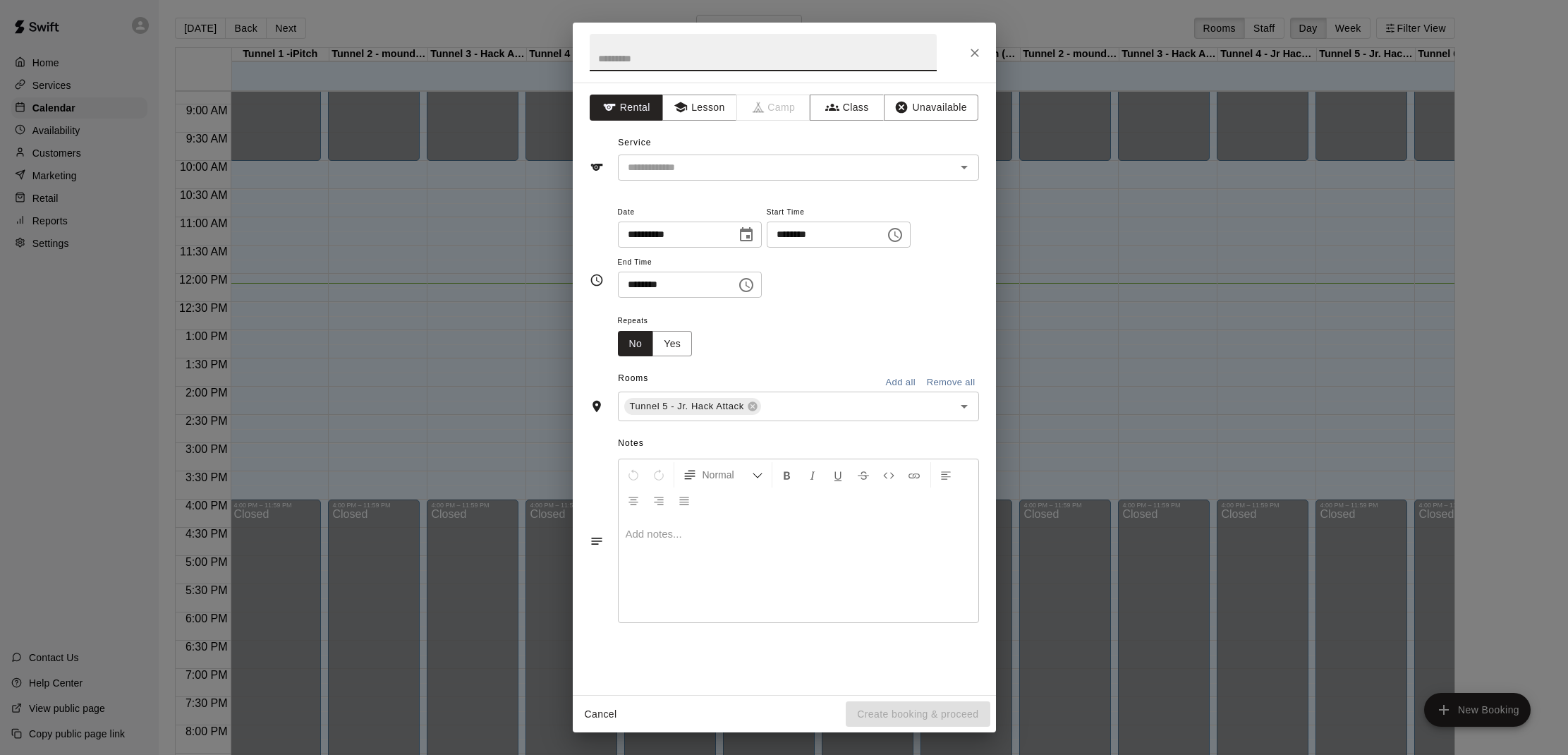
scroll to position [495, 2]
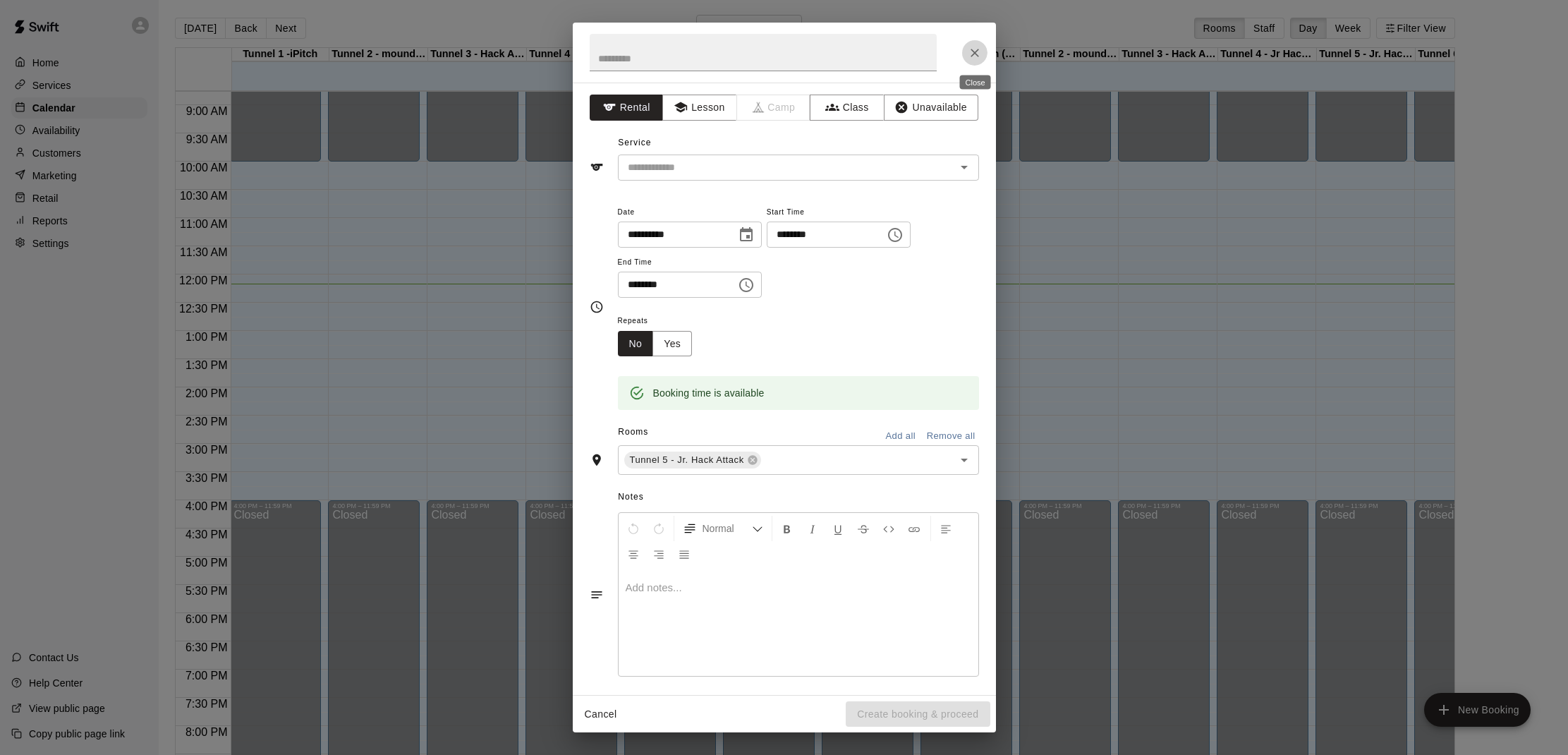
click at [970, 48] on icon "Close" at bounding box center [974, 52] width 14 height 14
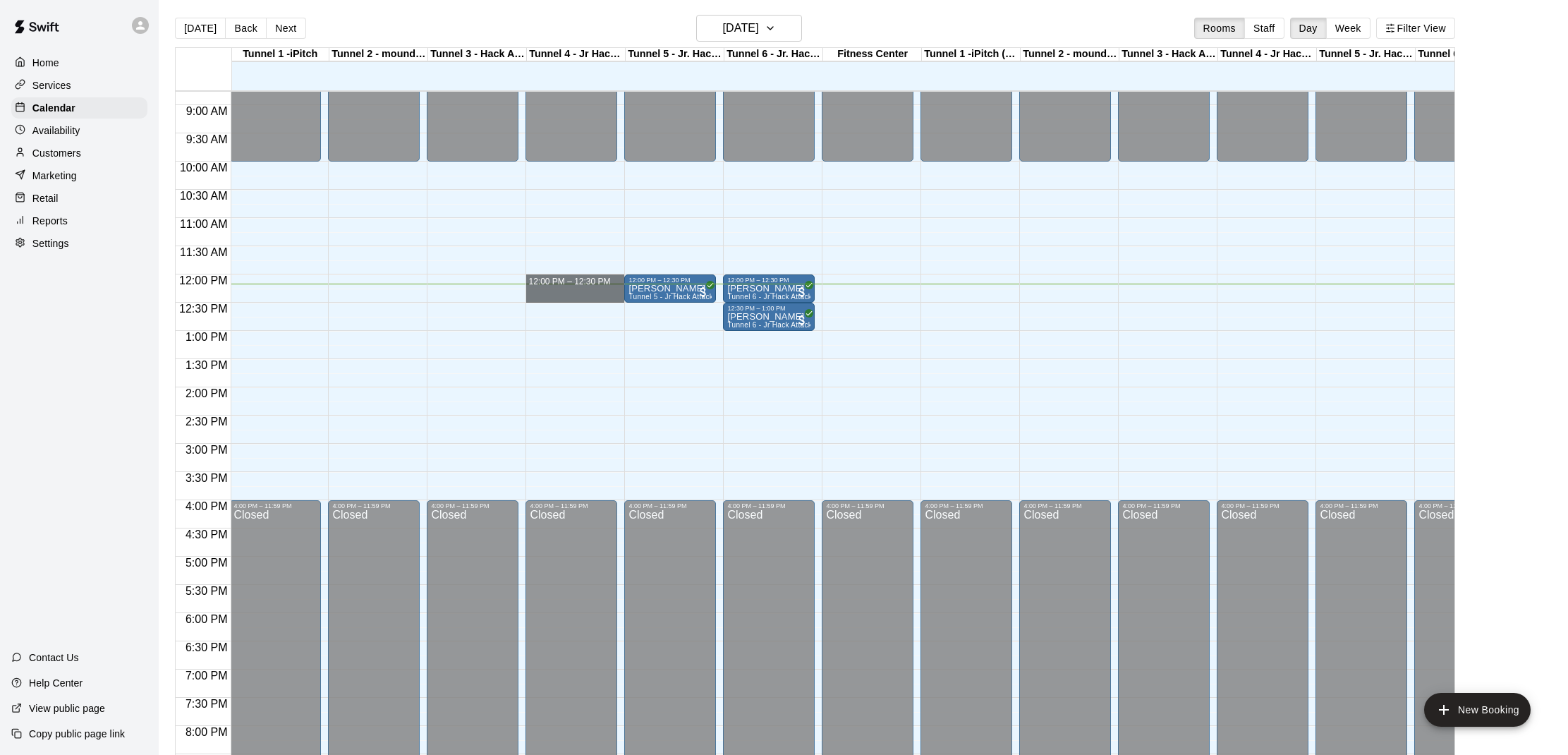
drag, startPoint x: 528, startPoint y: 278, endPoint x: 614, endPoint y: 295, distance: 87.7
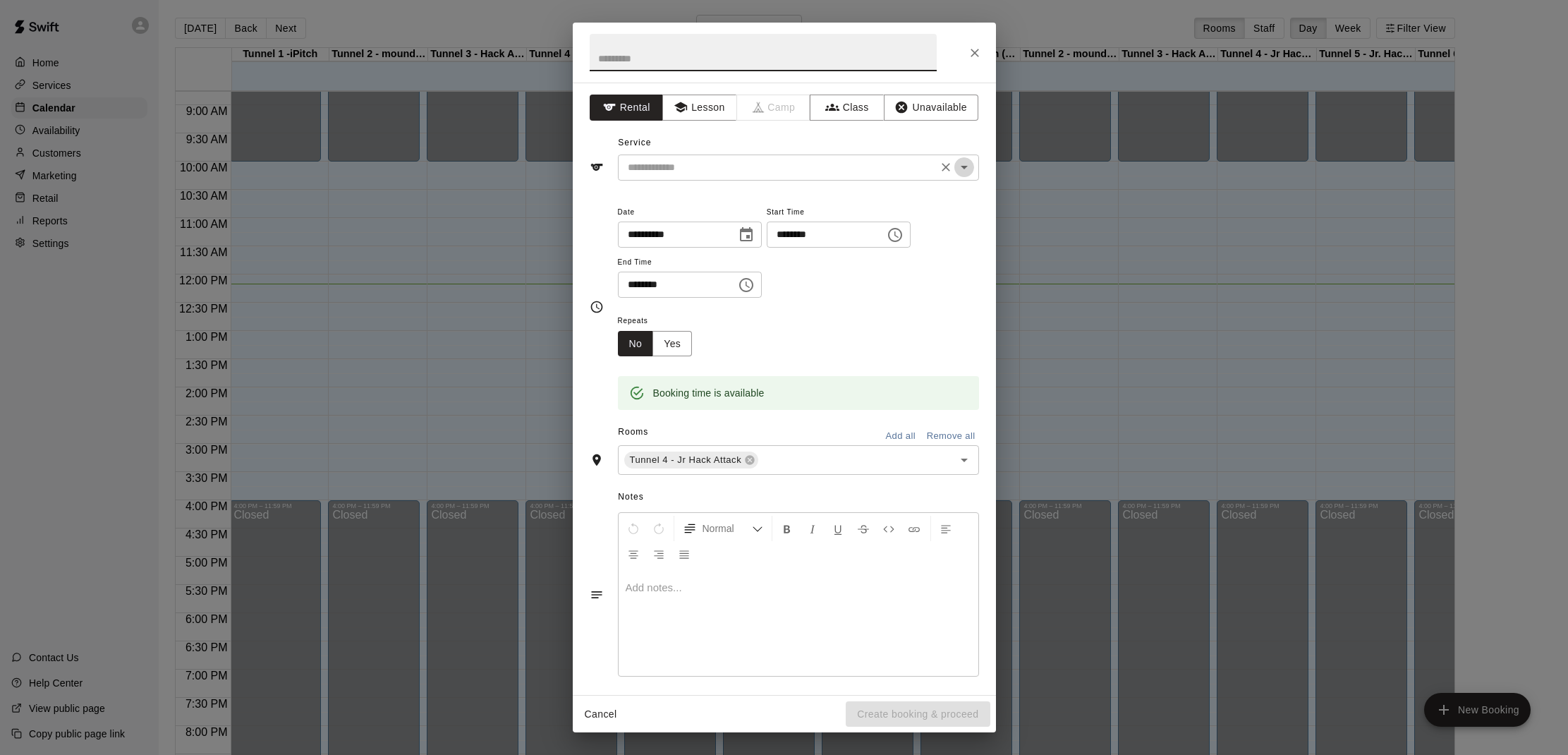
click at [964, 166] on icon "Open" at bounding box center [964, 168] width 7 height 4
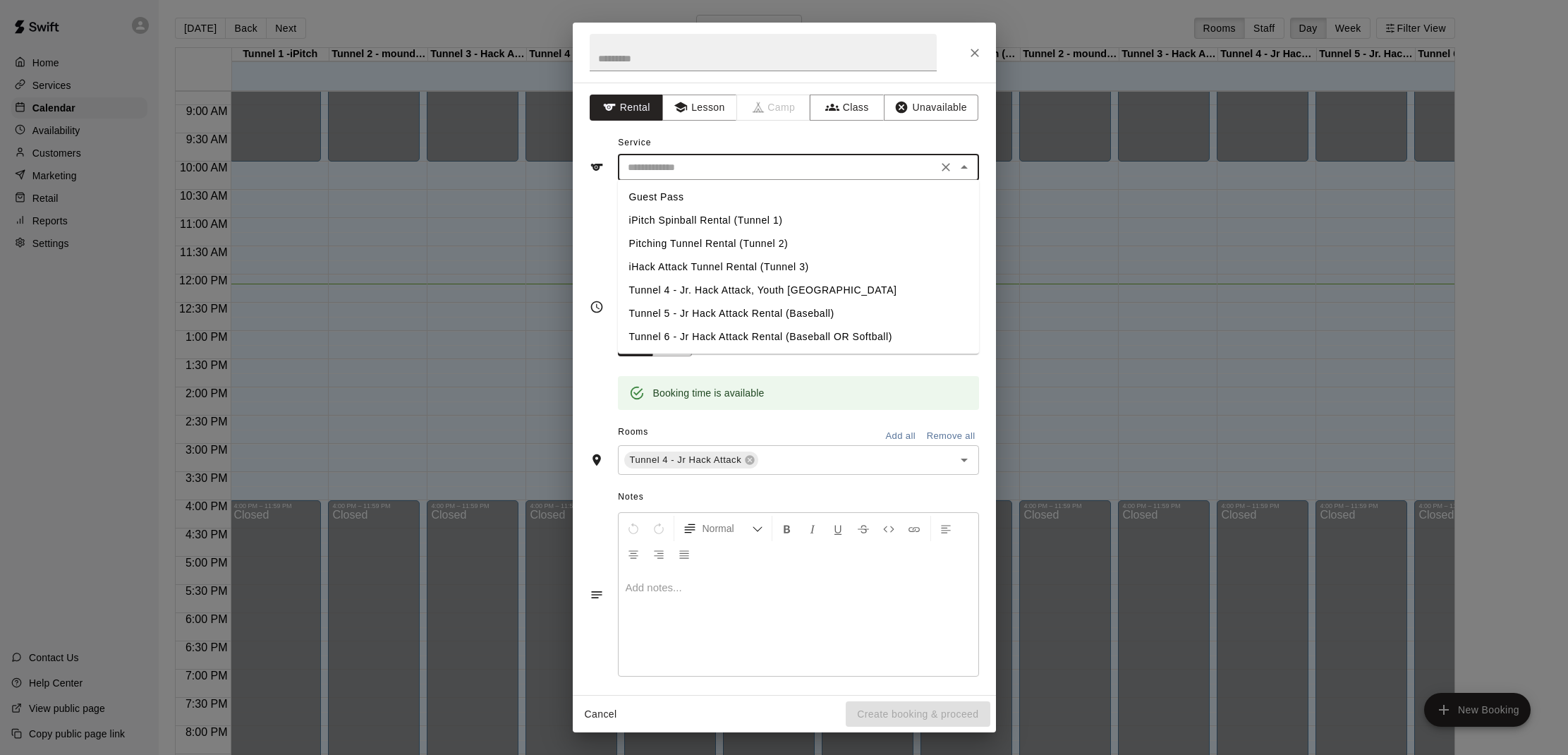
click at [671, 195] on li "Guest Pass" at bounding box center [798, 197] width 361 height 23
type input "**********"
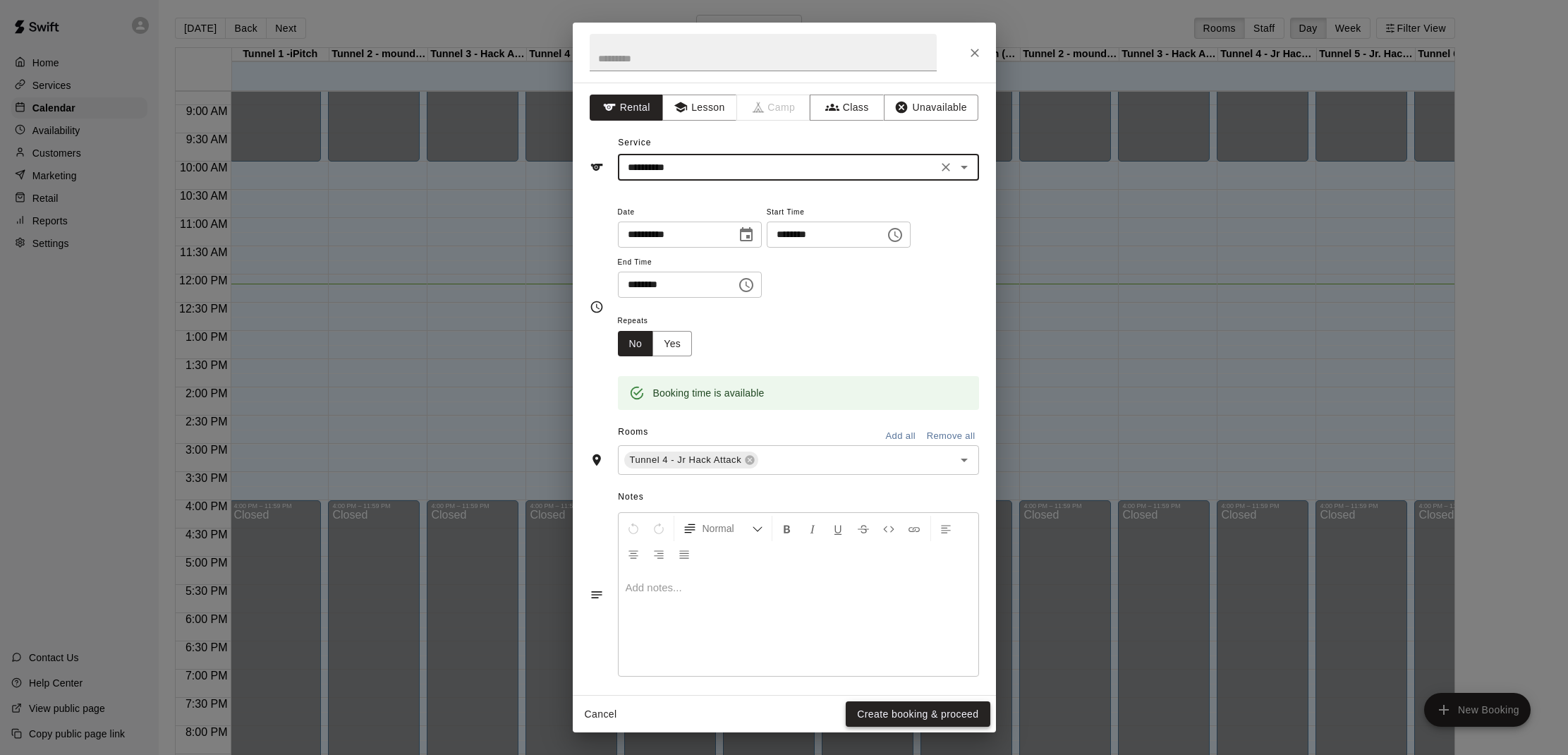
click at [890, 719] on button "Create booking & proceed" at bounding box center [917, 715] width 144 height 26
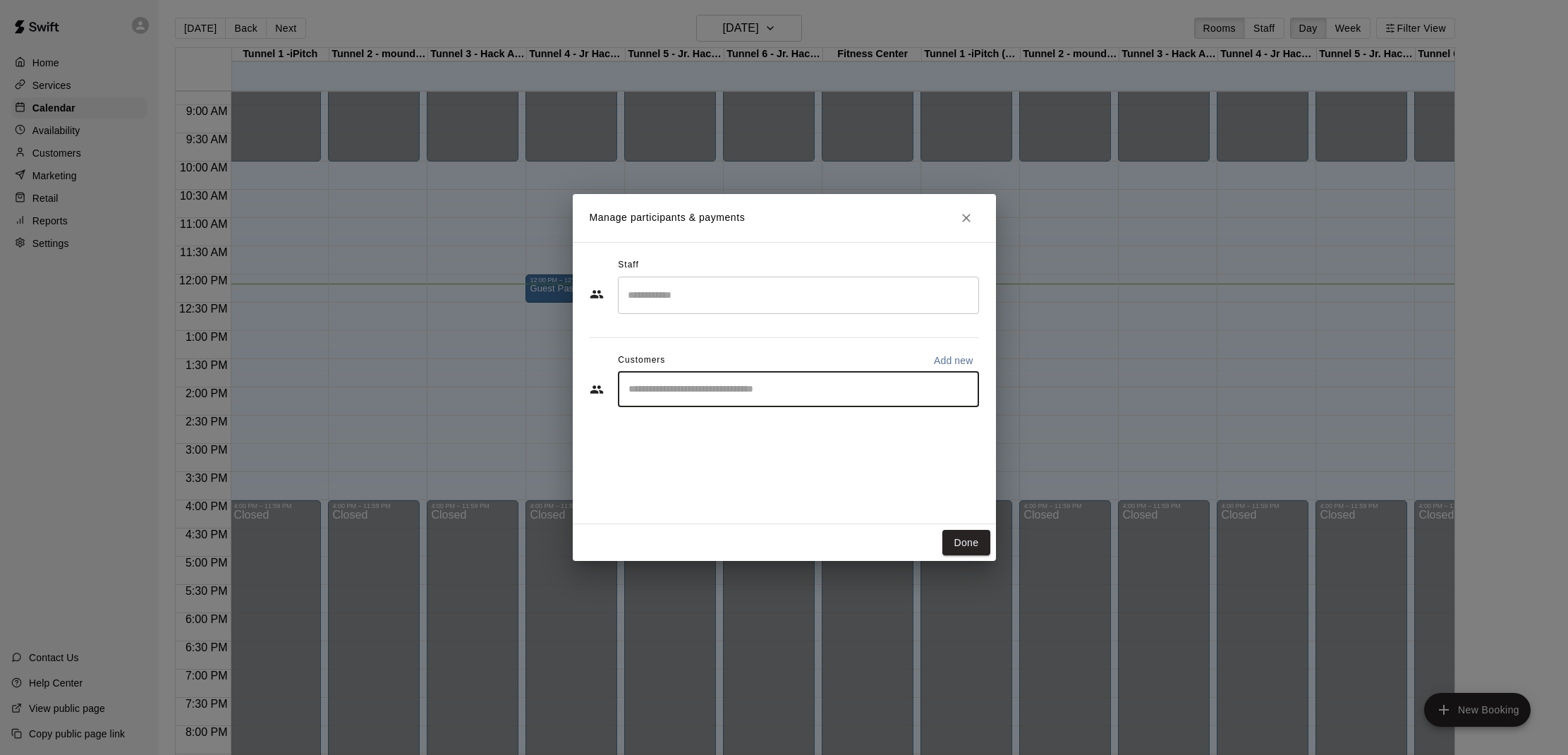
click at [805, 386] on input "Start typing to search customers..." at bounding box center [798, 389] width 348 height 14
type input "*****"
click at [722, 433] on span "[EMAIL_ADDRESS][PERSON_NAME][DOMAIN_NAME]" at bounding box center [770, 436] width 224 height 10
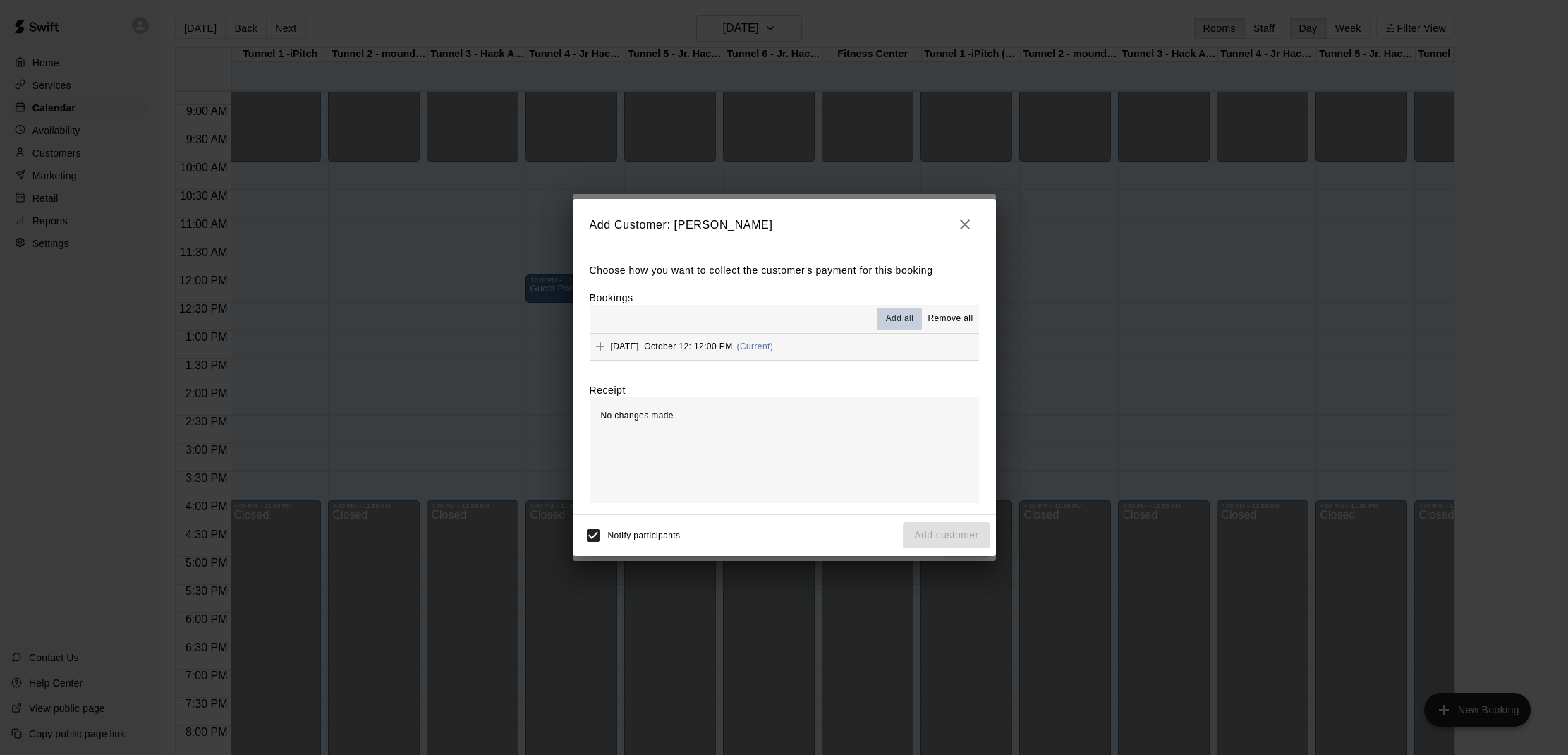
click at [896, 318] on span "Add all" at bounding box center [900, 319] width 28 height 14
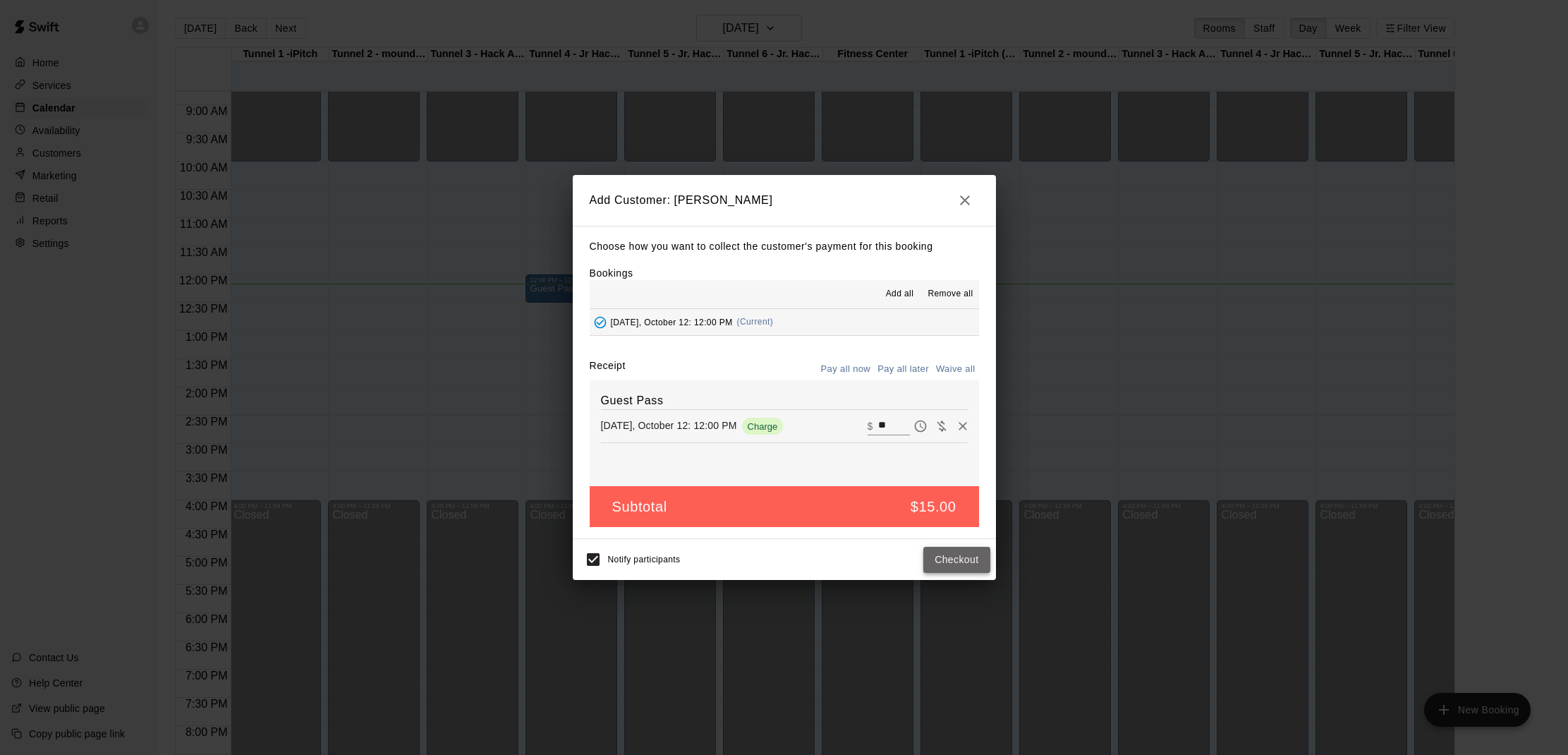
click at [958, 556] on button "Checkout" at bounding box center [957, 559] width 66 height 26
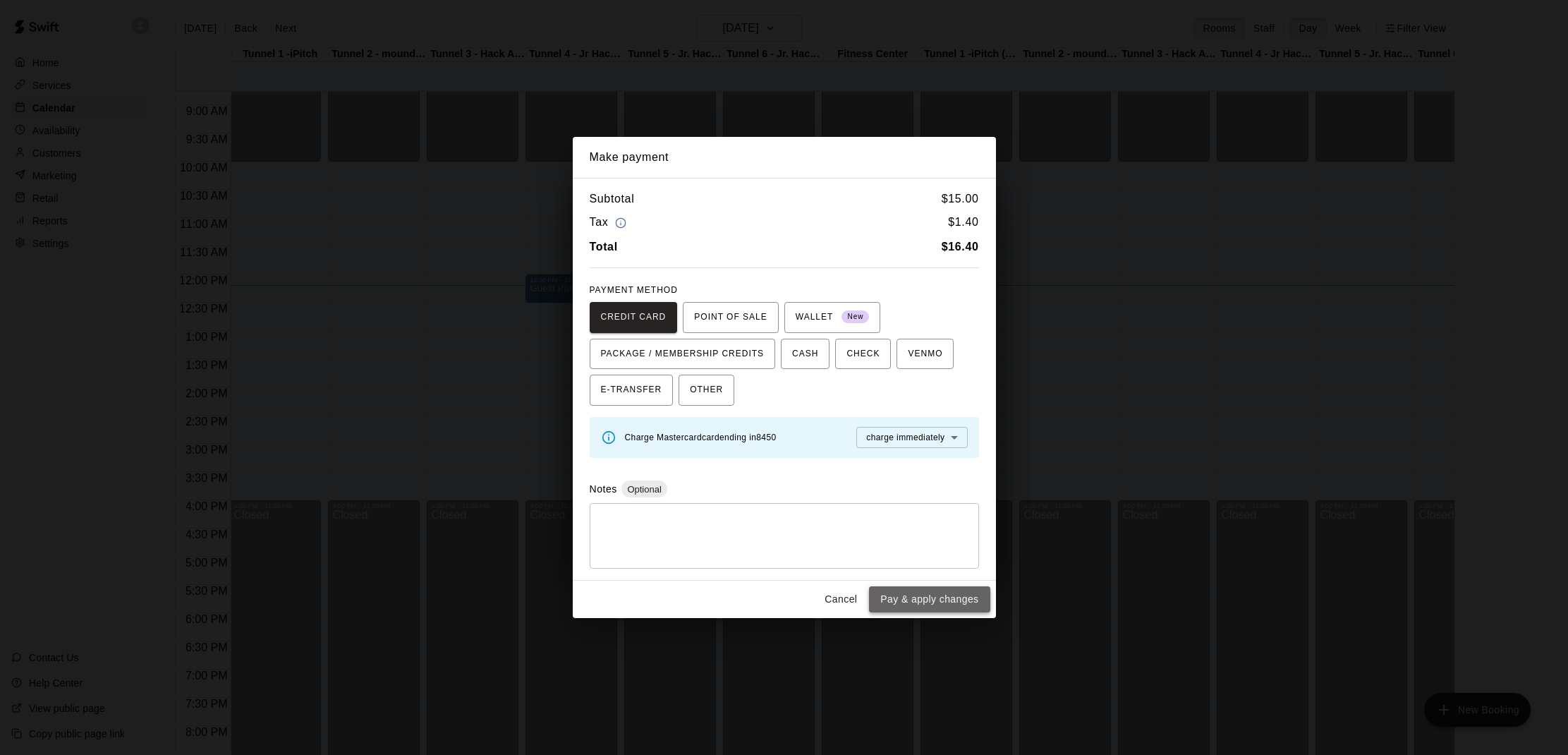
click at [933, 594] on button "Pay & apply changes" at bounding box center [928, 599] width 120 height 26
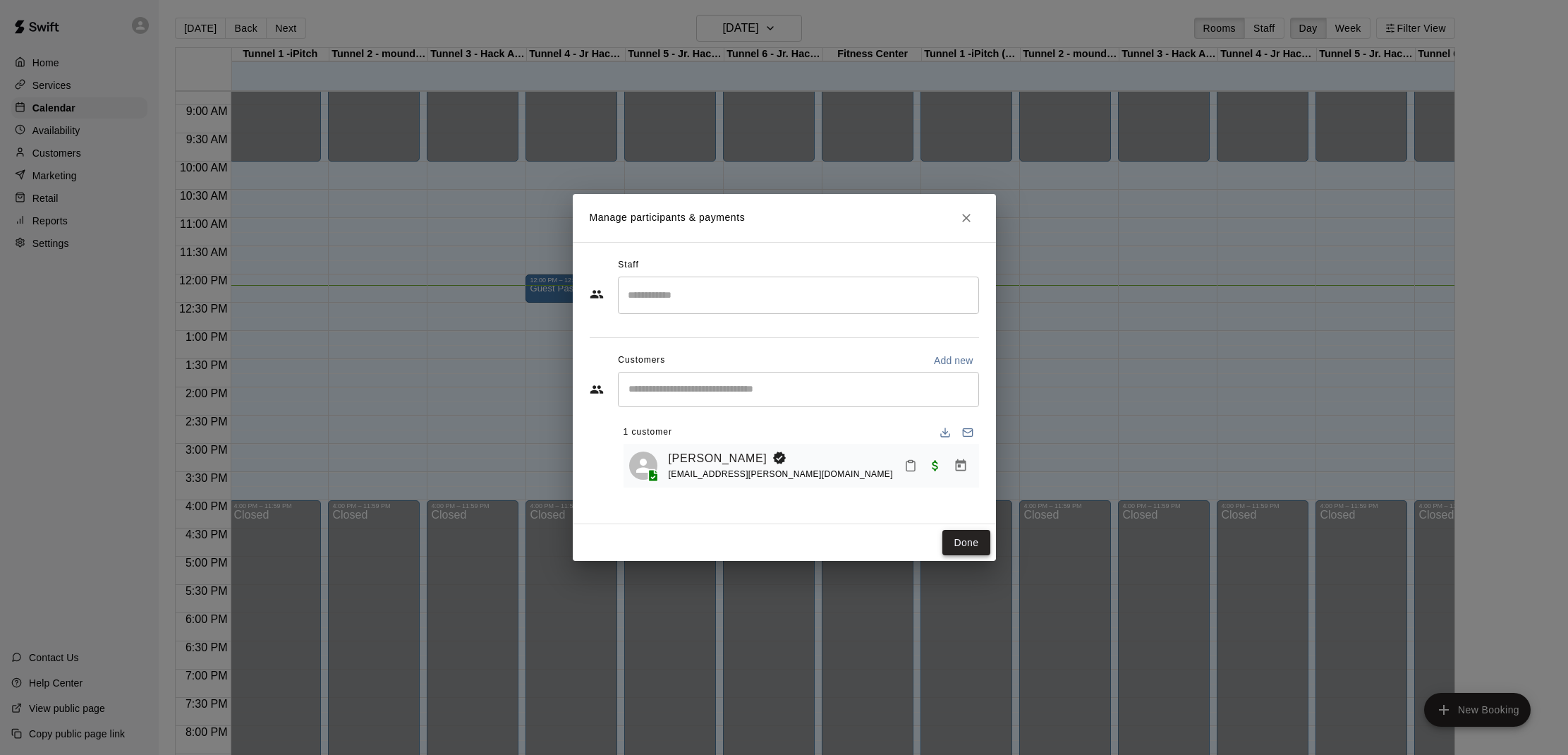
click at [958, 541] on button "Done" at bounding box center [965, 543] width 47 height 26
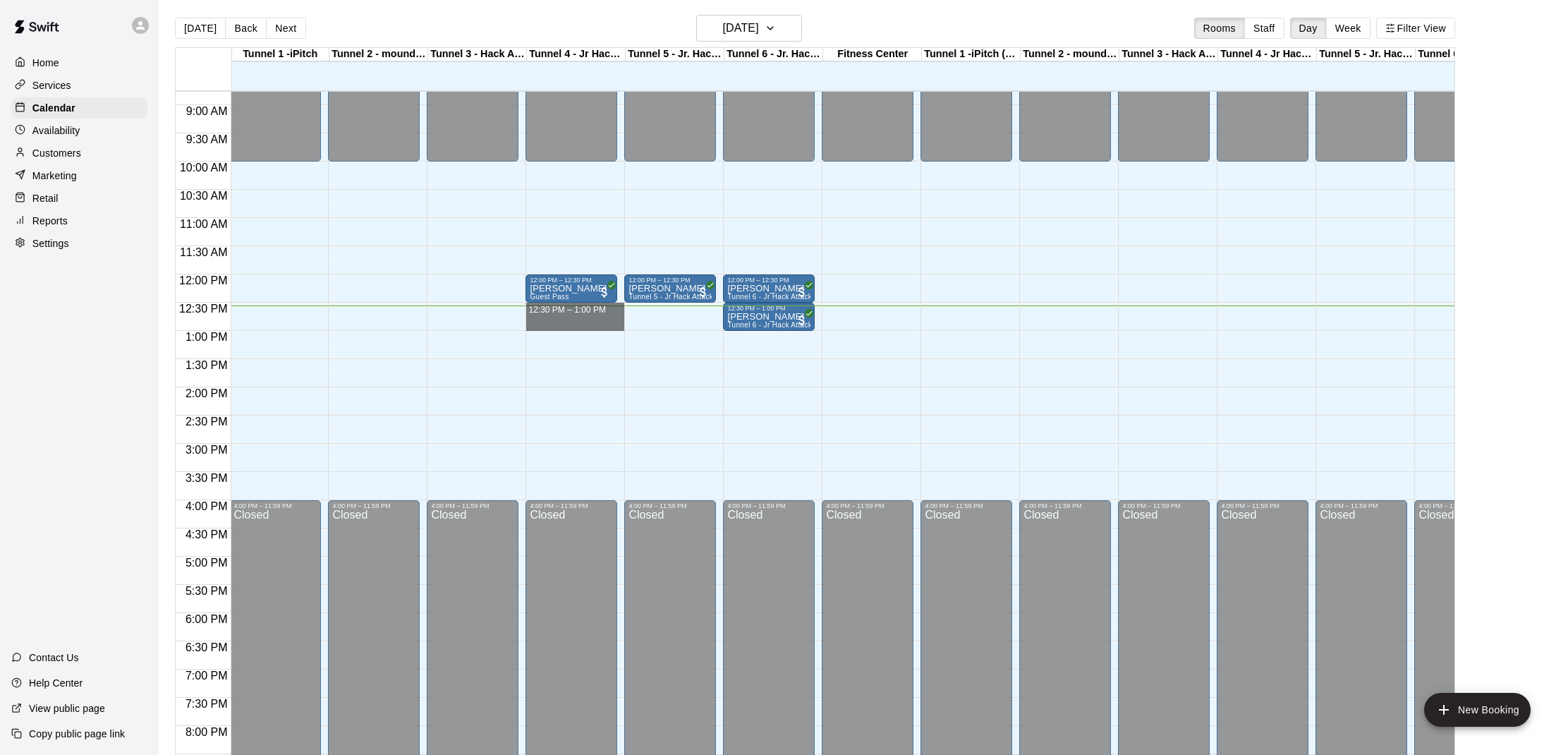
drag, startPoint x: 528, startPoint y: 309, endPoint x: 613, endPoint y: 324, distance: 86.3
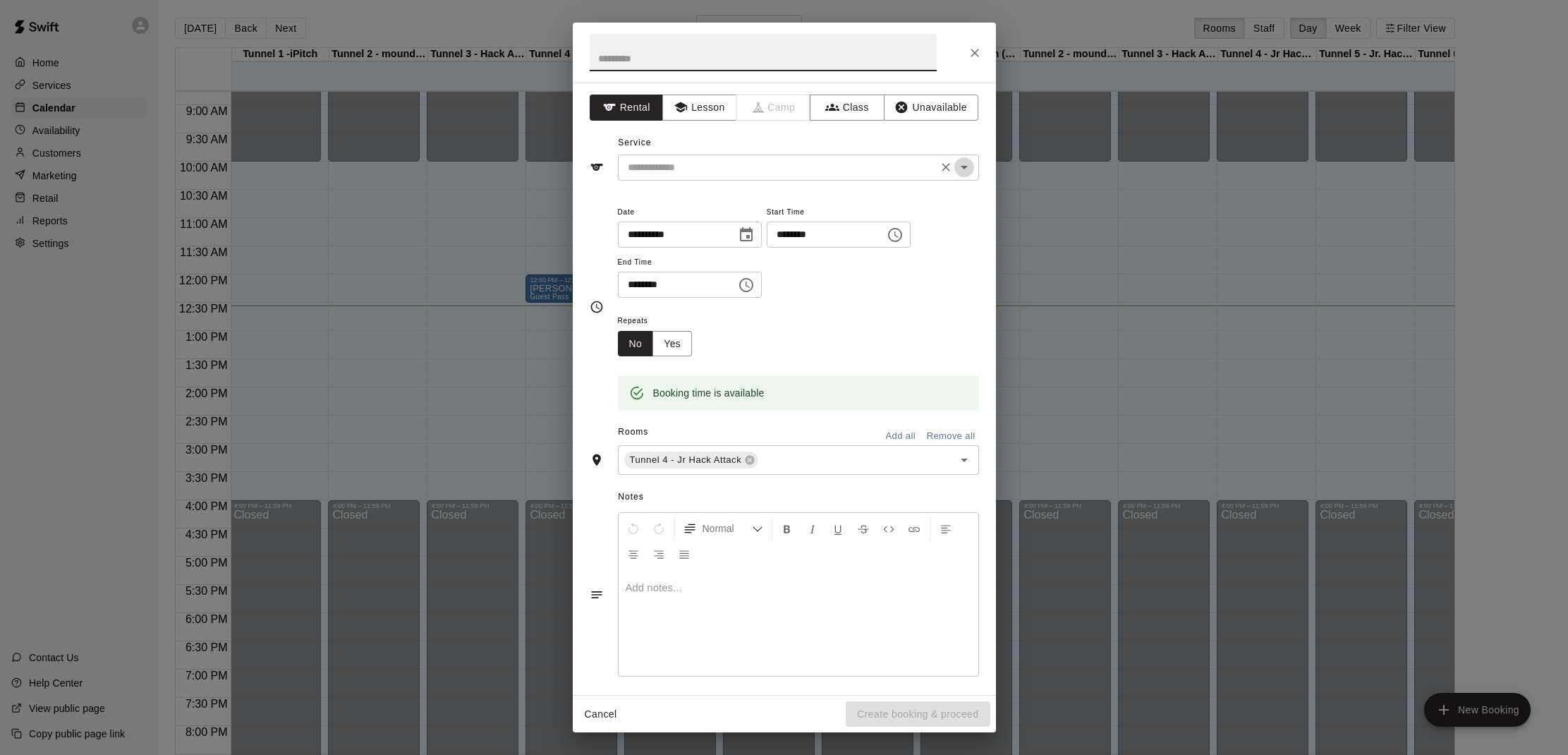
click at [961, 166] on icon "Open" at bounding box center [964, 168] width 7 height 4
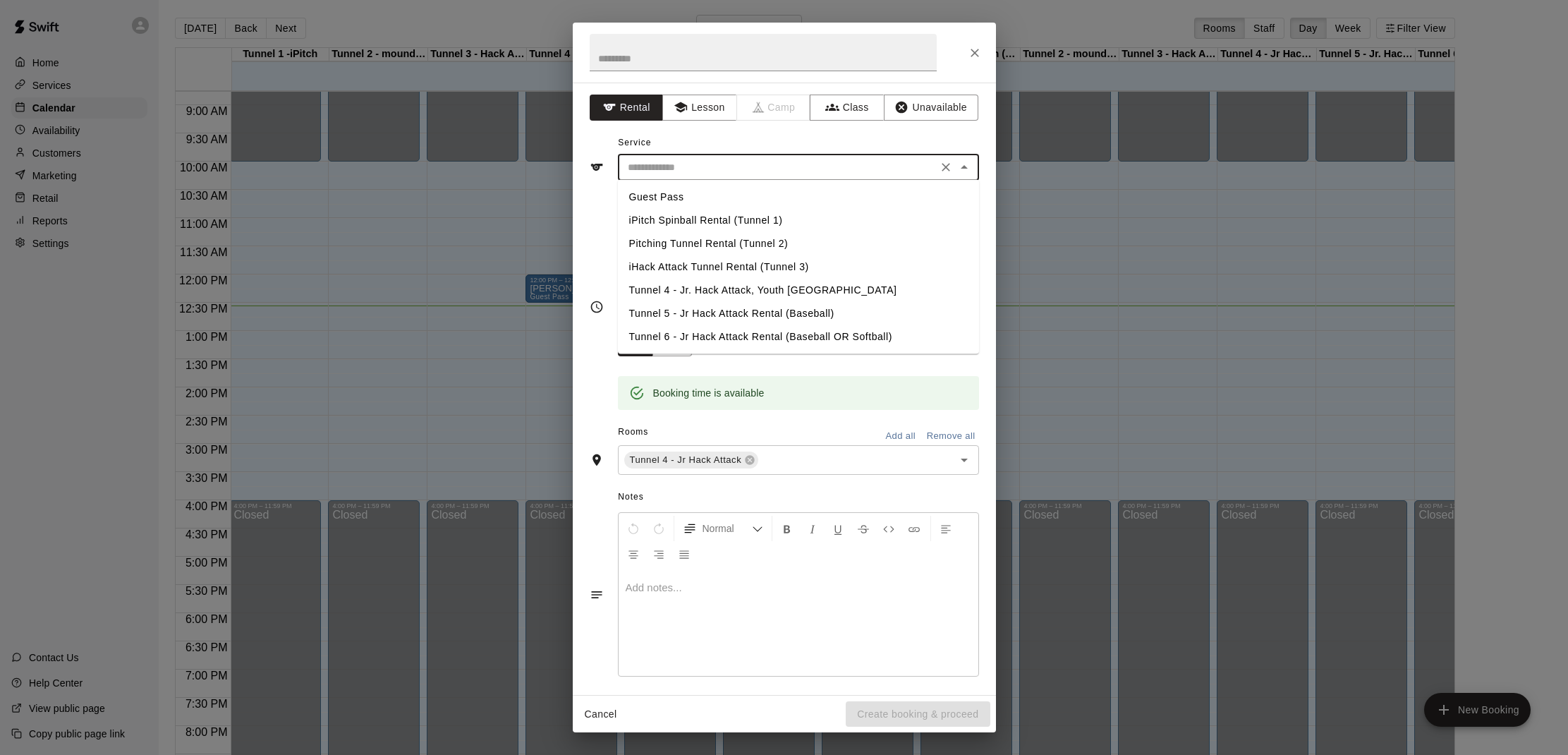
click at [721, 198] on li "Guest Pass" at bounding box center [798, 197] width 361 height 23
type input "**********"
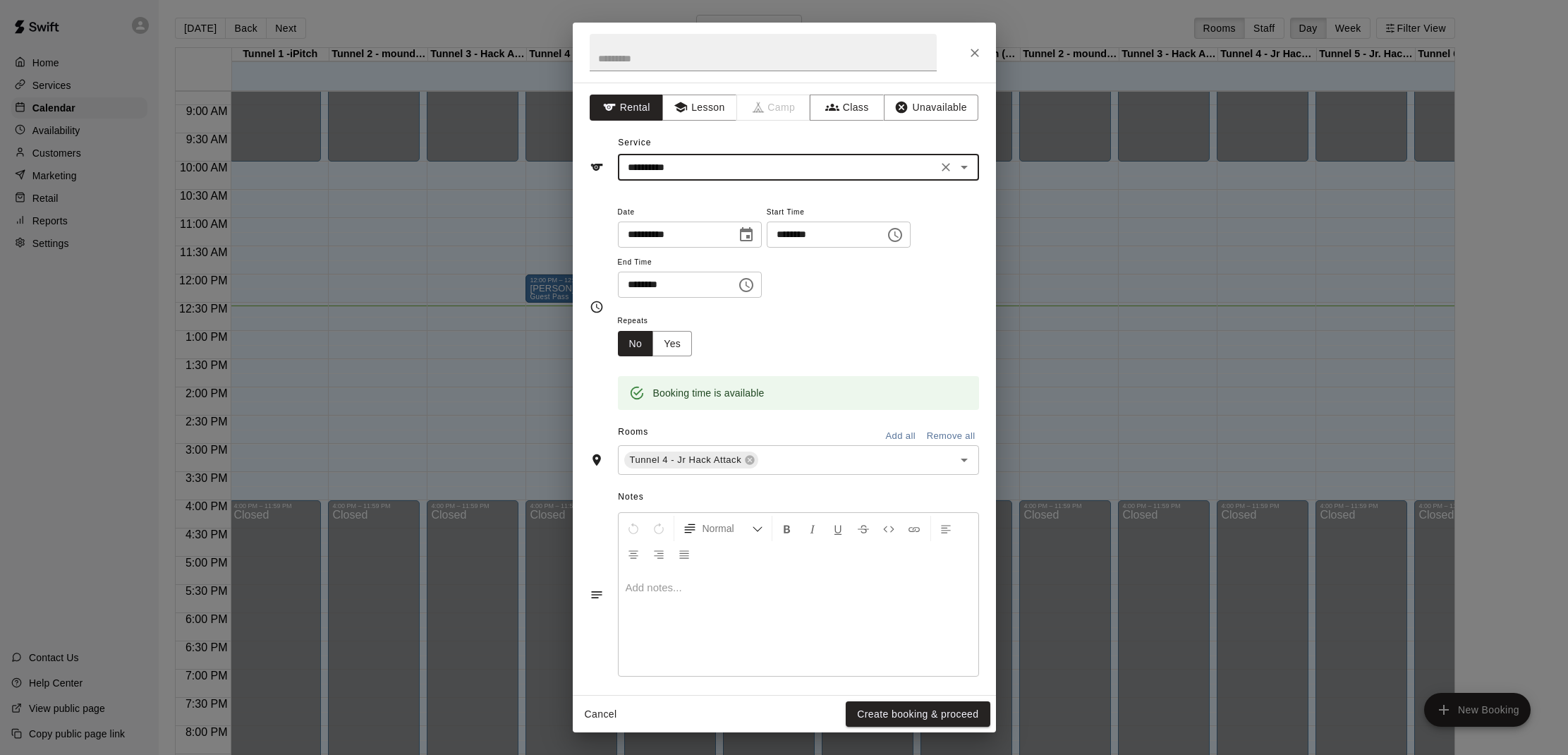
click at [930, 710] on button "Create booking & proceed" at bounding box center [917, 715] width 144 height 26
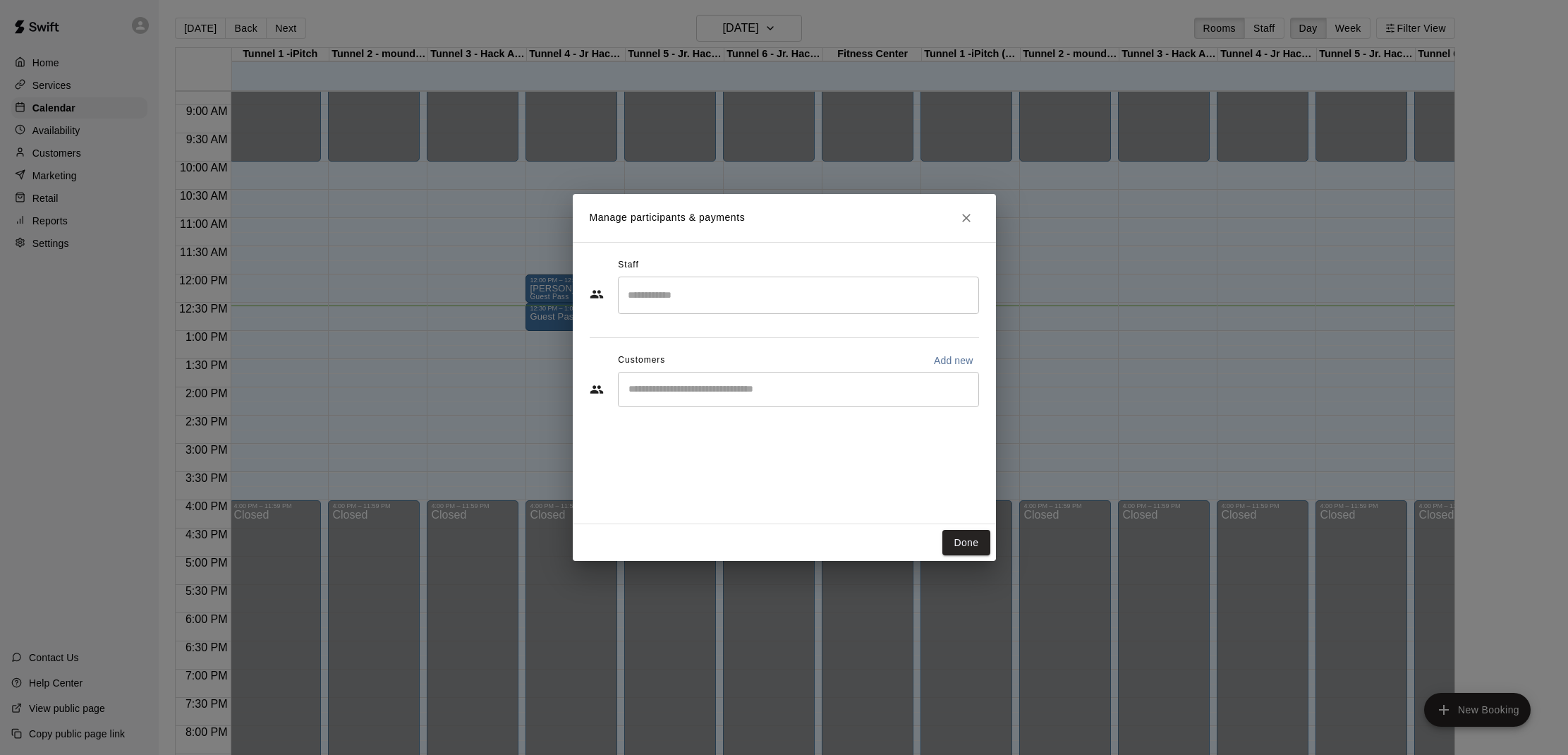
click at [788, 397] on div "​" at bounding box center [798, 389] width 361 height 35
type input "*****"
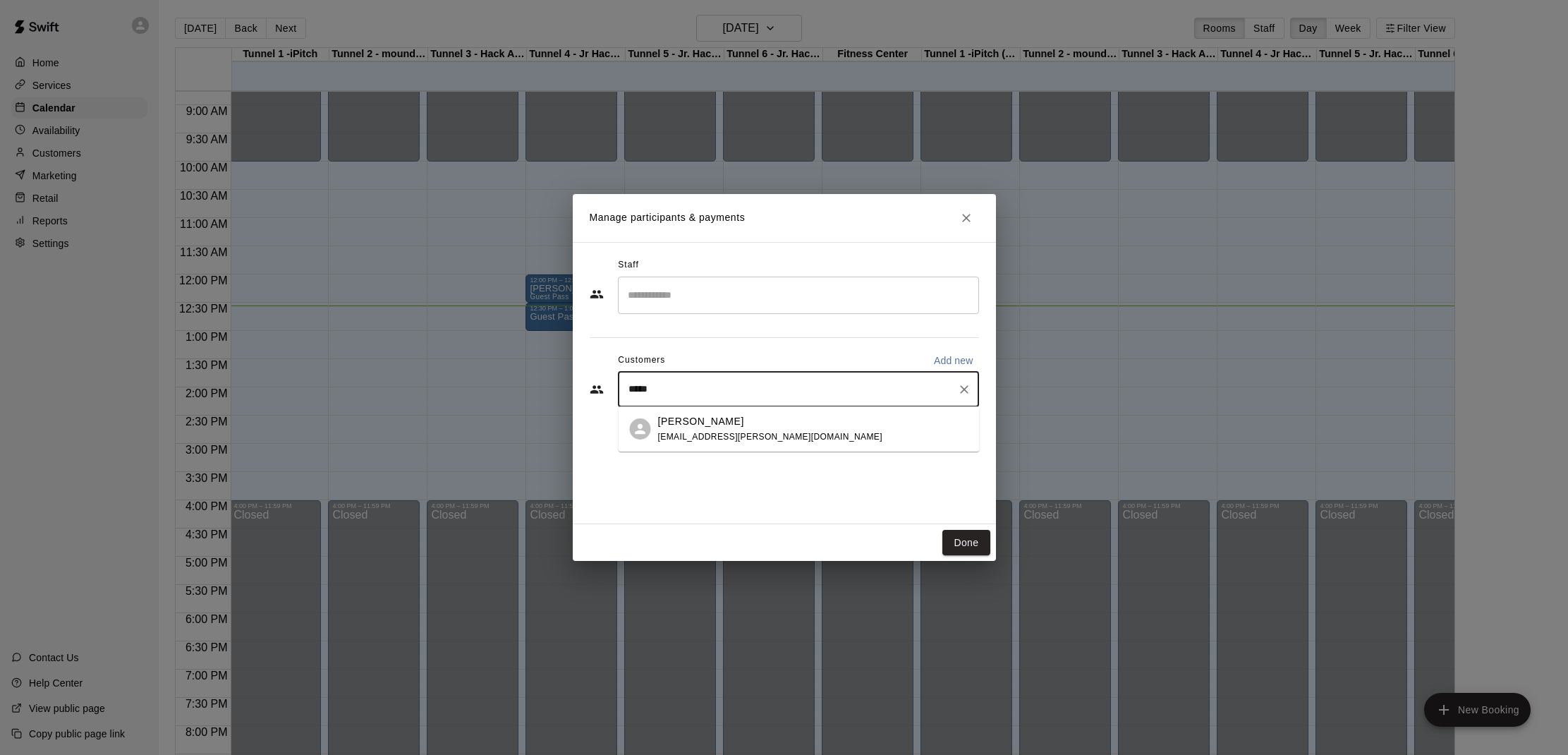
click at [707, 426] on p "[PERSON_NAME]" at bounding box center [701, 422] width 86 height 15
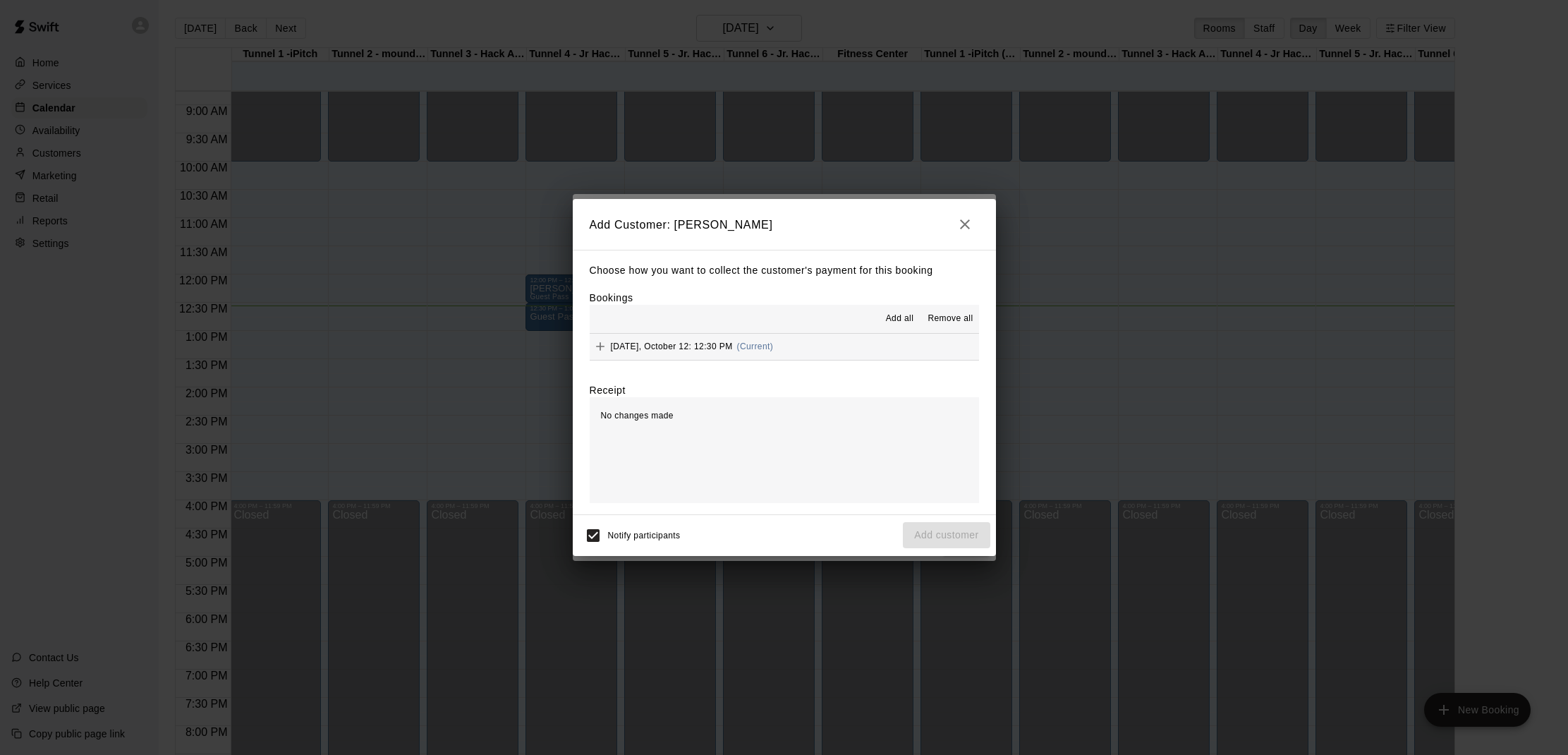
click at [905, 315] on span "Add all" at bounding box center [900, 319] width 28 height 14
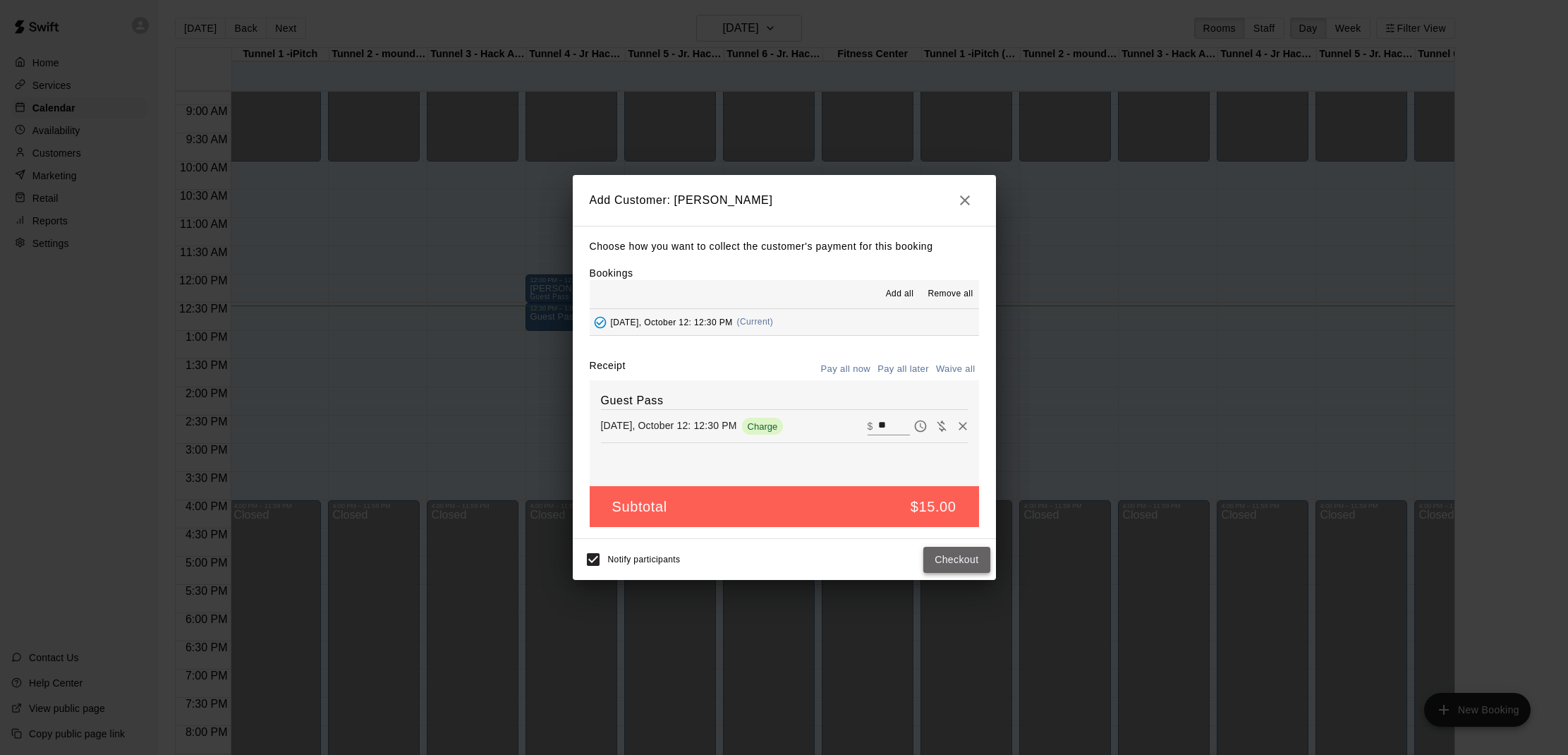
click at [944, 566] on button "Checkout" at bounding box center [957, 559] width 66 height 26
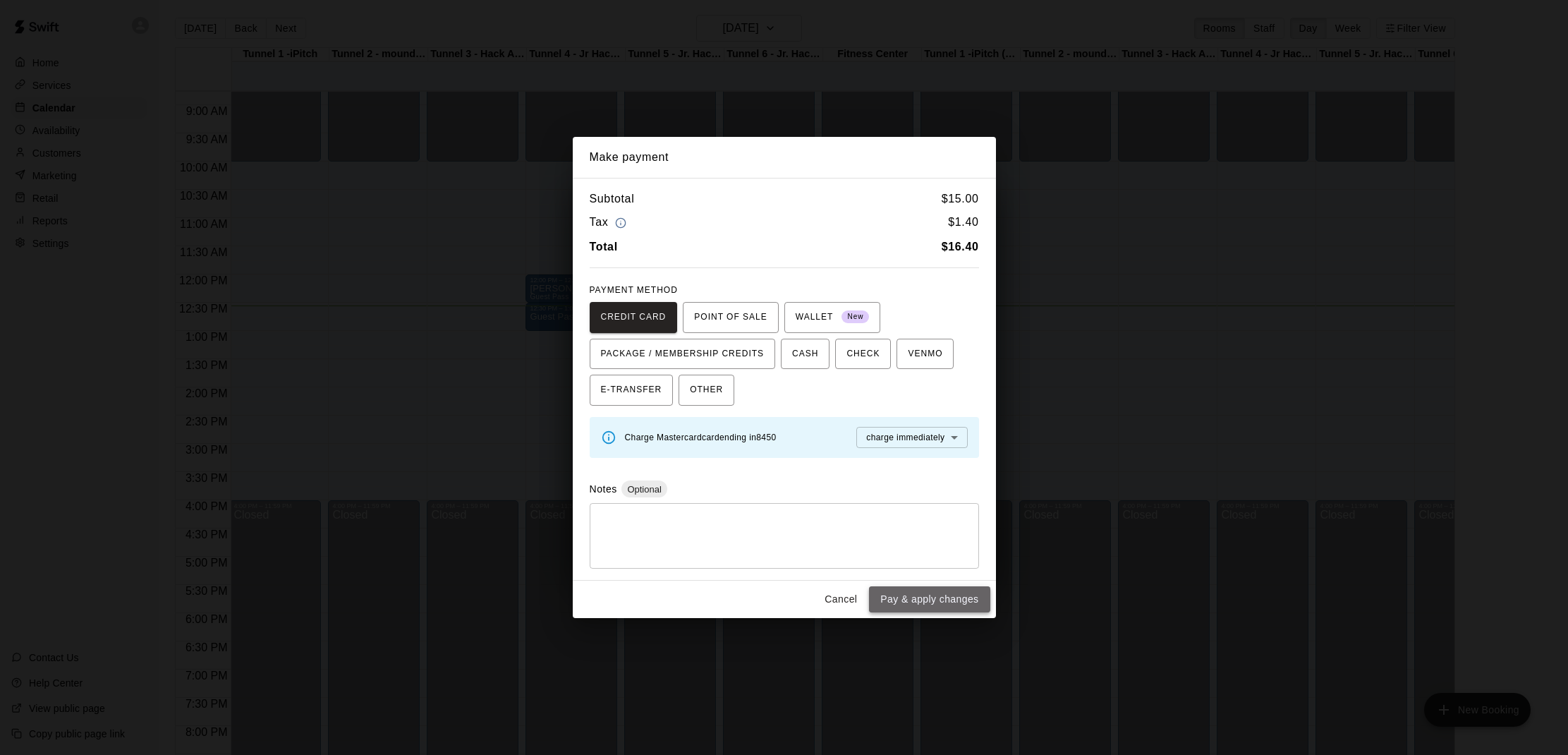
click at [934, 597] on button "Pay & apply changes" at bounding box center [928, 599] width 120 height 26
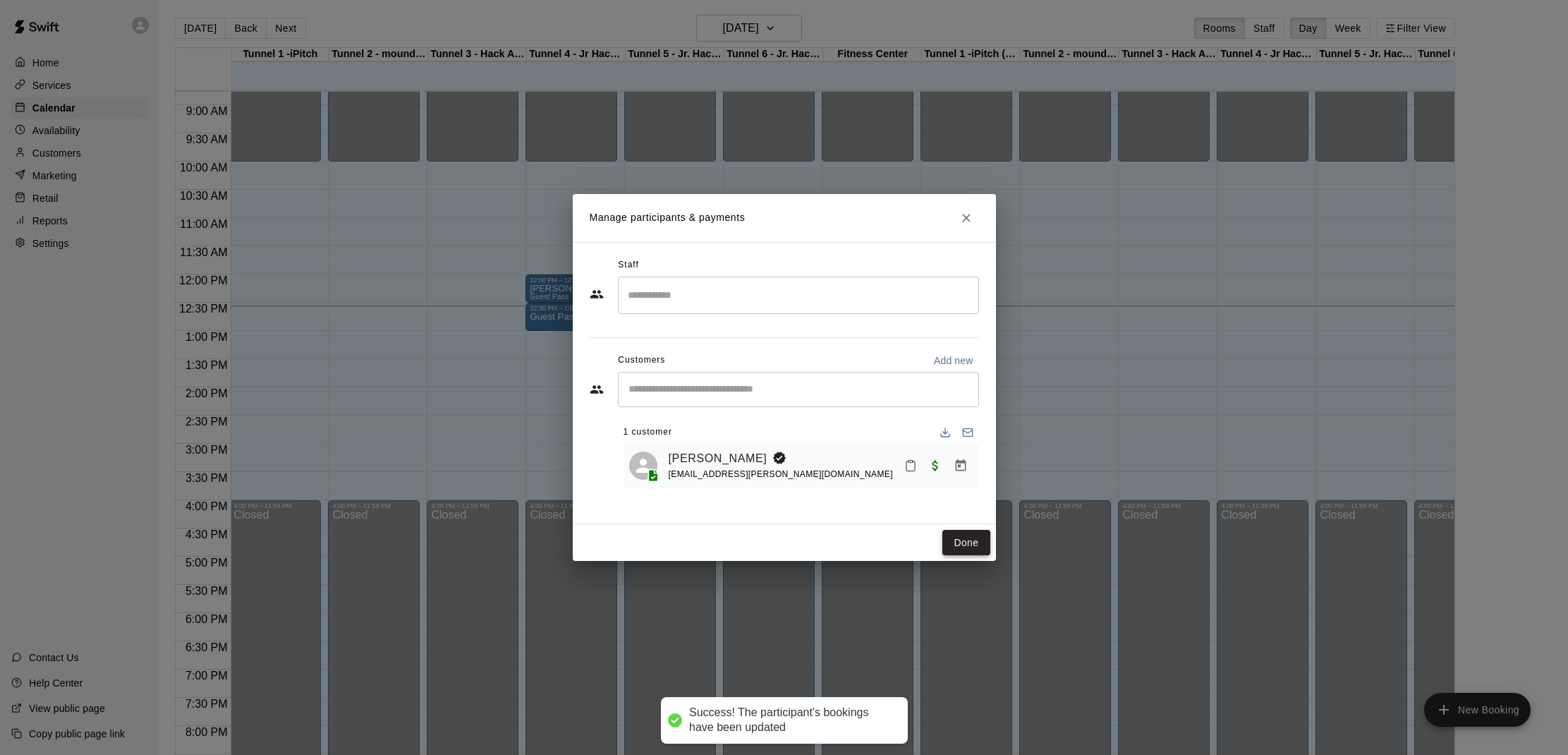
click at [971, 547] on button "Done" at bounding box center [965, 543] width 47 height 26
